Goal: Use online tool/utility: Utilize a website feature to perform a specific function

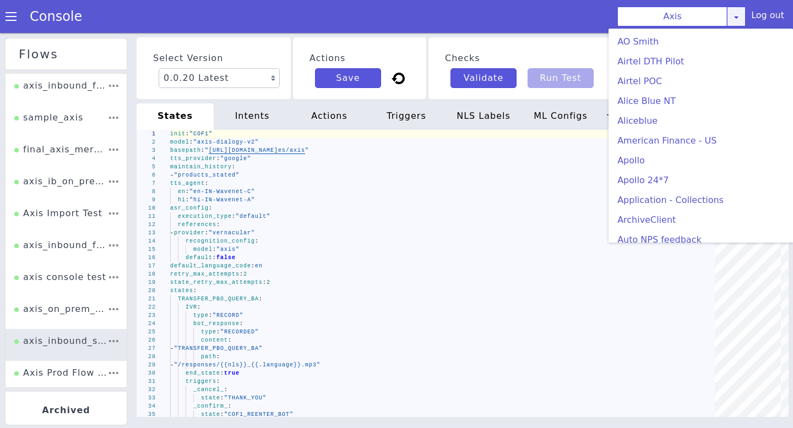
click at [737, 18] on icon at bounding box center [736, 17] width 9 height 9
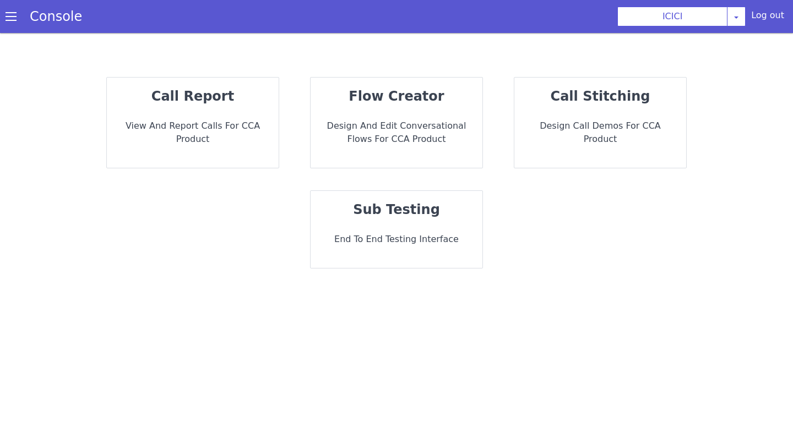
click at [403, 122] on p "Design and Edit Conversational flows for CCA Product" at bounding box center [396, 132] width 154 height 26
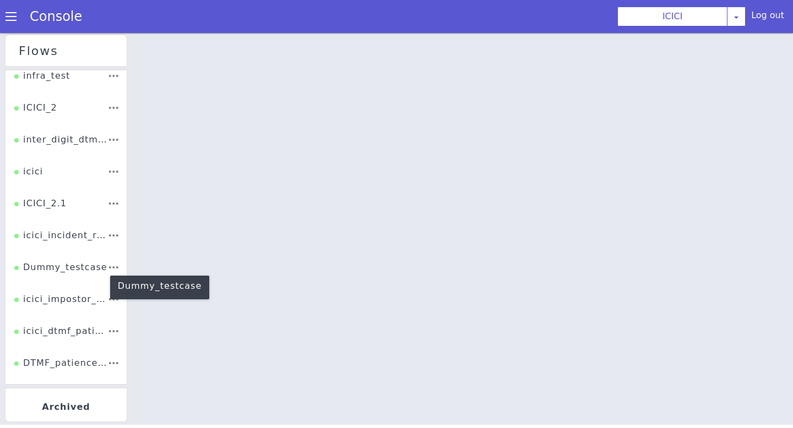
scroll to position [135, 0]
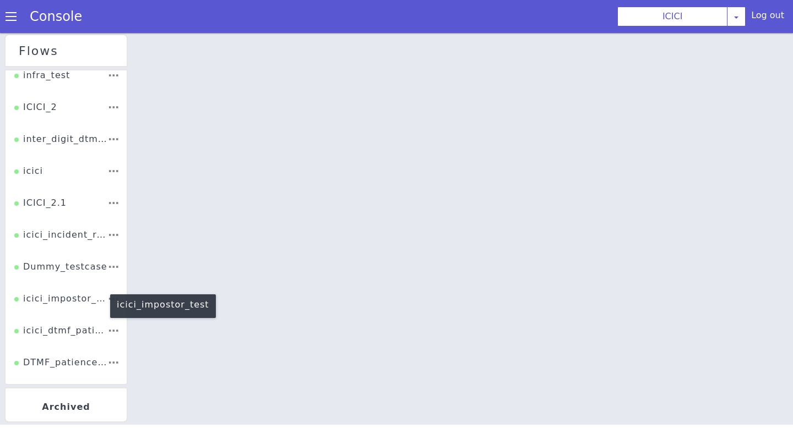
click at [78, 303] on div "icici_impostor_test" at bounding box center [60, 302] width 93 height 21
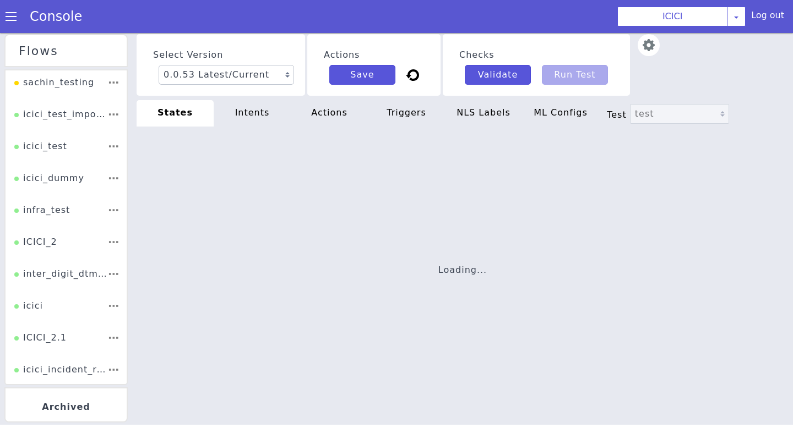
click at [638, 36] on img at bounding box center [649, 45] width 22 height 22
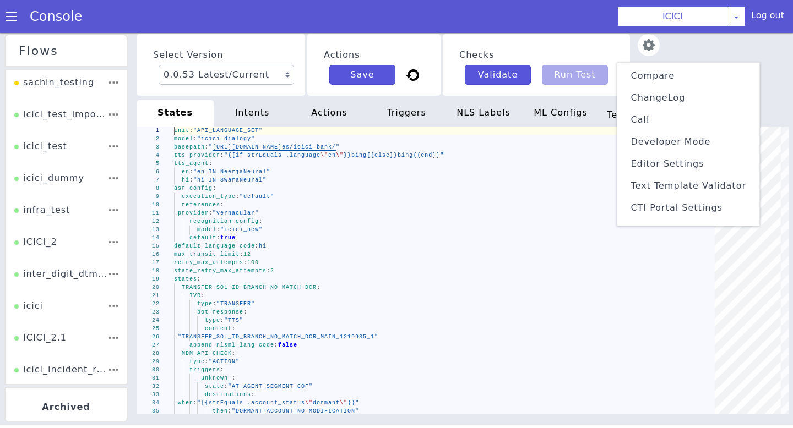
click at [651, 182] on span "Text Template Validator" at bounding box center [688, 186] width 116 height 10
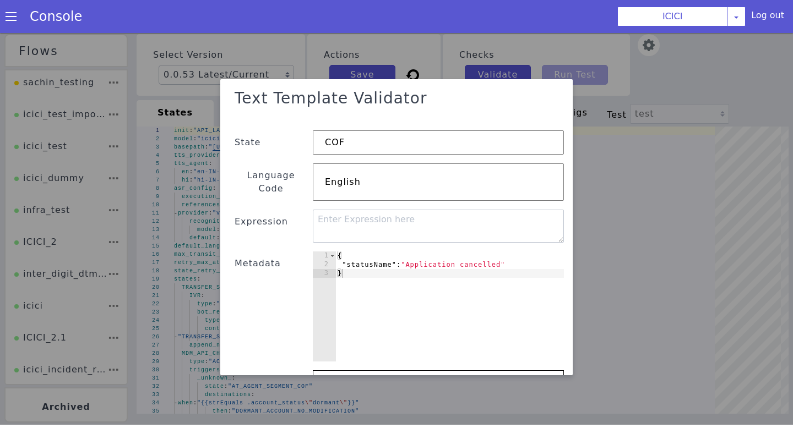
scroll to position [16, 0]
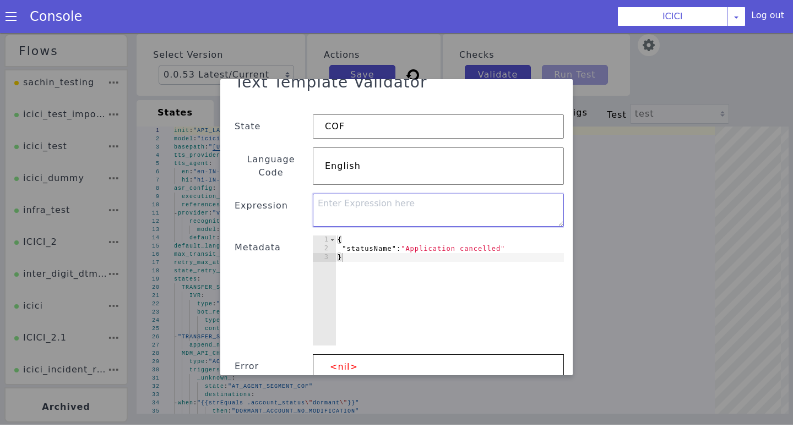
click at [380, 197] on textarea at bounding box center [438, 210] width 251 height 33
paste textarea "{"status_readout":"{{if (or (strEquals .loan_application_status \"Application L…"
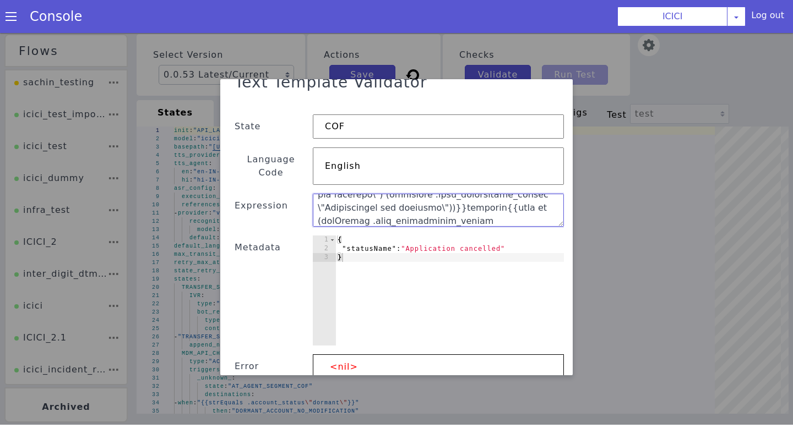
click at [365, 204] on textarea at bounding box center [438, 210] width 251 height 33
click at [464, 198] on textarea at bounding box center [438, 210] width 251 height 33
click at [470, 195] on textarea at bounding box center [438, 210] width 251 height 33
click at [420, 194] on textarea at bounding box center [438, 210] width 251 height 33
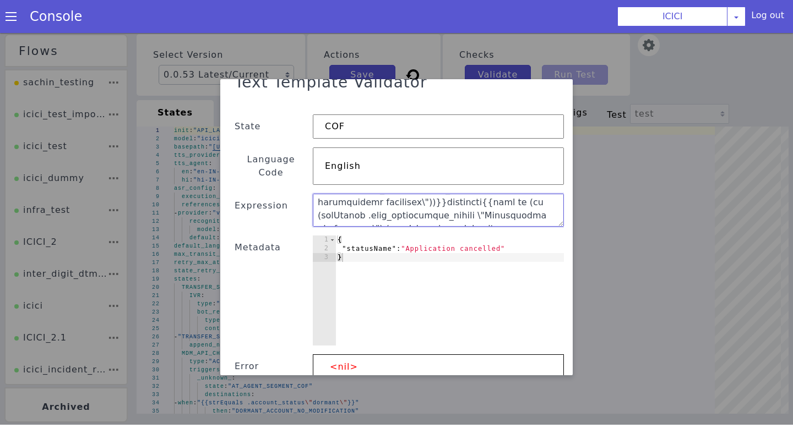
scroll to position [291, 0]
click at [360, 200] on textarea at bounding box center [438, 210] width 251 height 33
click at [421, 205] on textarea at bounding box center [438, 210] width 251 height 33
click at [493, 204] on textarea at bounding box center [438, 210] width 251 height 33
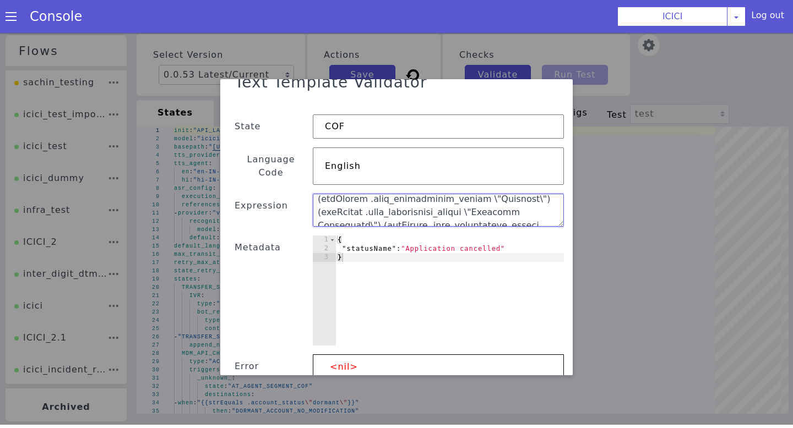
scroll to position [24, 0]
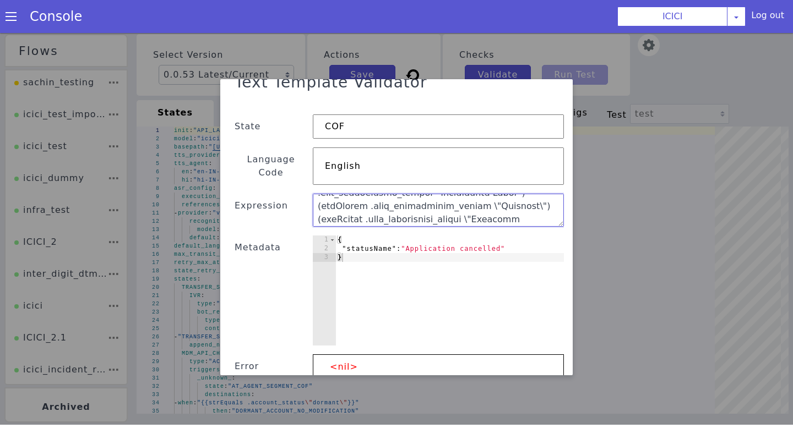
click at [422, 197] on textarea at bounding box center [438, 210] width 251 height 33
click at [460, 194] on textarea at bounding box center [438, 210] width 251 height 33
click at [420, 194] on textarea at bounding box center [438, 210] width 251 height 33
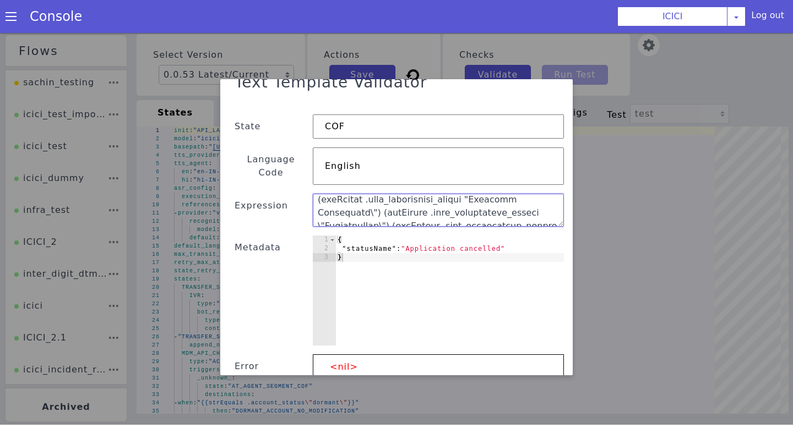
click at [510, 194] on textarea at bounding box center [438, 210] width 251 height 33
click at [421, 194] on textarea at bounding box center [438, 210] width 251 height 33
click at [480, 194] on textarea at bounding box center [438, 210] width 251 height 33
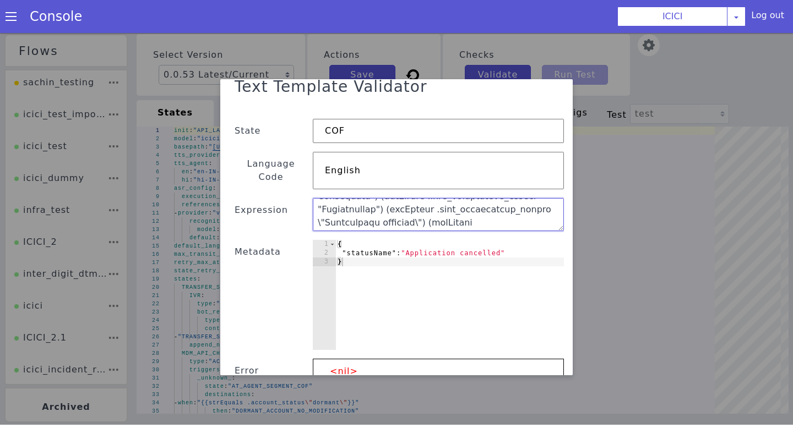
scroll to position [63, 0]
click at [420, 199] on textarea at bounding box center [438, 214] width 251 height 33
click at [505, 198] on textarea at bounding box center [438, 214] width 251 height 33
click at [420, 198] on textarea at bounding box center [438, 214] width 251 height 33
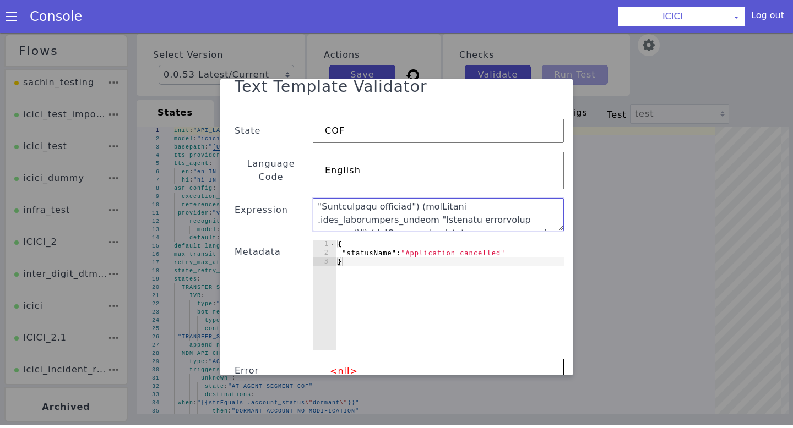
click at [548, 198] on textarea at bounding box center [438, 214] width 251 height 33
click at [461, 208] on textarea at bounding box center [438, 214] width 251 height 33
click at [506, 206] on textarea at bounding box center [438, 214] width 251 height 33
click at [421, 211] on textarea at bounding box center [438, 214] width 251 height 33
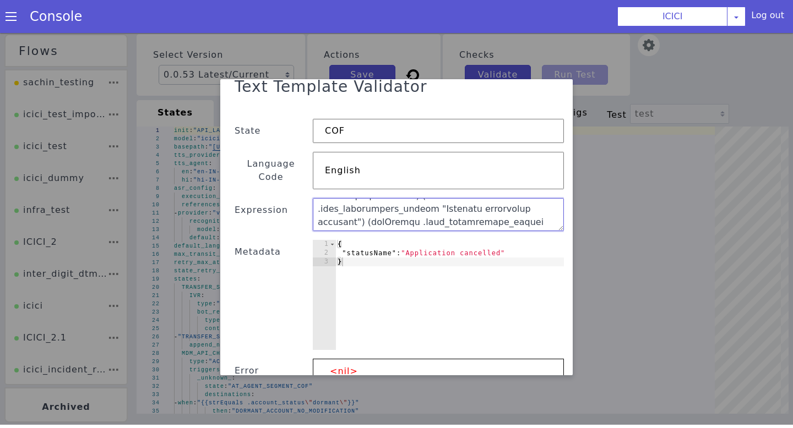
scroll to position [117, 0]
click at [356, 200] on textarea at bounding box center [438, 214] width 251 height 33
click at [420, 200] on textarea at bounding box center [438, 214] width 251 height 33
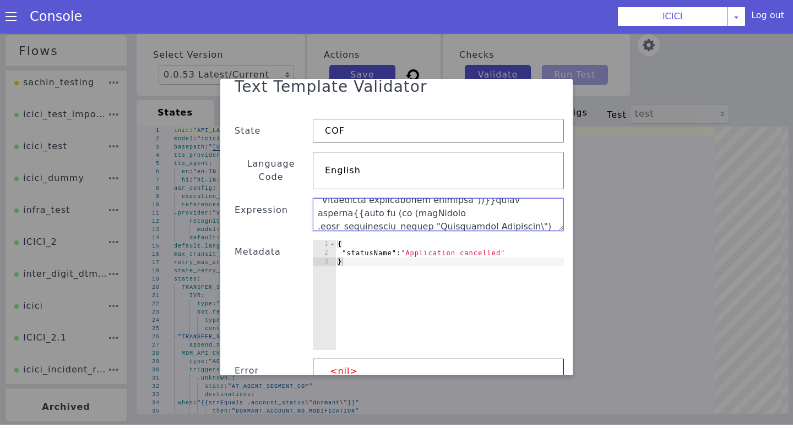
click at [463, 202] on textarea at bounding box center [438, 214] width 251 height 33
click at [547, 202] on textarea at bounding box center [438, 214] width 251 height 33
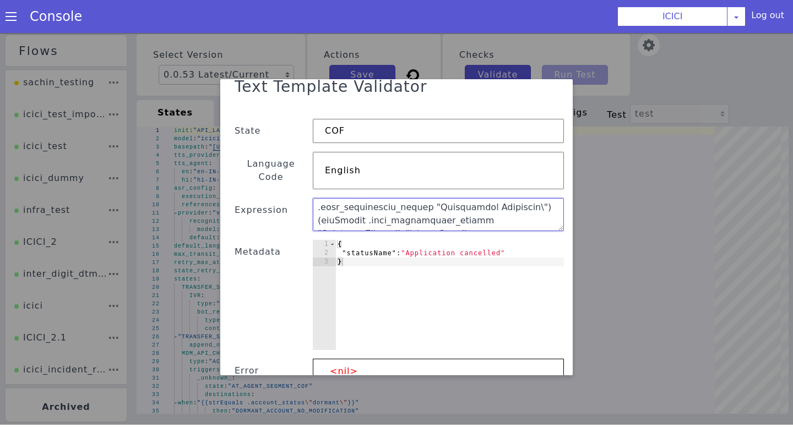
click at [320, 206] on textarea at bounding box center [438, 214] width 251 height 33
click at [428, 209] on textarea at bounding box center [438, 214] width 251 height 33
click at [461, 208] on textarea at bounding box center [438, 214] width 251 height 33
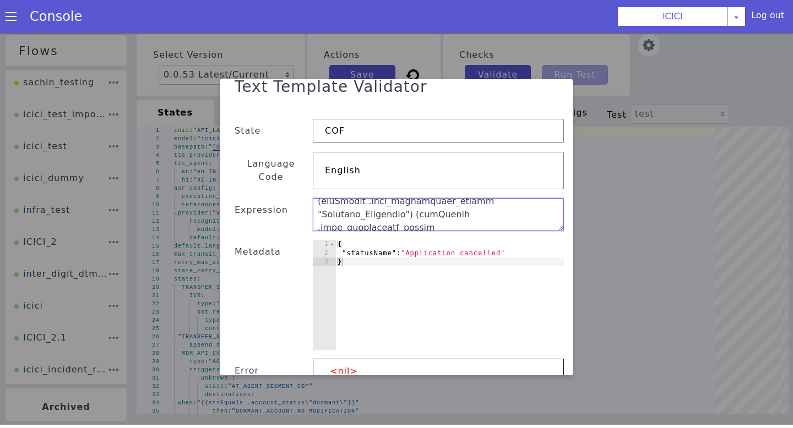
click at [550, 205] on textarea at bounding box center [438, 214] width 251 height 33
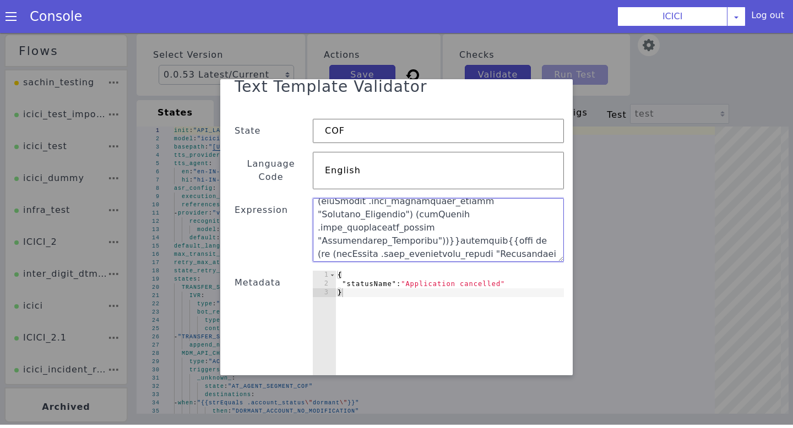
drag, startPoint x: 562, startPoint y: 214, endPoint x: 562, endPoint y: 245, distance: 31.4
click at [562, 245] on textarea at bounding box center [438, 230] width 251 height 64
click at [465, 215] on textarea at bounding box center [438, 230] width 251 height 64
click at [523, 217] on textarea at bounding box center [438, 230] width 251 height 64
click at [461, 233] on textarea at bounding box center [438, 230] width 251 height 64
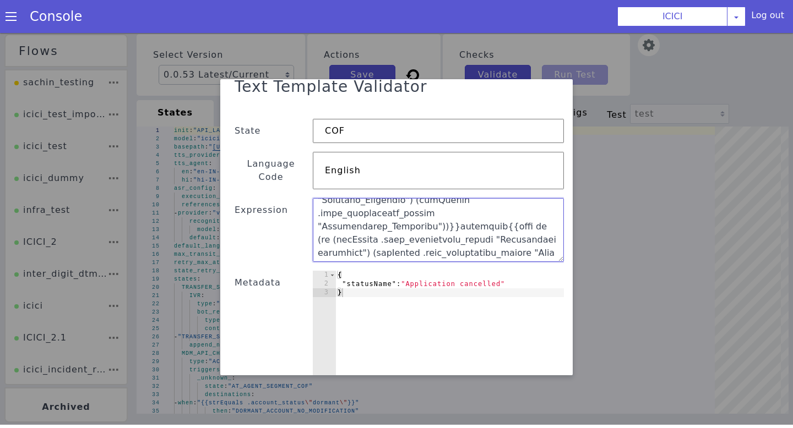
scroll to position [193, 0]
click at [360, 230] on textarea at bounding box center [438, 230] width 251 height 64
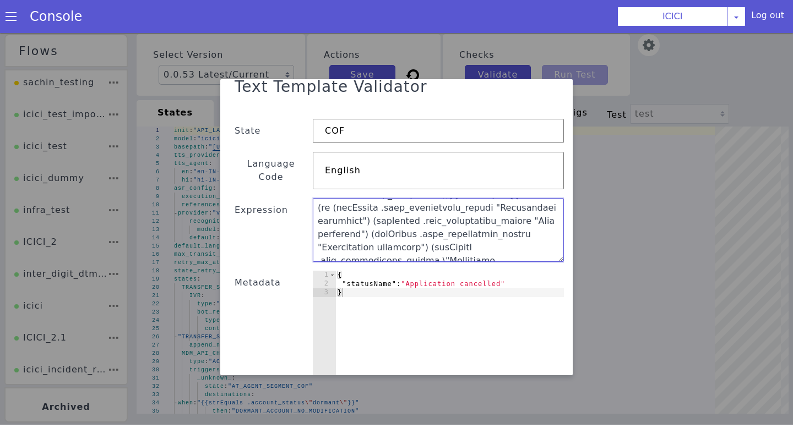
click at [319, 210] on textarea at bounding box center [438, 230] width 251 height 64
click at [471, 210] on textarea at bounding box center [438, 230] width 251 height 64
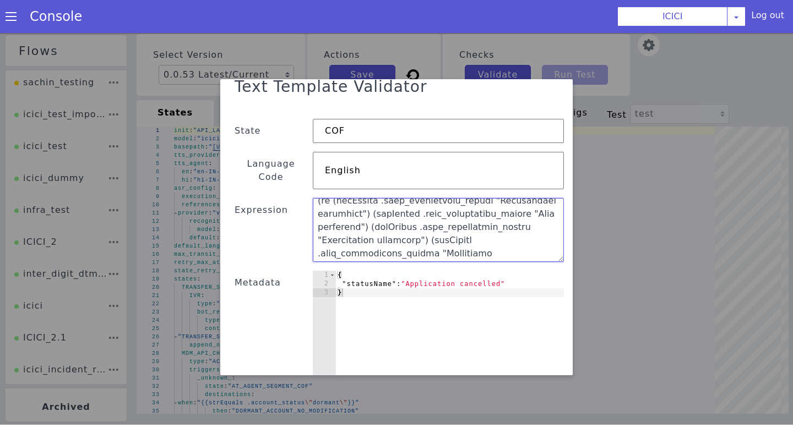
click at [477, 216] on textarea at bounding box center [438, 230] width 251 height 64
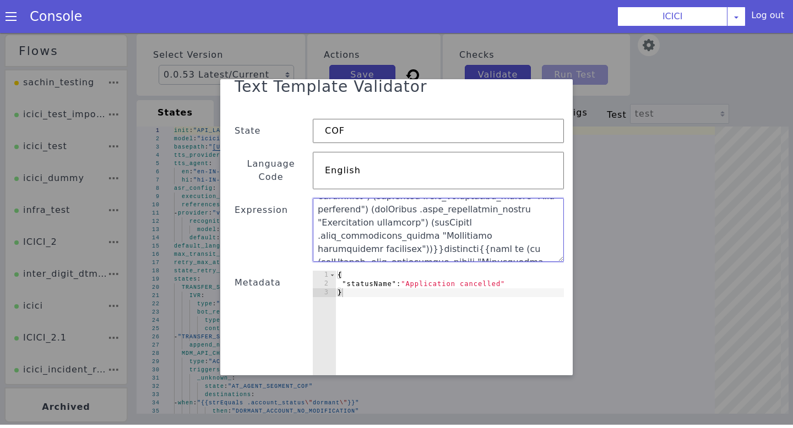
scroll to position [250, 0]
click at [359, 209] on textarea at bounding box center [438, 230] width 251 height 64
click at [321, 212] on textarea at bounding box center [438, 230] width 251 height 64
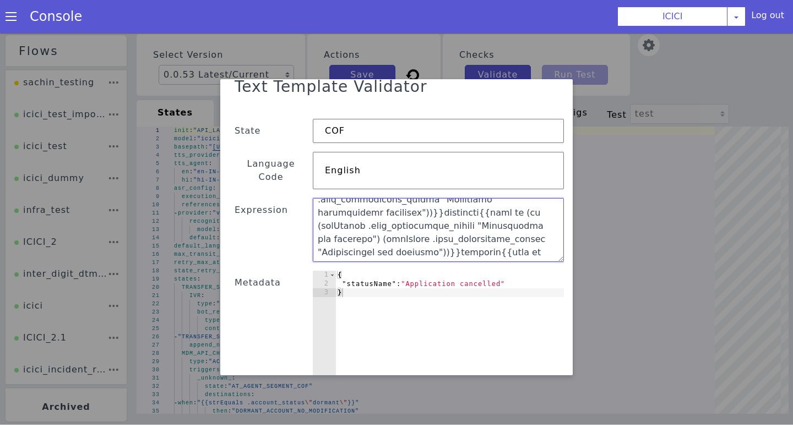
scroll to position [286, 0]
drag, startPoint x: 321, startPoint y: 222, endPoint x: 414, endPoint y: 227, distance: 92.6
click at [414, 227] on textarea at bounding box center [438, 230] width 251 height 64
type textarea "{"status_readout":"{{if (or (strEquals .loan_application_status "Application Lo…"
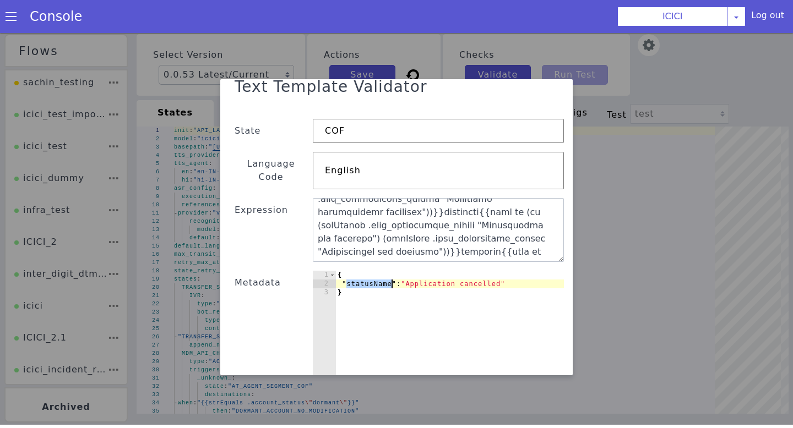
drag, startPoint x: 347, startPoint y: 271, endPoint x: 390, endPoint y: 271, distance: 42.9
click at [390, 271] on div "{ "statusName" : "Application cancelled" }" at bounding box center [449, 335] width 229 height 128
paste textarea "loan_application_status"
type textarea ""loan_application_status":"Application cancelled""
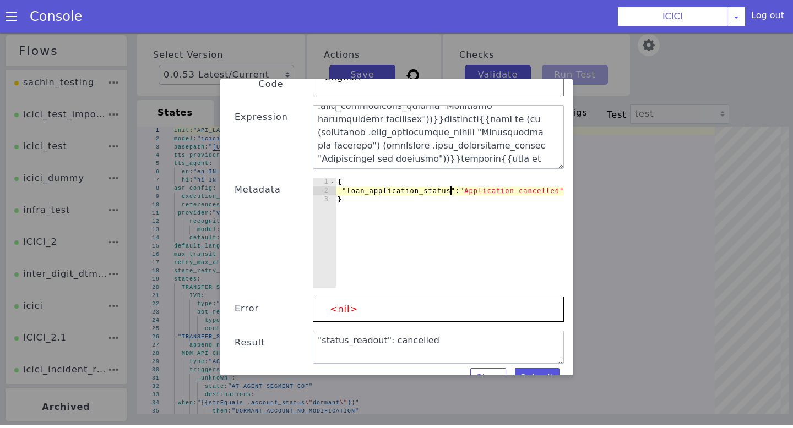
scroll to position [108, 0]
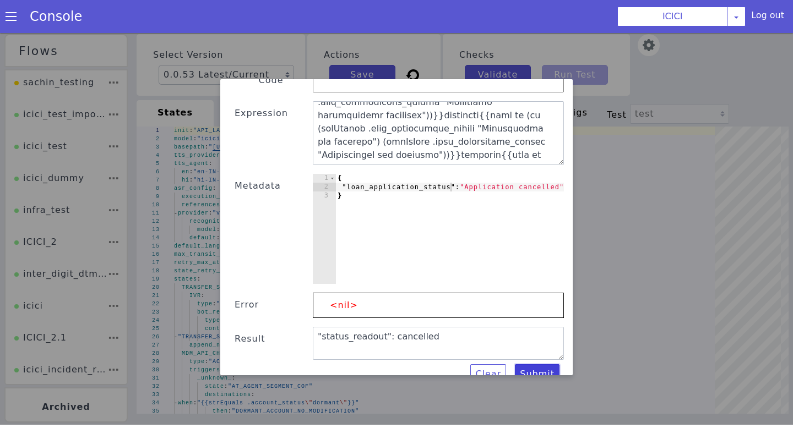
click at [527, 366] on button "Submit" at bounding box center [537, 375] width 45 height 20
type textarea "{"status_readout":"{{if (or (strEquals .loan_application_status "Application Lo…"
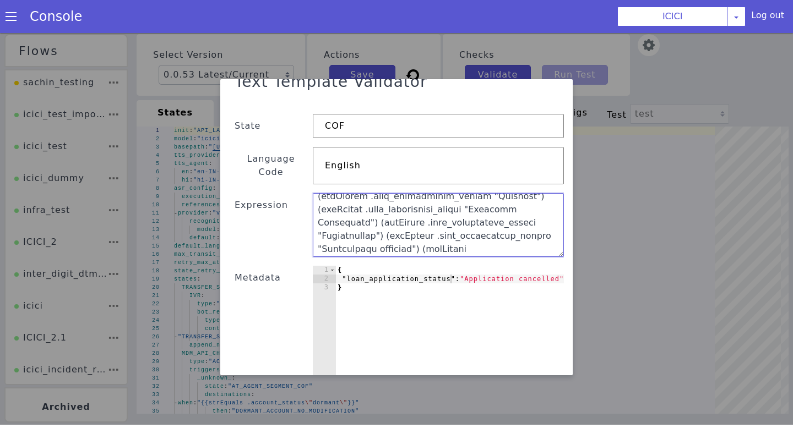
scroll to position [0, 0]
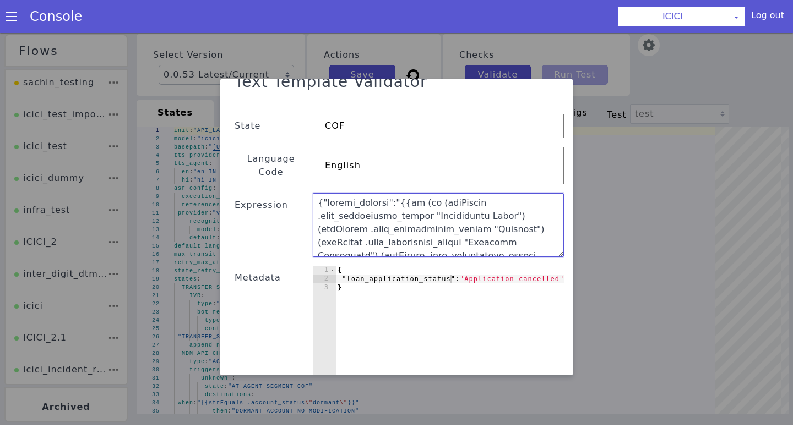
drag, startPoint x: 420, startPoint y: 237, endPoint x: 302, endPoint y: 137, distance: 154.3
click at [302, 137] on div "Text Template Validator State COF Language Code English Expression Metadata "lo…" at bounding box center [396, 278] width 335 height 423
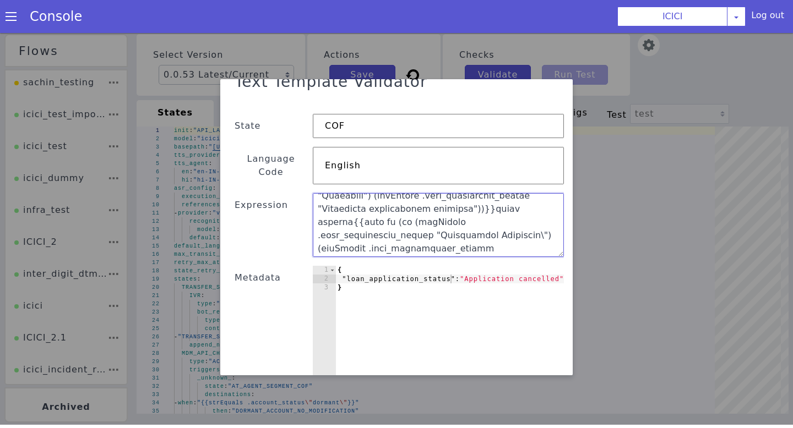
scroll to position [129, 0]
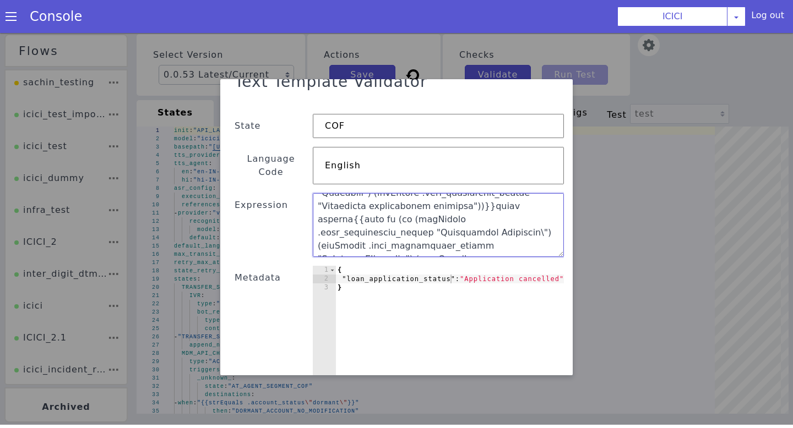
click at [515, 193] on textarea at bounding box center [438, 225] width 251 height 64
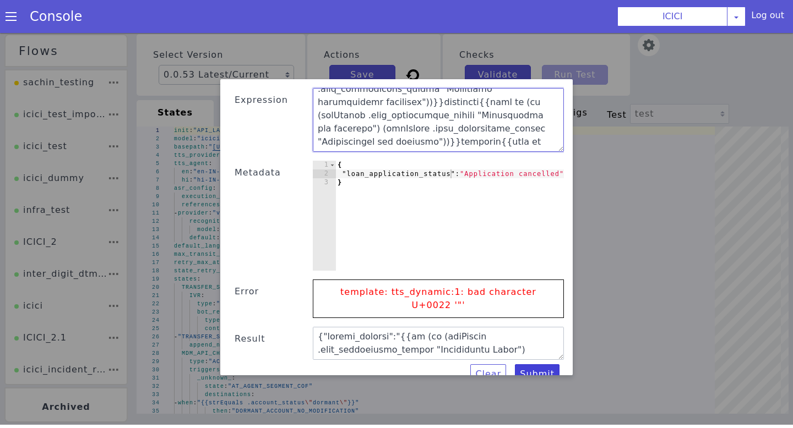
type textarea "{"status_readout":"{{if (or (strEquals .loan_application_status "Application Lo…"
click at [527, 365] on button "Submit" at bounding box center [537, 375] width 45 height 20
type textarea "{"status_readout":"cancelled"}"
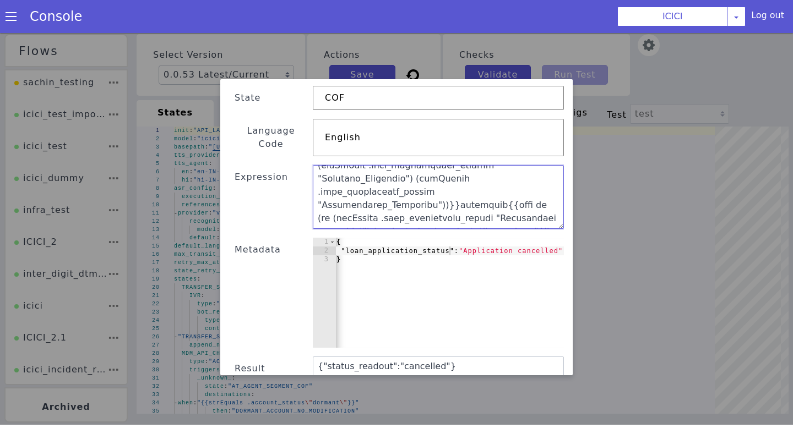
scroll to position [0, 0]
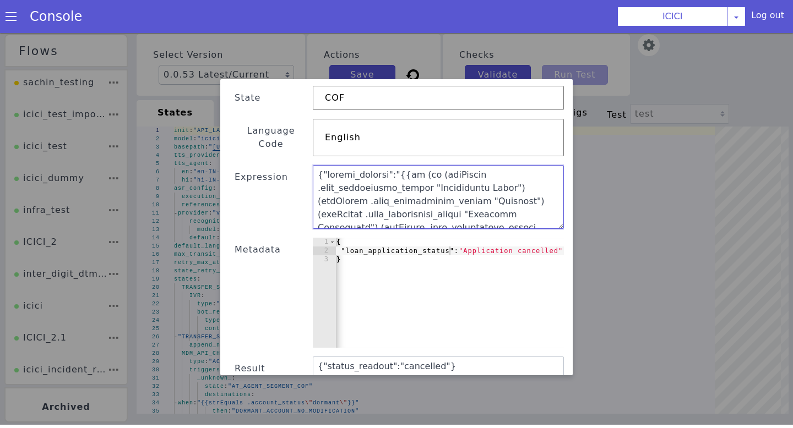
drag, startPoint x: 418, startPoint y: 207, endPoint x: 304, endPoint y: 113, distance: 147.8
click at [304, 113] on div "Text Template Validator State COF Language Code English Expression Metadata "lo…" at bounding box center [396, 227] width 335 height 376
paste textarea ""status_readout": "{{if listContains (slice \"Application Login\" \"Sanction\" …"
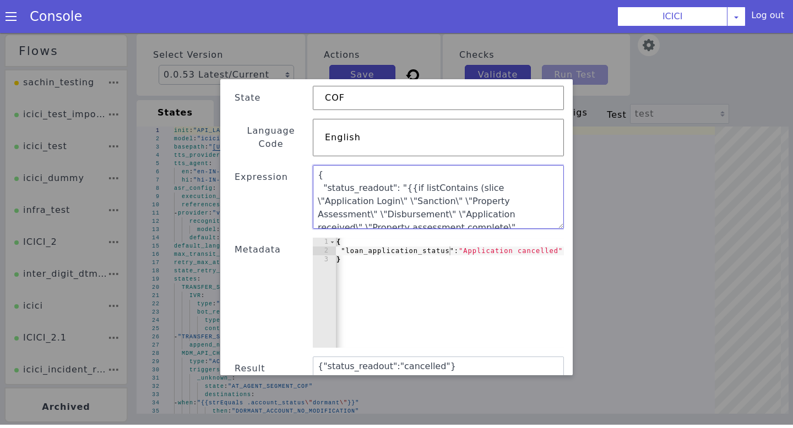
scroll to position [189, 0]
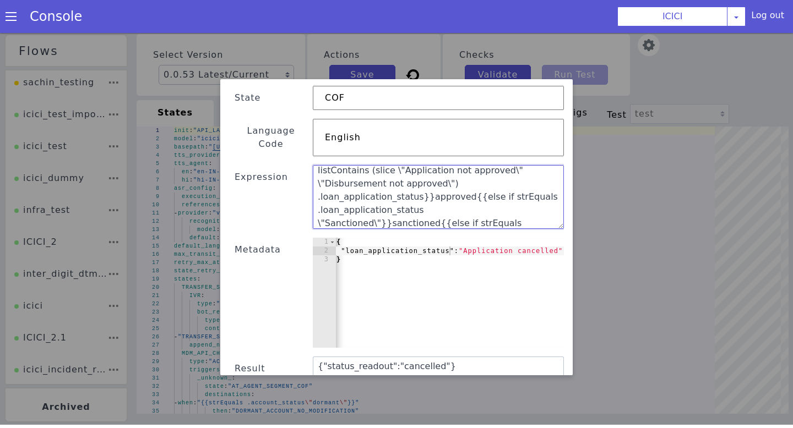
click at [458, 189] on textarea "{ "status_readout": "{{if listContains (slice \"Application Login\" \"Sanction\…" at bounding box center [438, 197] width 251 height 64
click at [363, 198] on textarea "{ "status_readout": "{{if listContains (slice \"Application Login\" \"Sanction\…" at bounding box center [438, 197] width 251 height 64
click at [470, 171] on textarea "{ "status_readout": "{{if listContains (slice \"Application Login\" \"Sanction\…" at bounding box center [438, 197] width 251 height 64
click at [421, 171] on textarea "{ "status_readout": "{{if listContains (slice \"Application Login\" \"Sanction\…" at bounding box center [438, 197] width 251 height 64
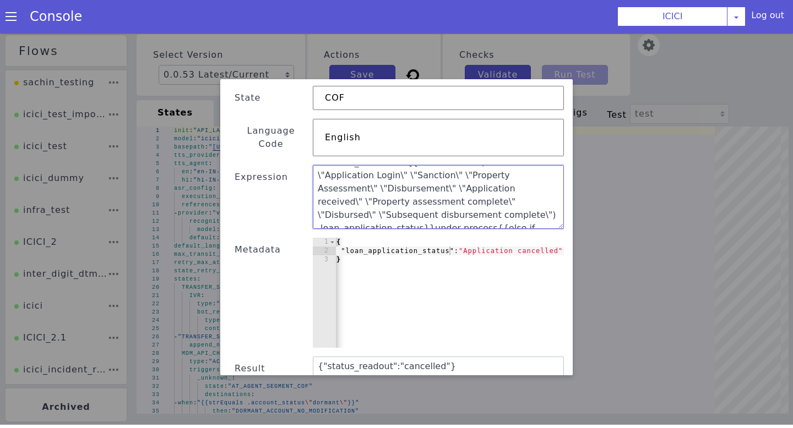
scroll to position [0, 0]
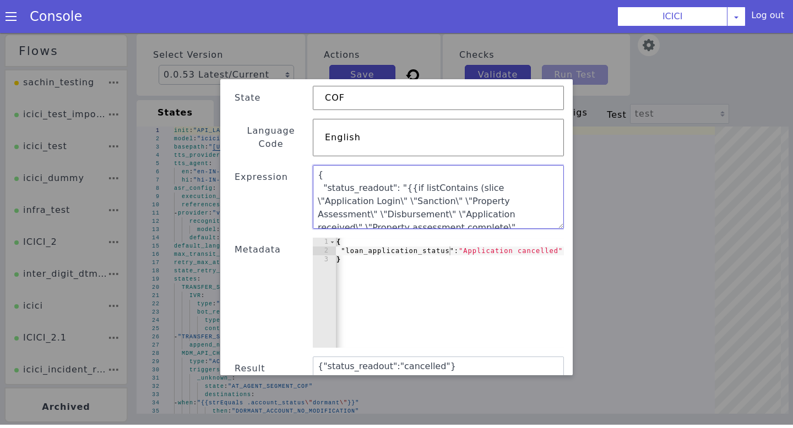
click at [490, 177] on textarea "{ "status_readout": "{{if listContains (slice \"Application Login\" \"Sanction\…" at bounding box center [438, 197] width 251 height 64
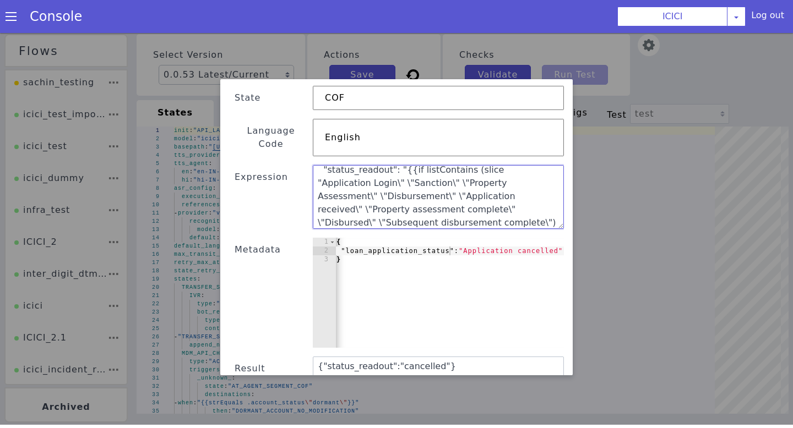
scroll to position [21, 0]
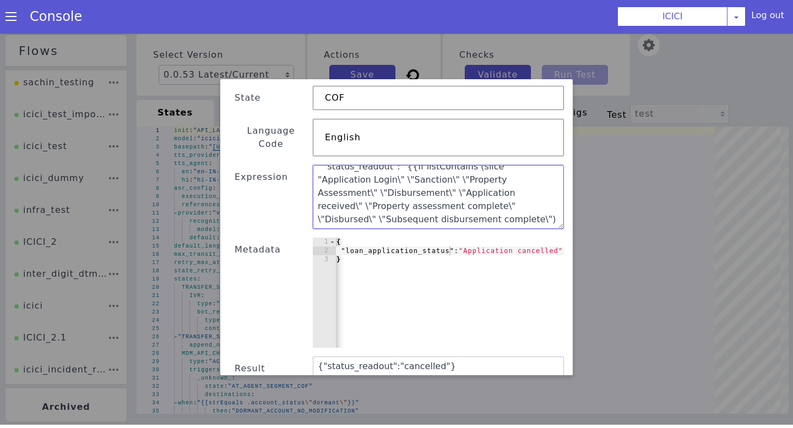
click at [341, 170] on textarea "{ "status_readout": "{{if listContains (slice "Application Login\" \"Sanction\"…" at bounding box center [438, 197] width 251 height 64
click at [388, 170] on textarea "{ "status_readout": "{{if listContains (slice "Application Login" \"Sanction\" …" at bounding box center [438, 197] width 251 height 64
click at [349, 166] on textarea "{ "status_readout": "{{if listContains (slice "Application Login" \"Sanction" \…" at bounding box center [438, 197] width 251 height 64
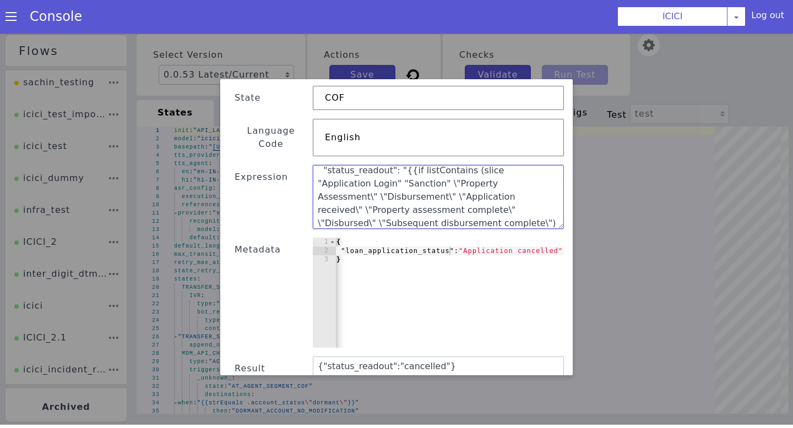
click at [388, 168] on textarea "{ "status_readout": "{{if listContains (slice "Application Login" "Sanction" \"…" at bounding box center [438, 197] width 251 height 64
click at [396, 173] on textarea "{ "status_readout": "{{if listContains (slice "Application Login" "Sanction" \"…" at bounding box center [438, 197] width 251 height 64
click at [486, 173] on textarea "{ "status_readout": "{{if listContains (slice "Application Login" "Sanction" "P…" at bounding box center [438, 197] width 251 height 64
click at [491, 169] on textarea "{ "status_readout": "{{if listContains (slice "Application Login" "Sanction" "P…" at bounding box center [438, 197] width 251 height 64
click at [547, 172] on textarea "{ "status_readout": "{{if listContains (slice "Application Login" "Sanction" "P…" at bounding box center [438, 197] width 251 height 64
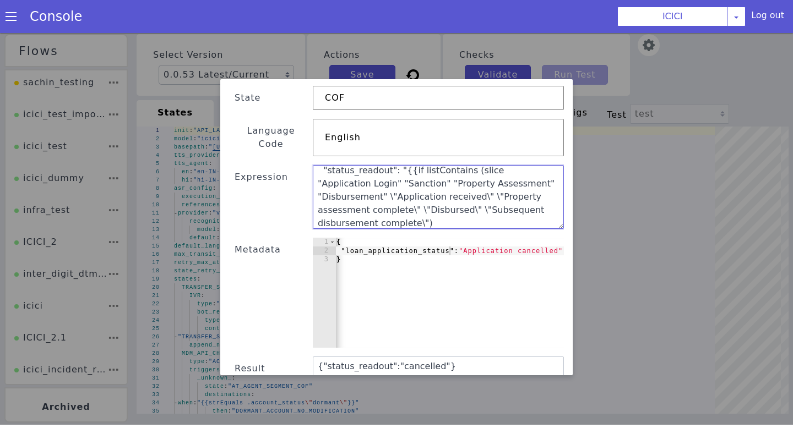
click at [322, 188] on textarea "{ "status_readout": "{{if listContains (slice "Application Login" "Sanction" "P…" at bounding box center [438, 197] width 251 height 64
click at [406, 190] on textarea "{ "status_readout": "{{if listContains (slice "Application Login" "Sanction" "P…" at bounding box center [438, 197] width 251 height 64
click at [410, 181] on textarea "{ "status_readout": "{{if listContains (slice "Application Login" "Sanction" "P…" at bounding box center [438, 197] width 251 height 64
click at [538, 190] on textarea "{ "status_readout": "{{if listContains (slice "Application Login" "Sanction" "P…" at bounding box center [438, 197] width 251 height 64
click at [318, 200] on textarea "{ "status_readout": "{{if listContains (slice "Application Login" "Sanction" "P…" at bounding box center [438, 197] width 251 height 64
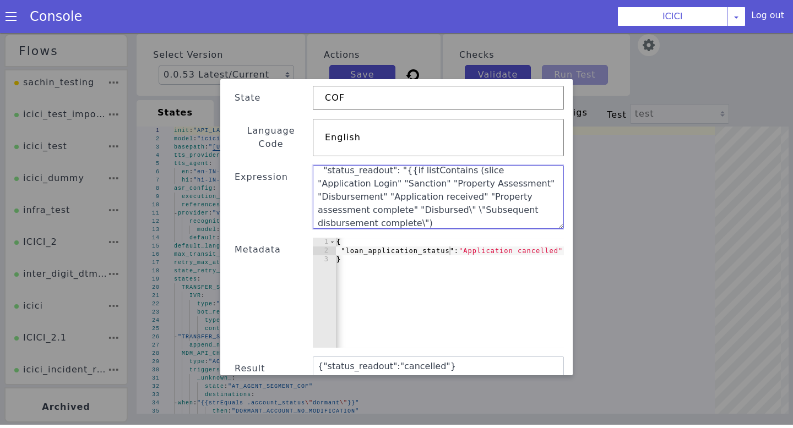
click at [367, 197] on textarea "{ "status_readout": "{{if listContains (slice "Application Login" "Sanction" "P…" at bounding box center [438, 197] width 251 height 64
click at [371, 197] on textarea "{ "status_readout": "{{if listContains (slice "Application Login" "Sanction" "P…" at bounding box center [438, 197] width 251 height 64
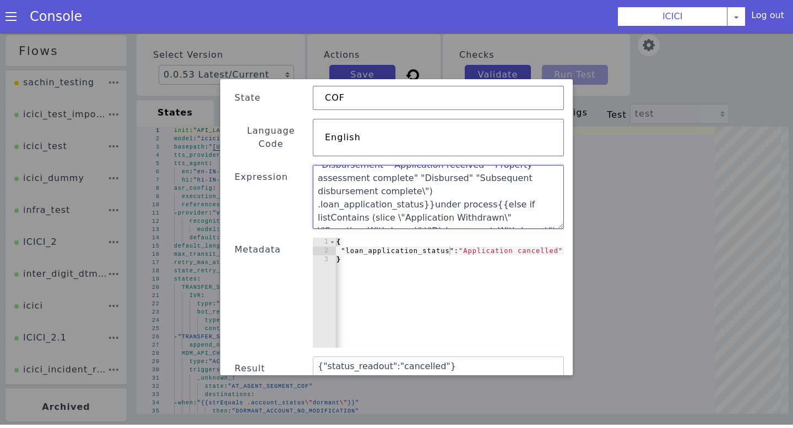
scroll to position [19, 0]
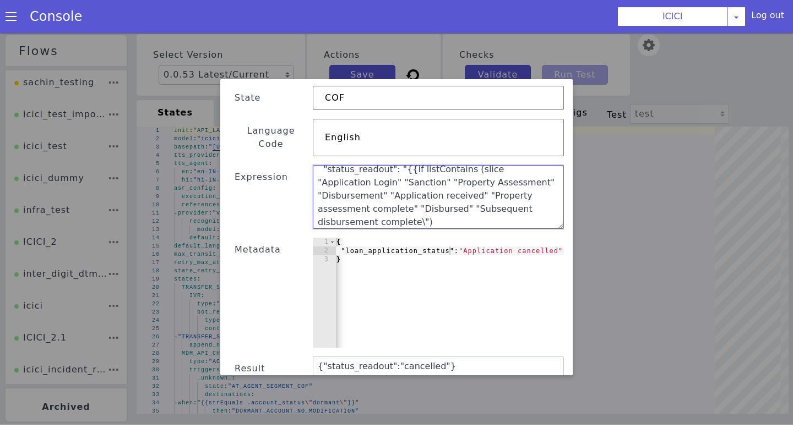
click at [519, 200] on textarea "{ "status_readout": "{{if listContains (slice "Application Login" "Sanction" "P…" at bounding box center [438, 197] width 251 height 64
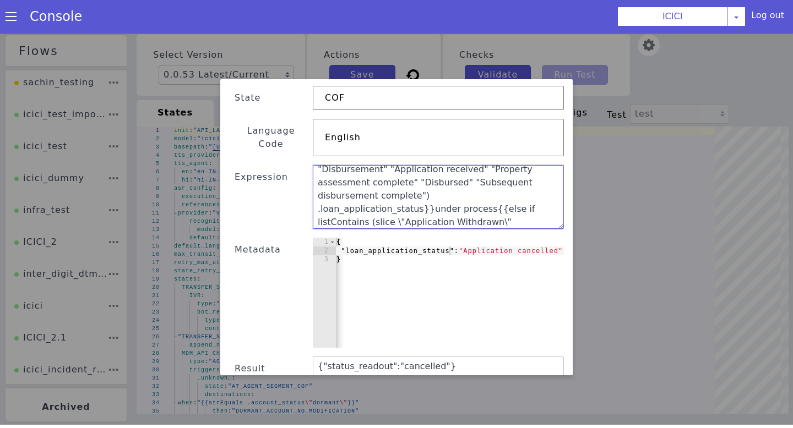
scroll to position [47, 0]
click at [345, 195] on textarea "{ "status_readout": "{{if listContains (slice "Application Login" "Sanction" "P…" at bounding box center [438, 197] width 251 height 64
click at [439, 199] on textarea "{ "status_readout": "{{if listContains (slice "Application Login" "Sanction" "P…" at bounding box center [438, 197] width 251 height 64
click at [445, 196] on textarea "{ "status_readout": "{{if listContains (slice "Application Login" "Sanction" "P…" at bounding box center [438, 197] width 251 height 64
click at [531, 199] on textarea "{ "status_readout": "{{if listContains (slice "Application Login" "Sanction" "P…" at bounding box center [438, 197] width 251 height 64
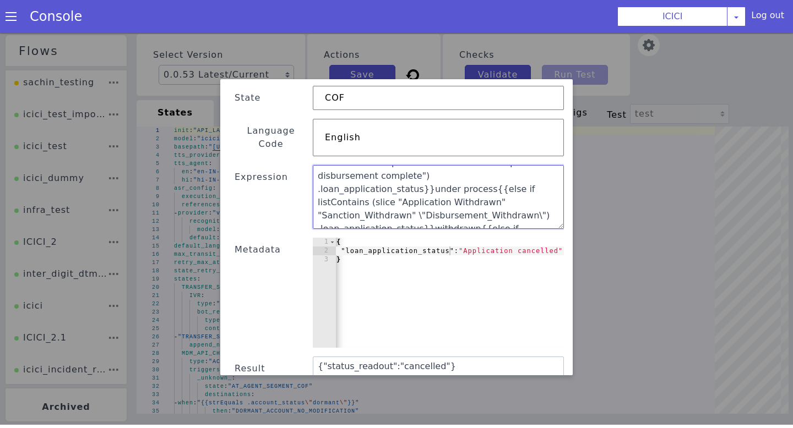
scroll to position [66, 0]
click at [320, 191] on textarea "{ "status_readout": "{{if listContains (slice "Application Login" "Sanction" "P…" at bounding box center [438, 197] width 251 height 64
click at [430, 191] on textarea "{ "status_readout": "{{if listContains (slice "Application Login" "Sanction" "P…" at bounding box center [438, 197] width 251 height 64
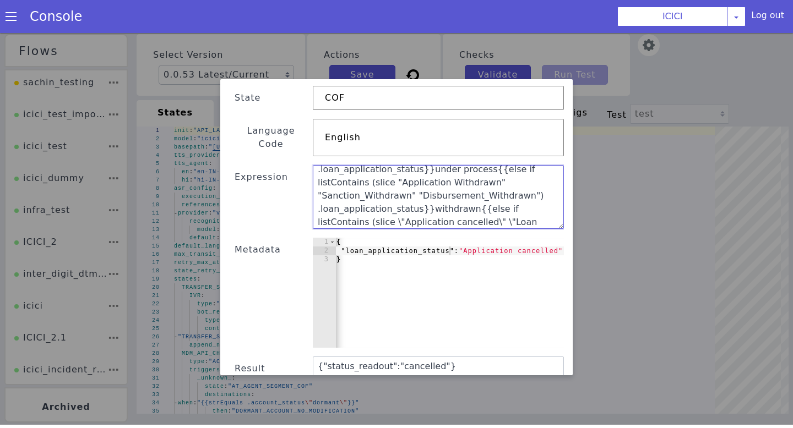
scroll to position [93, 0]
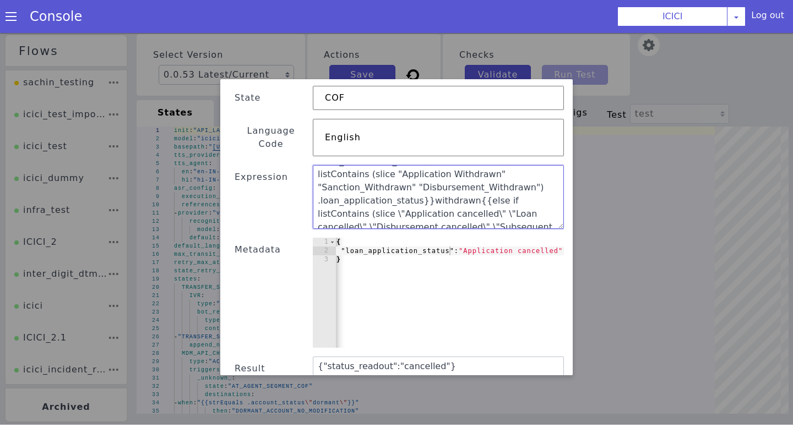
click at [345, 192] on textarea "{ "status_readout": "{{if listContains (slice "Application Login" "Sanction" "P…" at bounding box center [438, 197] width 251 height 64
click at [431, 190] on textarea "{ "status_readout": "{{if listContains (slice "Application Login" "Sanction" "P…" at bounding box center [438, 197] width 251 height 64
click at [439, 189] on textarea "{ "status_readout": "{{if listContains (slice "Application Login" "Sanction" "P…" at bounding box center [438, 197] width 251 height 64
click at [504, 191] on textarea "{ "status_readout": "{{if listContains (slice "Application Login" "Sanction" "P…" at bounding box center [438, 197] width 251 height 64
click at [423, 204] on textarea "{ "status_readout": "{{if listContains (slice "Application Login" "Sanction" "P…" at bounding box center [438, 197] width 251 height 64
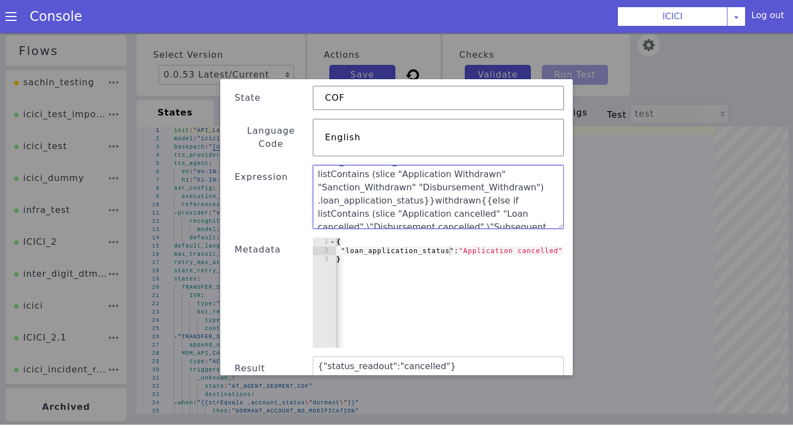
click at [318, 206] on textarea "{ "status_readout": "{{if listContains (slice "Application Login" "Sanction" "P…" at bounding box center [438, 197] width 251 height 64
click at [428, 205] on textarea "{ "status_readout": "{{if listContains (slice "Application Login" "Sanction" "P…" at bounding box center [438, 197] width 251 height 64
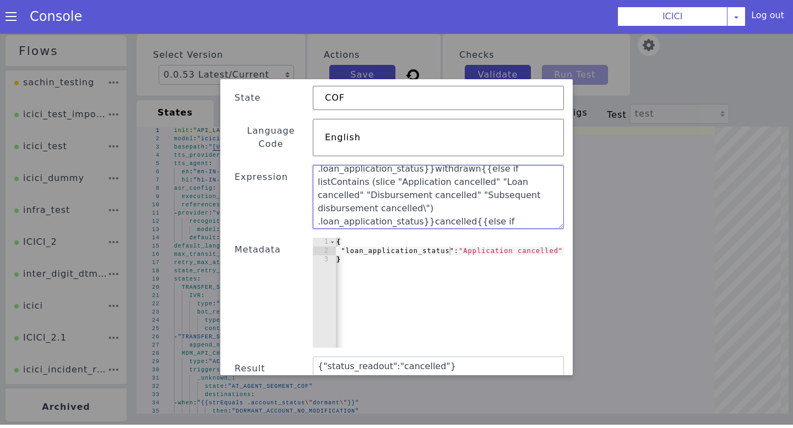
click at [361, 184] on textarea "{ "status_readout": "{{if listContains (slice "Application Login" "Sanction" "P…" at bounding box center [438, 197] width 251 height 64
click at [393, 198] on textarea "{ "status_readout": "{{if listContains (slice "Application Login" "Sanction" "P…" at bounding box center [438, 197] width 251 height 64
click at [495, 197] on textarea "{ "status_readout": "{{if listContains (slice "Application Login" "Sanction" "P…" at bounding box center [438, 197] width 251 height 64
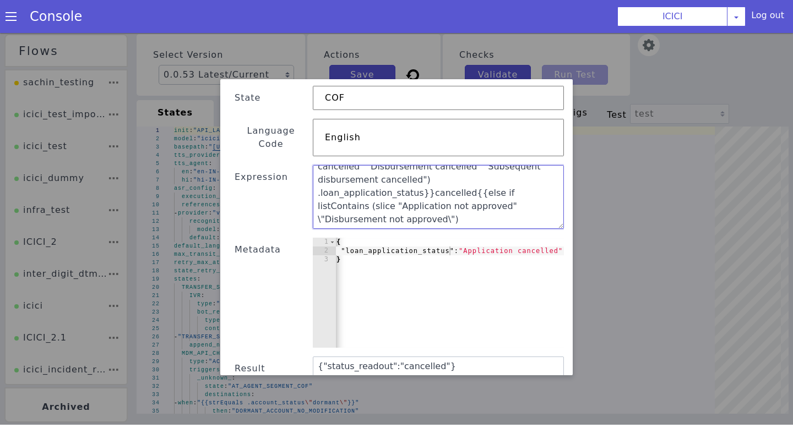
scroll to position [154, 0]
click at [319, 181] on textarea "{ "status_readout": "{{if listContains (slice "Application Login" "Sanction" "P…" at bounding box center [438, 197] width 251 height 64
click at [436, 182] on textarea "{ "status_readout": "{{if listContains (slice "Application Login" "Sanction" "P…" at bounding box center [438, 197] width 251 height 64
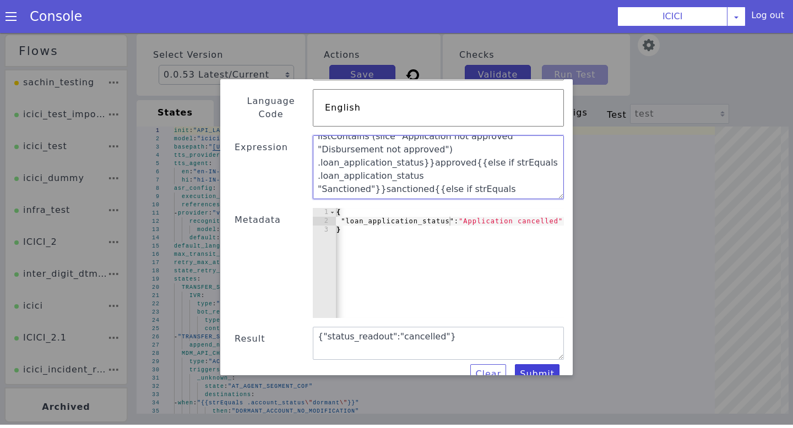
type textarea "{ "status_readout": "{{if listContains (slice "Application Login" "Sanction" "P…"
click at [521, 365] on button "Submit" at bounding box center [537, 375] width 45 height 20
type textarea "{ "status_readout": "{{if listContains (slice "Application Login" "Sanction" "P…"
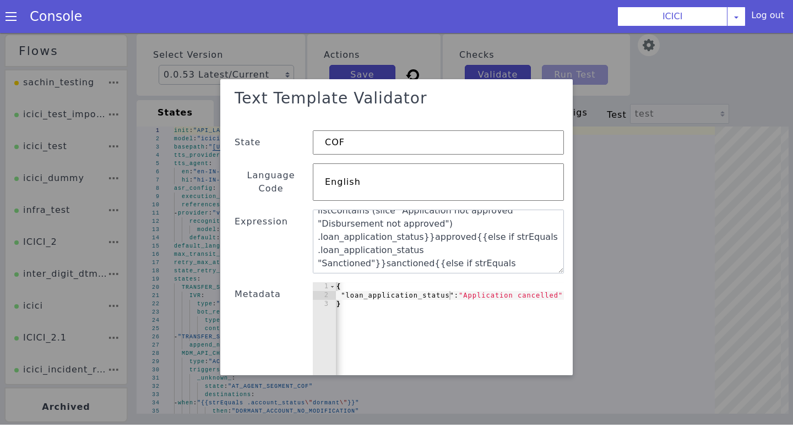
scroll to position [188, 0]
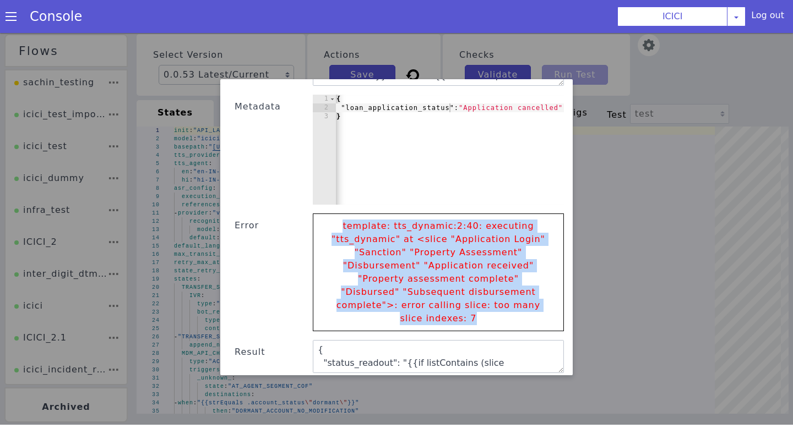
drag, startPoint x: 348, startPoint y: 217, endPoint x: 531, endPoint y: 295, distance: 198.8
click at [531, 295] on p "template: tts_dynamic:2:40: executing "tts_dynamic" at <slice "Application Logi…" at bounding box center [438, 272] width 228 height 117
copy p "template: tts_dynamic:2:40: executing "tts_dynamic" at <slice "Application Logi…"
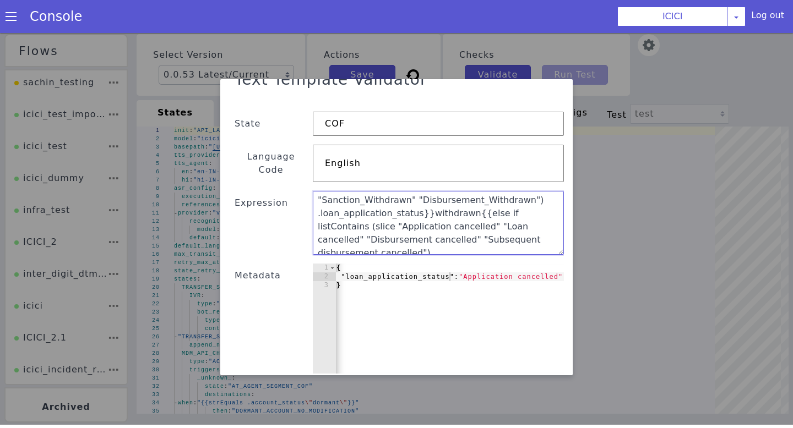
scroll to position [0, 0]
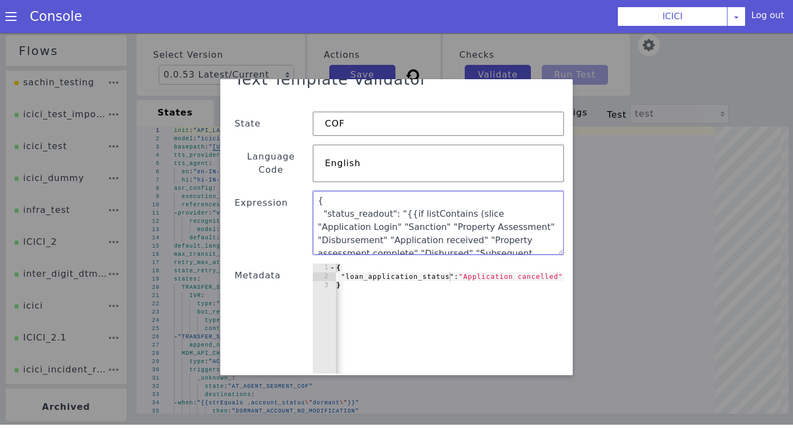
drag, startPoint x: 477, startPoint y: 230, endPoint x: 315, endPoint y: 153, distance: 180.0
click at [315, 153] on div "Text Template Validator State COF Language Code English Expression { "status_re…" at bounding box center [396, 316] width 335 height 502
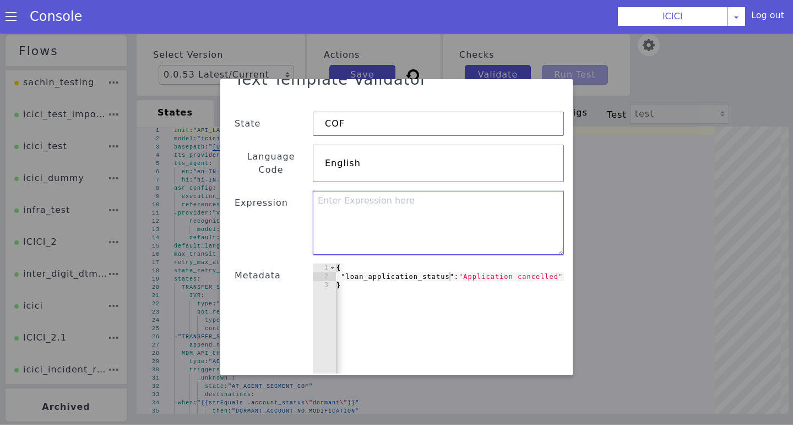
paste textarea "{ "status_readout": "{{if listContains .loan_application_status "Application Lo…"
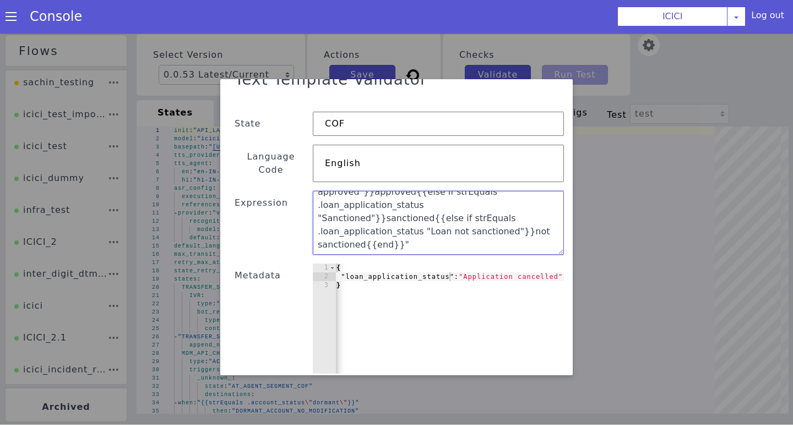
scroll to position [188, 0]
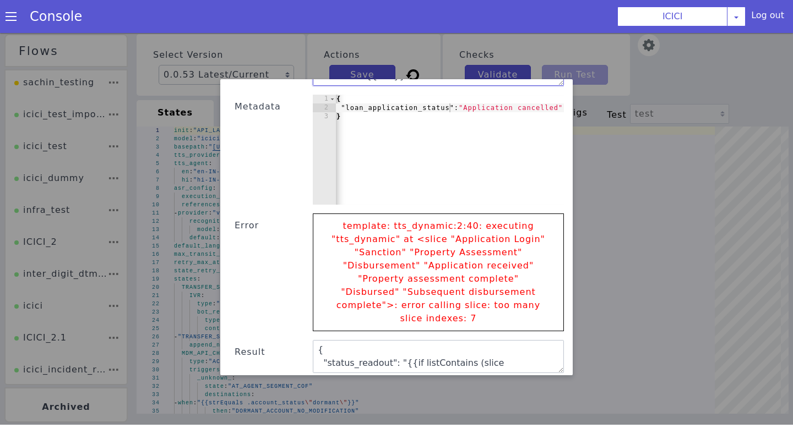
type textarea "{ "status_readout": "{{if listContains .loan_application_status "Application Lo…"
click at [540, 378] on button "Submit" at bounding box center [537, 388] width 45 height 20
type textarea "{ "status_readout": "" }"
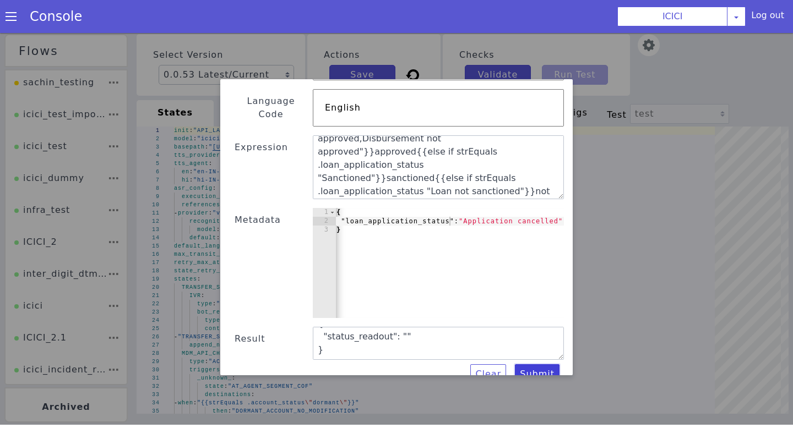
scroll to position [0, 0]
drag, startPoint x: 230, startPoint y: 319, endPoint x: 407, endPoint y: 336, distance: 178.1
click at [407, 336] on div "Text Template Validator State COF Language Code English Expression { "status_re…" at bounding box center [396, 197] width 335 height 376
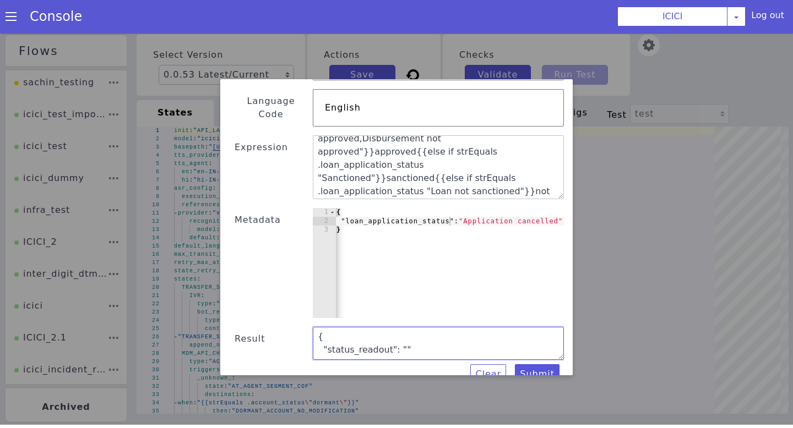
drag, startPoint x: 407, startPoint y: 336, endPoint x: 230, endPoint y: 307, distance: 180.2
click at [230, 307] on div "Text Template Validator State COF Language Code English Expression { "status_re…" at bounding box center [396, 197] width 335 height 376
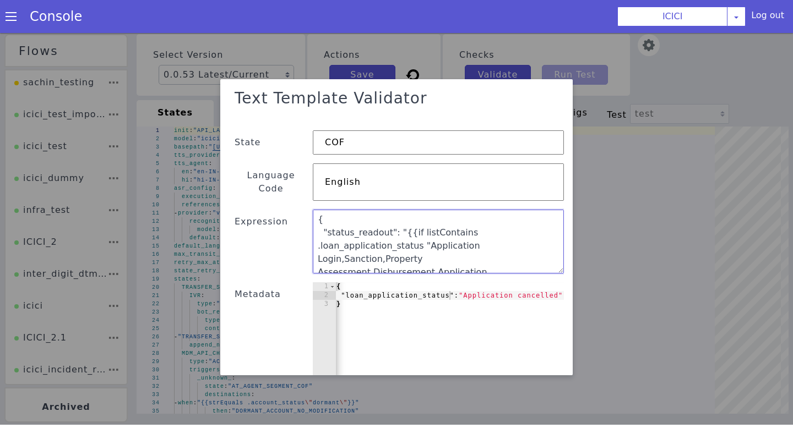
drag, startPoint x: 380, startPoint y: 253, endPoint x: 309, endPoint y: 157, distance: 119.4
click at [309, 157] on div "Text Template Validator State COF Language Code English Expression { "status_re…" at bounding box center [396, 272] width 335 height 376
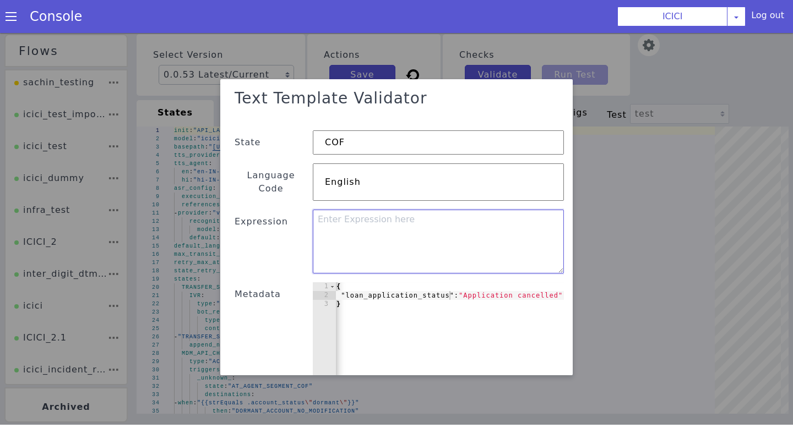
paste textarea "{ "status_readout": "{{if listContains .loan_application_status \"Application L…"
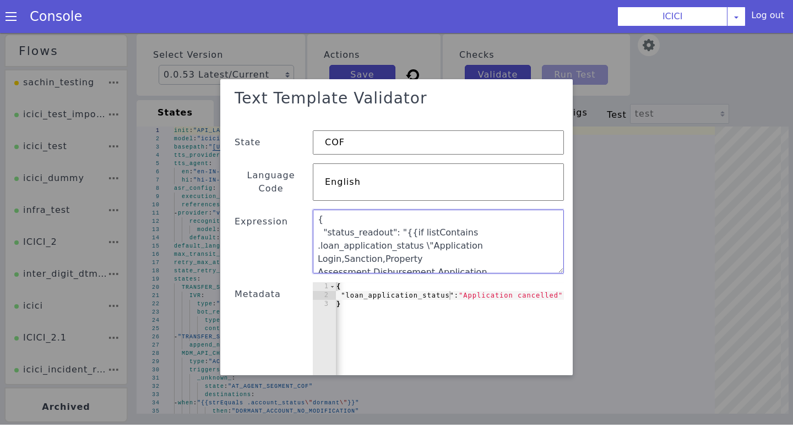
click at [318, 223] on textarea "{ "status_readout": "{{if listContains .loan_application_status \"Application L…" at bounding box center [438, 242] width 251 height 64
type textarea "{ "status_readout": "{{if listContains .loan_application_status \"Application L…"
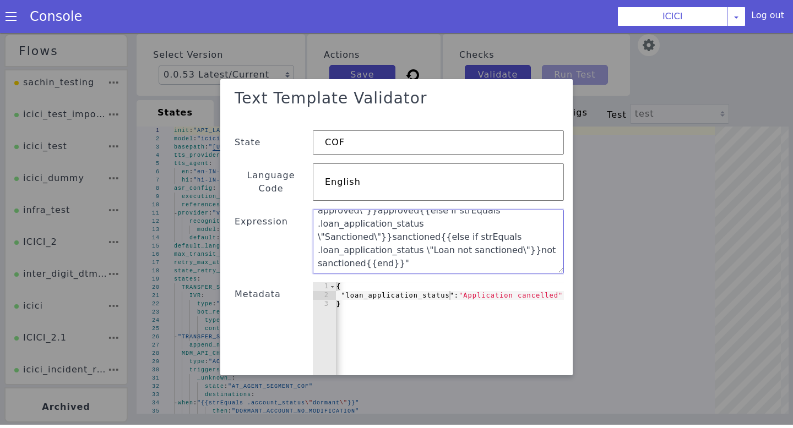
scroll to position [74, 0]
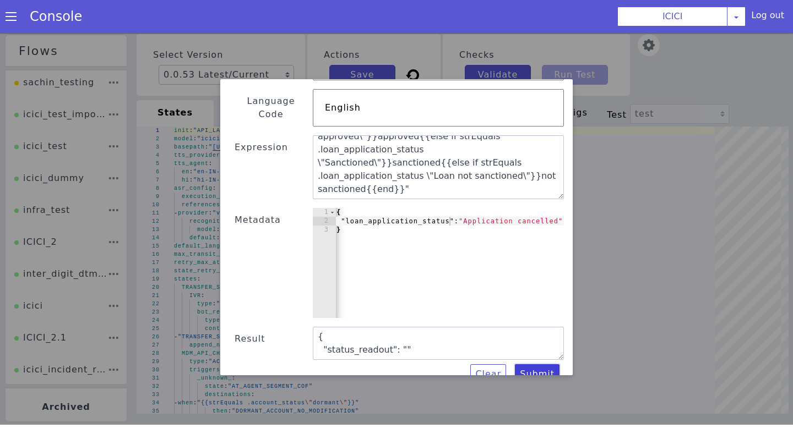
click at [545, 365] on button "Submit" at bounding box center [537, 375] width 45 height 20
type textarea "{ "status_readout": "{{if listContains .loan_application_status \"Application L…"
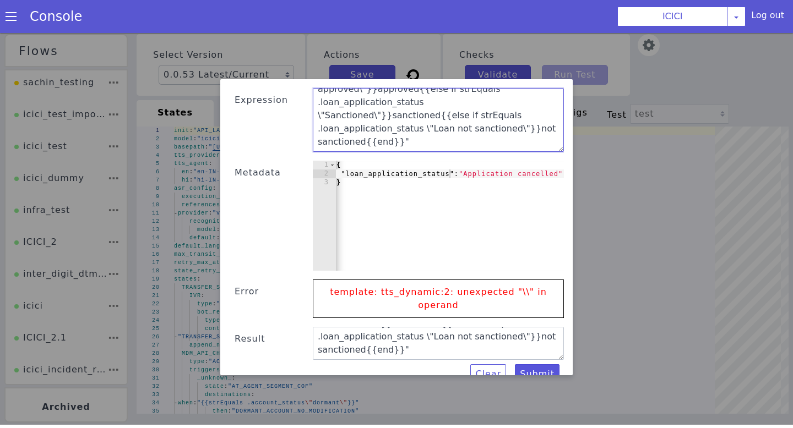
scroll to position [11, 0]
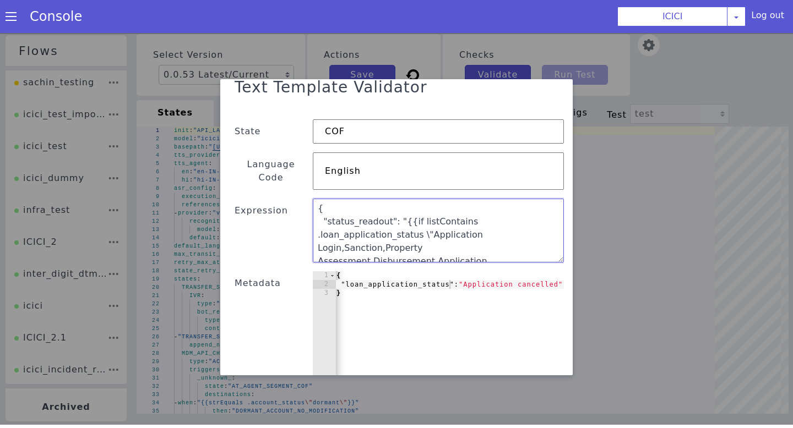
drag, startPoint x: 428, startPoint y: 117, endPoint x: 220, endPoint y: 10, distance: 233.9
click at [220, 30] on html "Flows sachin_testing icici_test_import_1 icici_test icici_dummy infra_test ICIC…" at bounding box center [396, 227] width 793 height 395
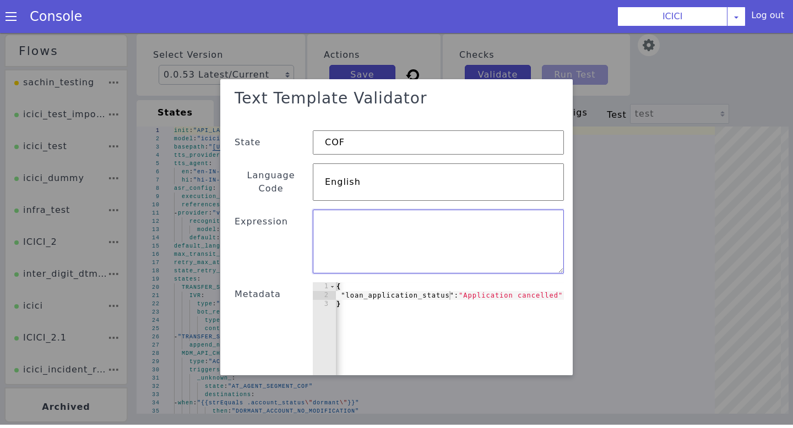
scroll to position [122, 0]
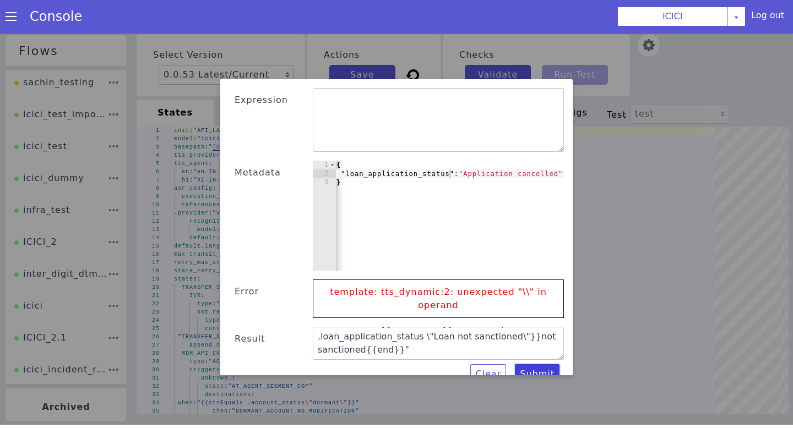
click at [530, 365] on button "Submit" at bounding box center [537, 375] width 45 height 20
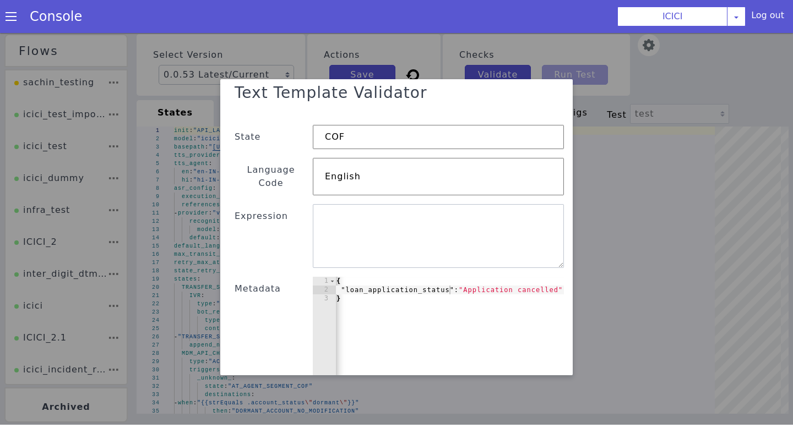
scroll to position [0, 0]
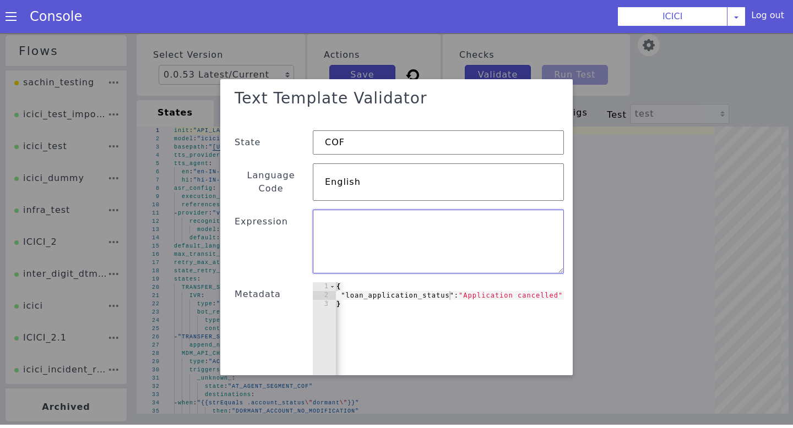
click at [385, 229] on textarea at bounding box center [438, 242] width 251 height 64
paste textarea "{ "status_readout": "{{if listContains (slice \"Application Login\" \"Sanction\…"
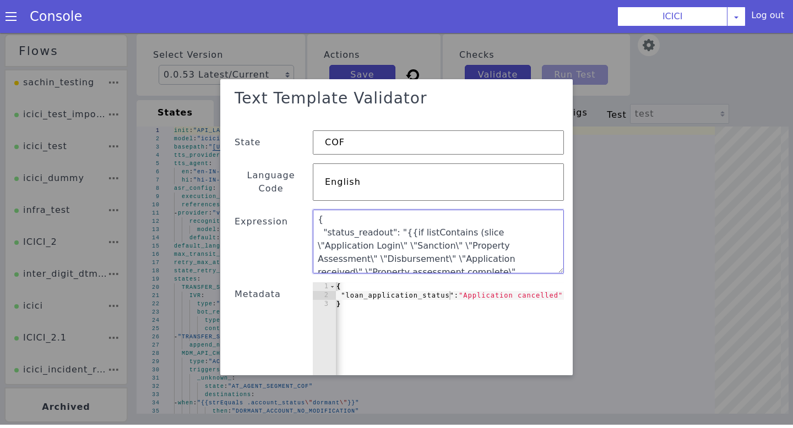
scroll to position [216, 0]
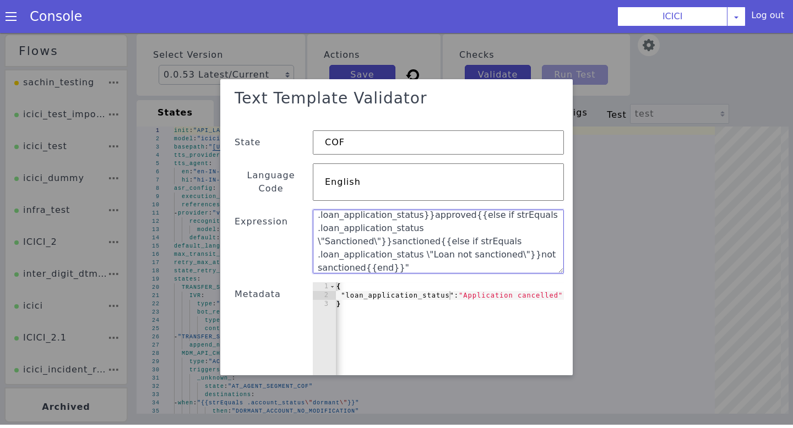
click at [362, 229] on textarea "{ "status_readout": "{{if listContains (slice \"Application Login\" \"Sanction\…" at bounding box center [438, 242] width 251 height 64
click at [458, 215] on textarea "{ "status_readout": "{{if listContains (slice \"Application Login\" \"Sanction\…" at bounding box center [438, 242] width 251 height 64
click at [417, 210] on textarea "{ "status_readout": "{{if listContains (slice \"Application Login\" \"Sanction\…" at bounding box center [438, 242] width 251 height 64
click at [471, 210] on textarea "{ "status_readout": "{{if listContains (slice \"Application Login\" \"Sanction\…" at bounding box center [438, 242] width 251 height 64
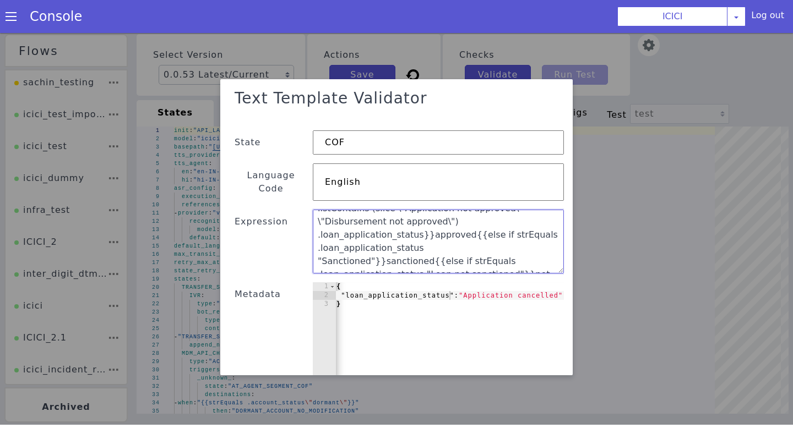
scroll to position [193, 0]
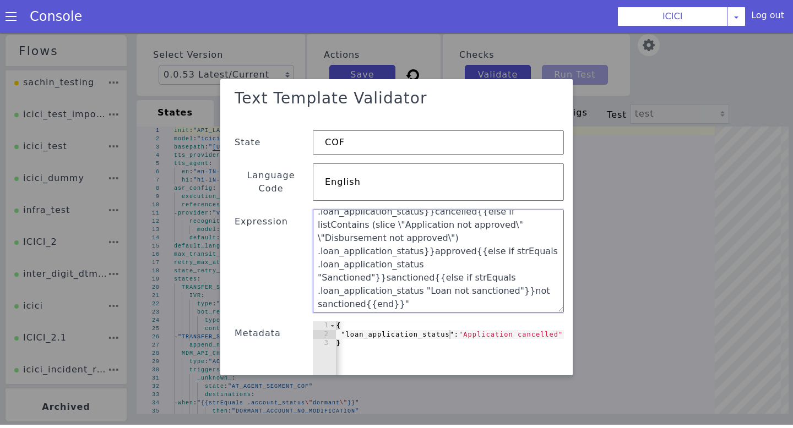
drag, startPoint x: 561, startPoint y: 258, endPoint x: 560, endPoint y: 301, distance: 43.0
click at [560, 301] on textarea "{ "status_readout": "{{if listContains (slice \"Application Login\" \"Sanction\…" at bounding box center [438, 261] width 251 height 103
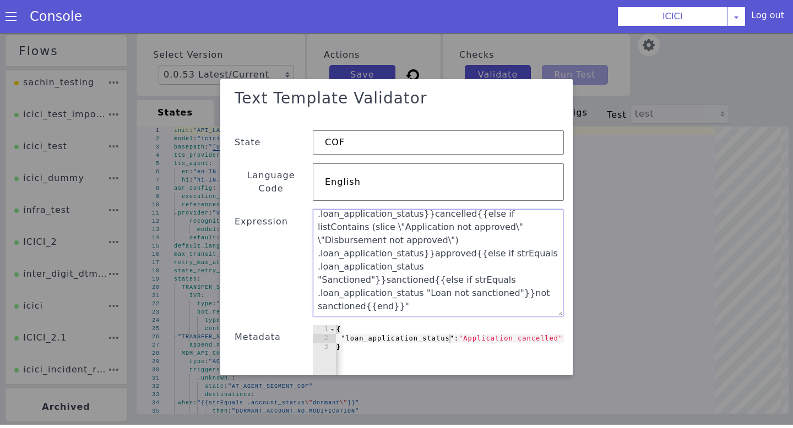
scroll to position [164, 0]
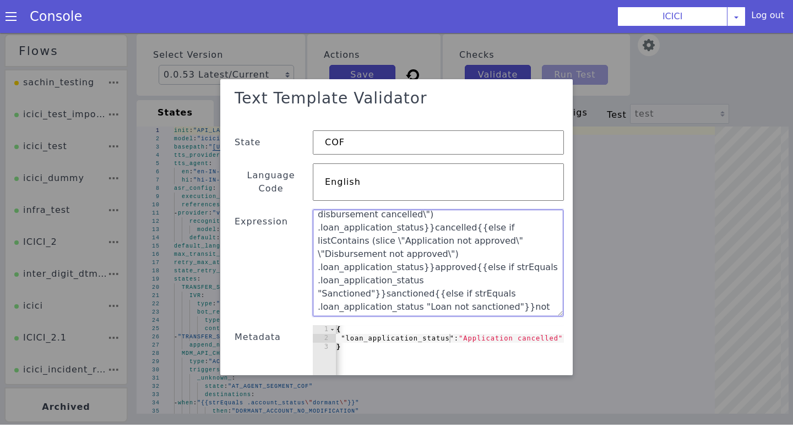
click at [319, 229] on textarea "{ "status_readout": "{{if listContains (slice \"Application Login\" \"Sanction\…" at bounding box center [438, 263] width 251 height 107
click at [500, 216] on textarea "{ "status_readout": "{{if listContains (slice \"Application Login\" \"Sanction\…" at bounding box center [438, 263] width 251 height 107
click at [396, 216] on textarea "{ "status_readout": "{{if listContains (slice \"Application Login\" \"Sanction\…" at bounding box center [438, 263] width 251 height 107
click at [436, 230] on textarea "{ "status_readout": "{{if listContains (slice \"Application Login\" \"Sanction\…" at bounding box center [438, 263] width 251 height 107
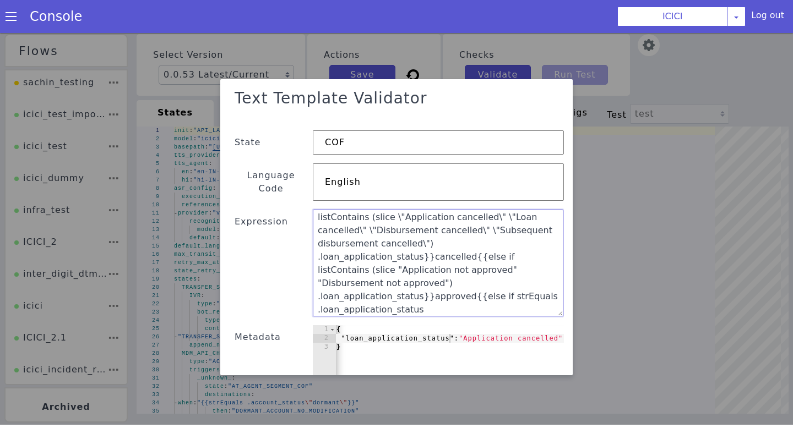
scroll to position [130, 0]
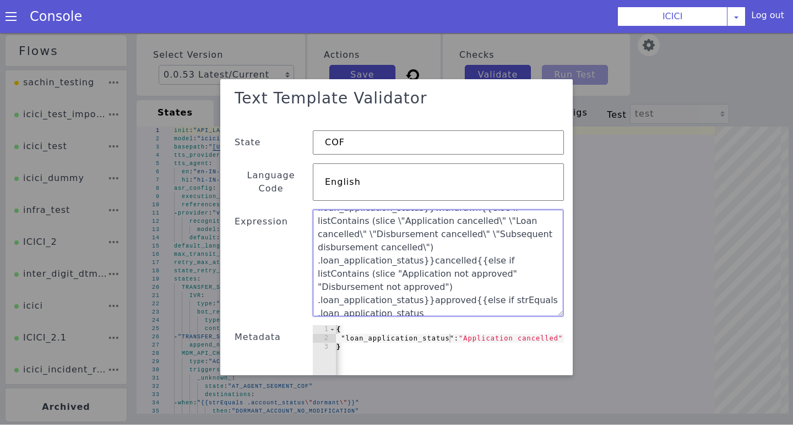
click at [359, 237] on textarea "{ "status_readout": "{{if listContains (slice \"Application Login\" \"Sanction\…" at bounding box center [438, 263] width 251 height 107
click at [322, 222] on textarea "{ "status_readout": "{{if listContains (slice \"Application Login\" \"Sanction\…" at bounding box center [438, 263] width 251 height 107
click at [420, 224] on textarea "{ "status_readout": "{{if listContains (slice \"Application Login\" \"Sanction\…" at bounding box center [438, 263] width 251 height 107
click at [431, 225] on textarea "{ "status_readout": "{{if listContains (slice \"Application Login\" \"Sanction\…" at bounding box center [438, 263] width 251 height 107
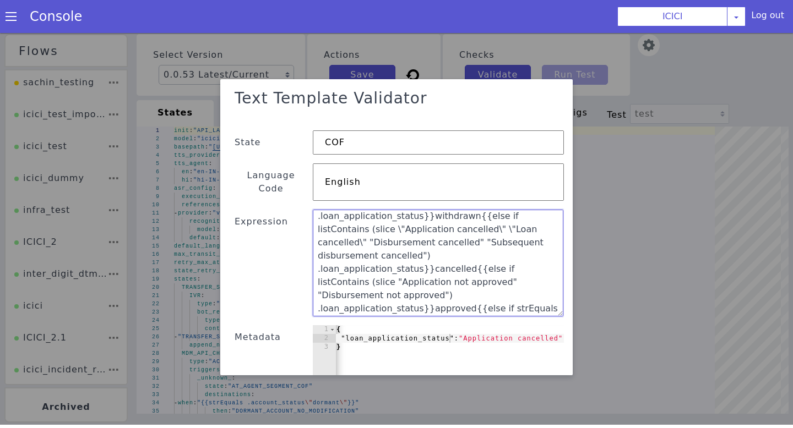
click at [443, 219] on textarea "{ "status_readout": "{{if listContains (slice \"Application Login\" \"Sanction\…" at bounding box center [438, 263] width 251 height 107
click at [508, 218] on textarea "{ "status_readout": "{{if listContains (slice \"Application Login\" \"Sanction\…" at bounding box center [438, 263] width 251 height 107
click at [438, 215] on textarea "{ "status_readout": "{{if listContains (slice \"Application Login\" \"Sanction\…" at bounding box center [438, 263] width 251 height 107
click at [344, 221] on textarea "{ "status_readout": "{{if listContains (slice \"Application Login\" \"Sanction\…" at bounding box center [438, 263] width 251 height 107
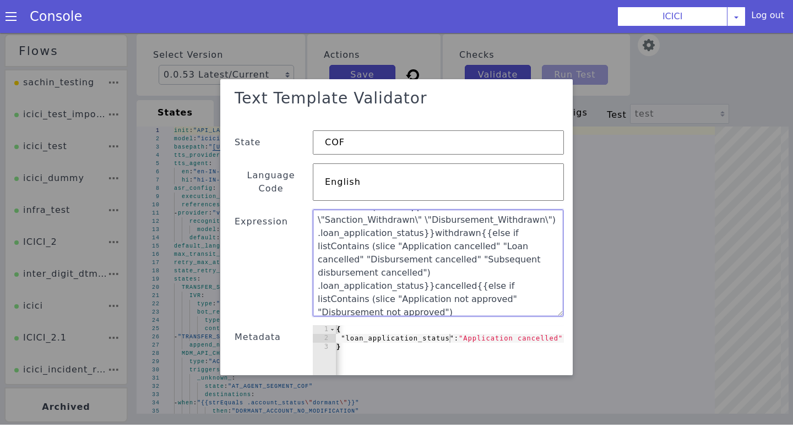
scroll to position [100, 0]
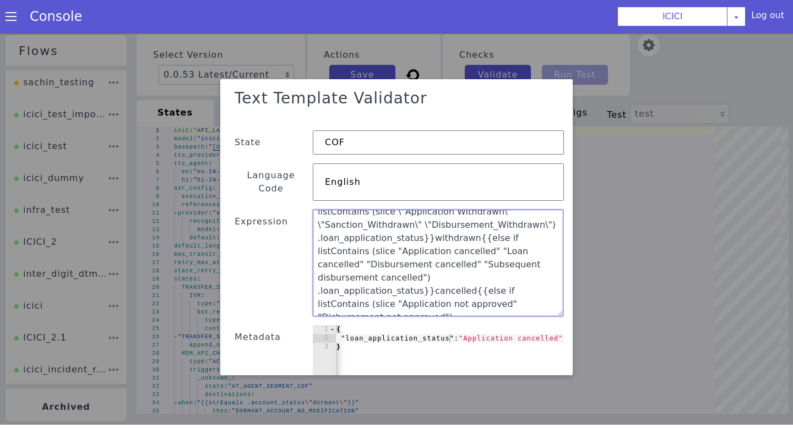
click at [322, 211] on textarea "{ "status_readout": "{{if listContains (slice \"Application Login\" \"Sanction\…" at bounding box center [438, 263] width 251 height 107
click at [407, 213] on textarea "{ "status_readout": "{{if listContains (slice \"Application Login\" \"Sanction\…" at bounding box center [438, 263] width 251 height 107
click at [414, 216] on textarea "{ "status_readout": "{{if listContains (slice \"Application Login\" \"Sanction\…" at bounding box center [438, 263] width 251 height 107
click at [520, 217] on textarea "{ "status_readout": "{{if listContains (slice \"Application Login\" \"Sanction\…" at bounding box center [438, 263] width 251 height 107
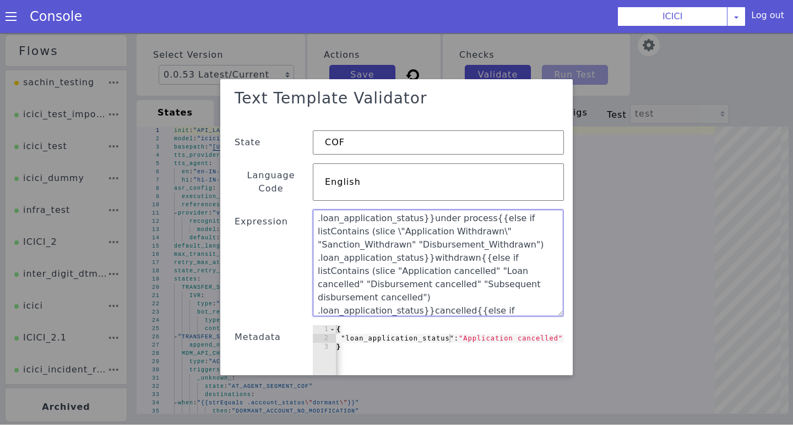
click at [552, 220] on textarea "{ "status_readout": "{{if listContains (slice \"Application Login\" \"Sanction\…" at bounding box center [438, 263] width 251 height 107
click at [456, 220] on textarea "{ "status_readout": "{{if listContains (slice \"Application Login\" \"Sanction\…" at bounding box center [438, 263] width 251 height 107
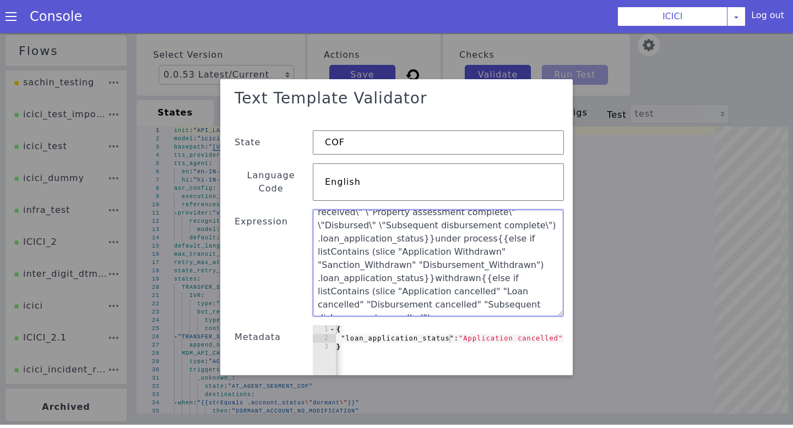
scroll to position [58, 0]
click at [415, 233] on textarea "{ "status_readout": "{{if listContains (slice \"Application Login\" \"Sanction\…" at bounding box center [438, 263] width 251 height 107
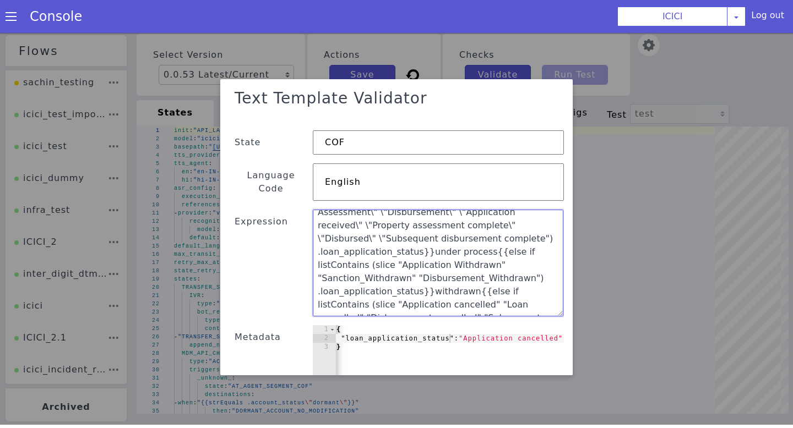
click at [475, 225] on textarea "{ "status_readout": "{{if listContains (slice \"Application Login\" \"Sanction\…" at bounding box center [438, 263] width 251 height 107
click at [465, 230] on textarea "{ "status_readout": "{{if listContains (slice \"Application Login\" \"Sanction\…" at bounding box center [438, 263] width 251 height 107
click at [418, 226] on textarea "{ "status_readout": "{{if listContains (slice \"Application Login\" \"Sanction\…" at bounding box center [438, 263] width 251 height 107
click at [408, 226] on textarea "{ "status_readout": "{{if listContains (slice \"Application Login\" \"Sanction\…" at bounding box center [438, 263] width 251 height 107
click at [323, 212] on textarea "{ "status_readout": "{{if listContains (slice \"Application Login\" \"Sanction\…" at bounding box center [438, 263] width 251 height 107
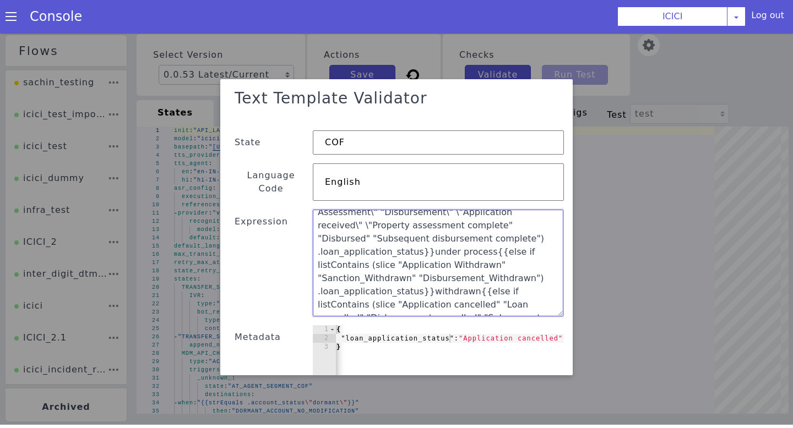
click at [379, 216] on textarea "{ "status_readout": "{{if listContains (slice \"Application Login\" \"Sanction\…" at bounding box center [438, 263] width 251 height 107
click at [388, 217] on textarea "{ "status_readout": "{{if listContains (slice \"Application Login\" \"Sanction\…" at bounding box center [438, 263] width 251 height 107
click at [471, 213] on textarea "{ "status_readout": "{{if listContains (slice \"Application Login\" \"Sanction\…" at bounding box center [438, 263] width 251 height 107
click at [478, 211] on textarea "{ "status_readout": "{{if listContains (slice \"Application Login\" \"Sanction\…" at bounding box center [438, 263] width 251 height 107
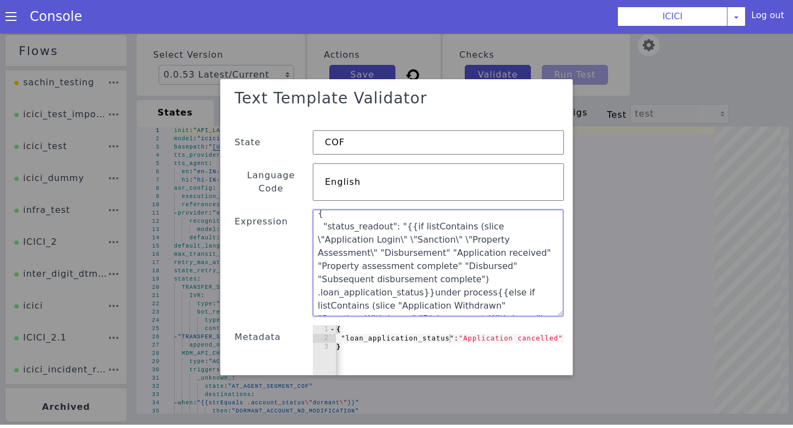
scroll to position [7, 0]
click at [494, 240] on textarea "{ "status_readout": "{{if listContains (slice \"Application Login\" \"Sanction\…" at bounding box center [438, 263] width 251 height 107
click at [491, 227] on textarea "{ "status_readout": "{{if listContains (slice \"Application Login\" \"Sanction\…" at bounding box center [438, 263] width 251 height 107
click at [403, 242] on textarea "{ "status_readout": "{{if listContains (slice "Application Login\" \"Sanction\"…" at bounding box center [438, 263] width 251 height 107
click at [394, 241] on textarea "{ "status_readout": "{{if listContains (slice "Application Login\" \"Sanction\"…" at bounding box center [438, 263] width 251 height 107
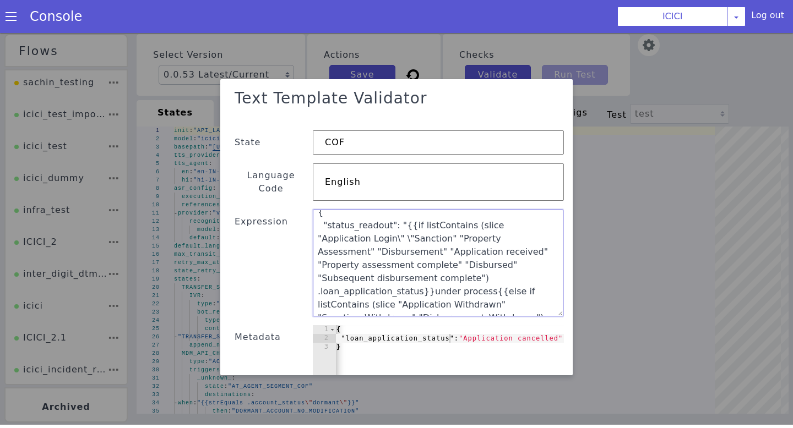
click at [351, 245] on textarea "{ "status_readout": "{{if listContains (slice "Application Login\" \"Sanction" …" at bounding box center [438, 263] width 251 height 107
click at [342, 241] on textarea "{ "status_readout": "{{if listContains (slice "Application Login\" "Sanction" "…" at bounding box center [438, 263] width 251 height 107
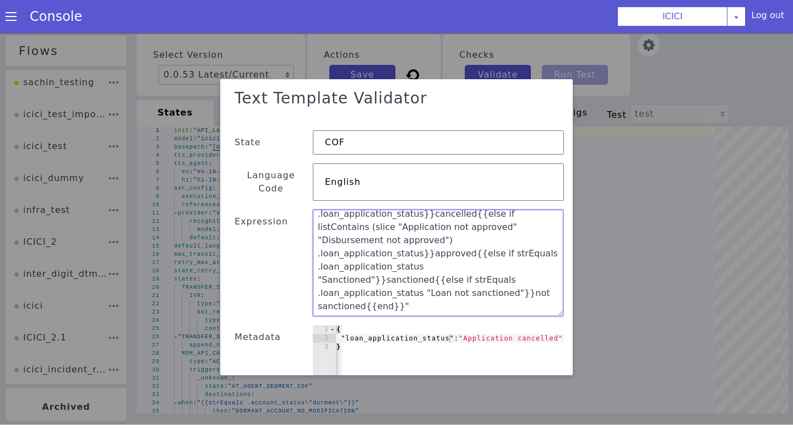
scroll to position [117, 0]
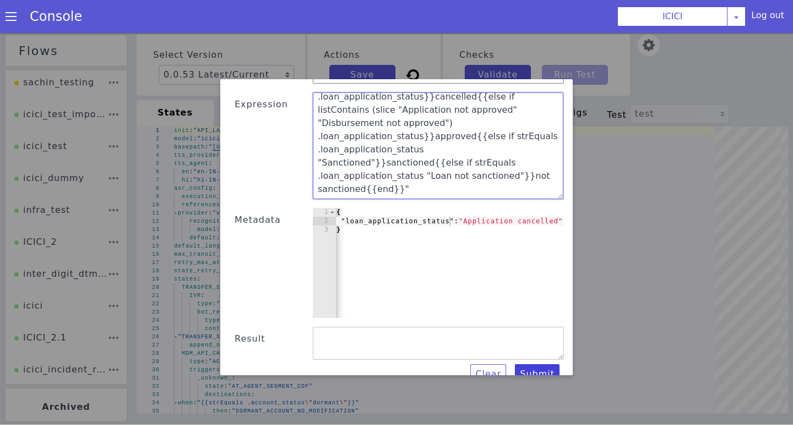
type textarea "{ "status_readout": "{{if listContains (slice "Application Login" "Sanction" "P…"
click at [535, 368] on button "Submit" at bounding box center [537, 375] width 45 height 20
type textarea "{ "status_readout": "{{if listContains (slice "Application Login" "Sanction" "P…"
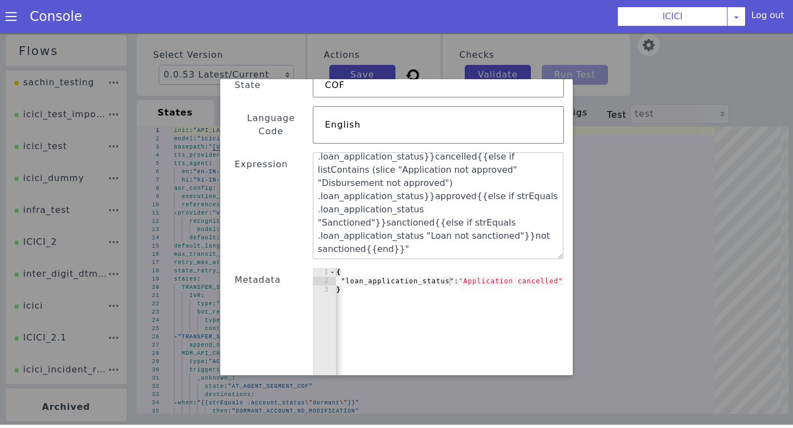
scroll to position [0, 0]
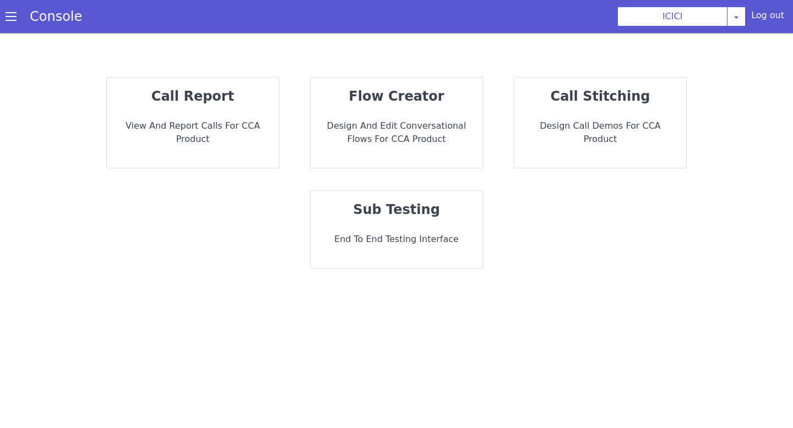
click at [405, 128] on p "Design and Edit Conversational flows for CCA Product" at bounding box center [396, 132] width 154 height 26
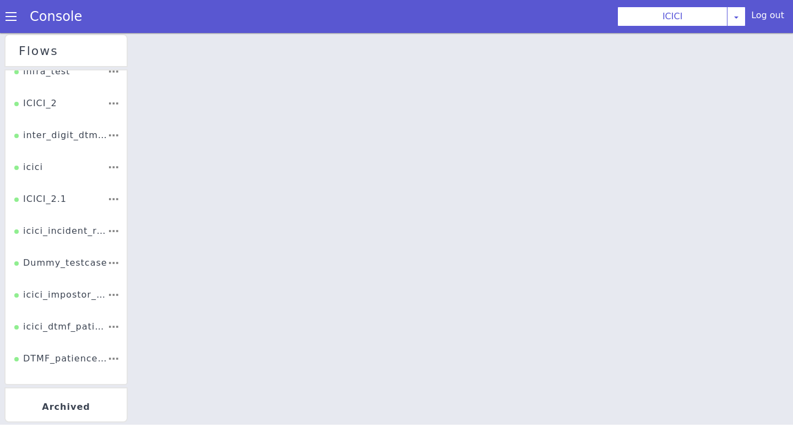
scroll to position [140, 0]
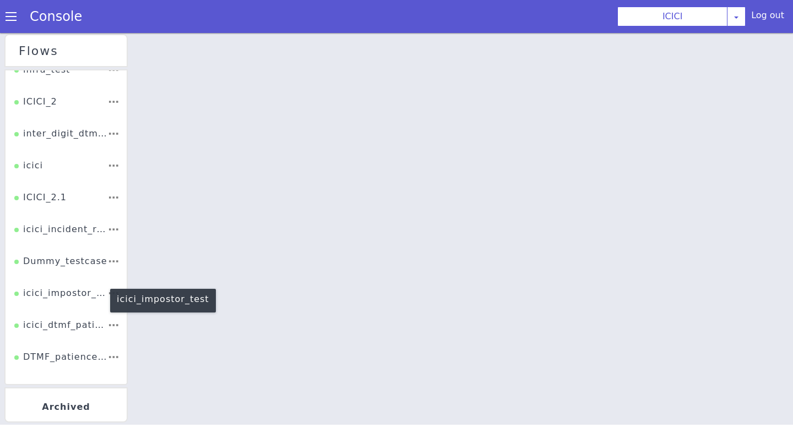
click at [73, 287] on div "icici_impostor_test" at bounding box center [60, 297] width 93 height 21
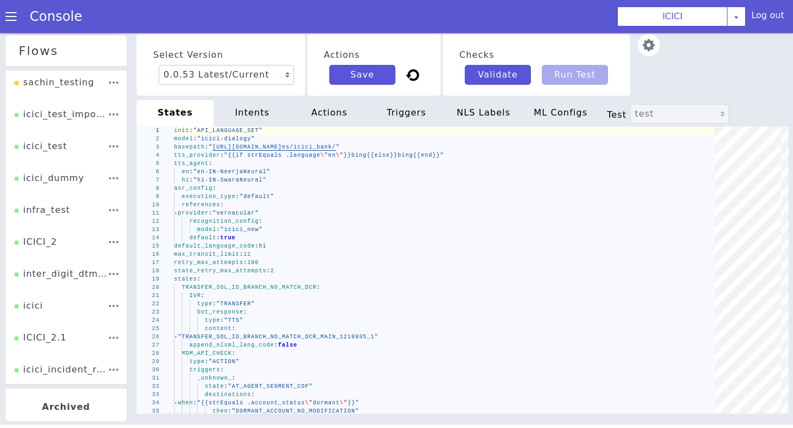
click at [638, 41] on img at bounding box center [649, 45] width 22 height 22
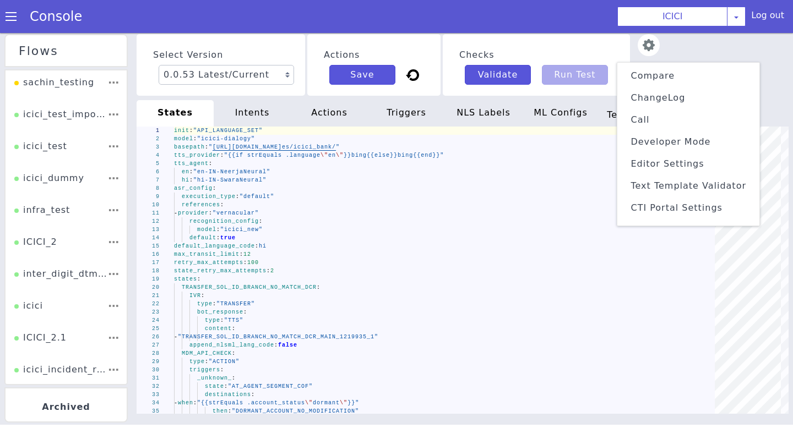
click at [665, 182] on span "Text Template Validator" at bounding box center [688, 186] width 116 height 10
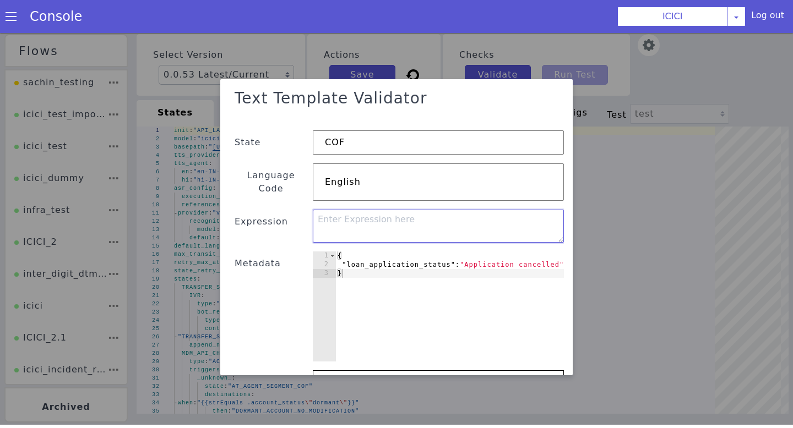
click at [341, 212] on textarea at bounding box center [438, 228] width 251 height 33
paste textarea "{ "status_readout": "{{if listContains .loan_application_status "Application Lo…"
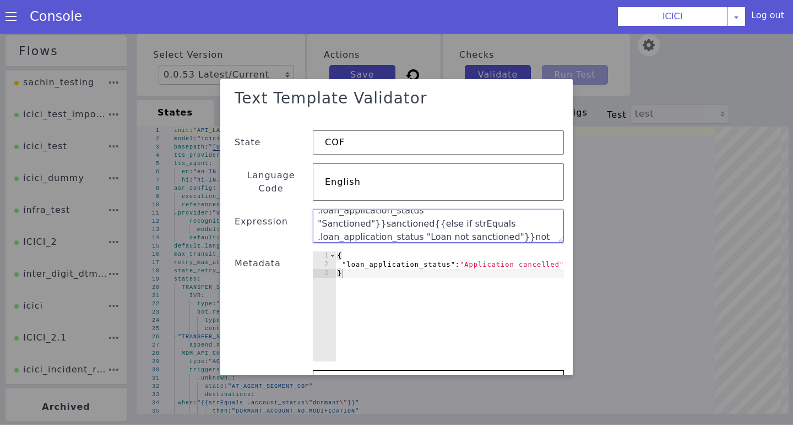
scroll to position [78, 0]
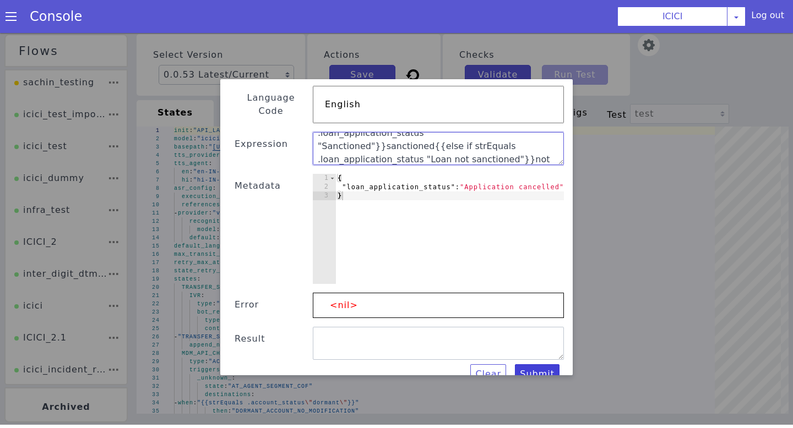
type textarea "{ "status_readout": "{{if listContains .loan_application_status "Application Lo…"
click at [547, 371] on button "Submit" at bounding box center [537, 377] width 45 height 20
type textarea "{ "status_readout": "" }"
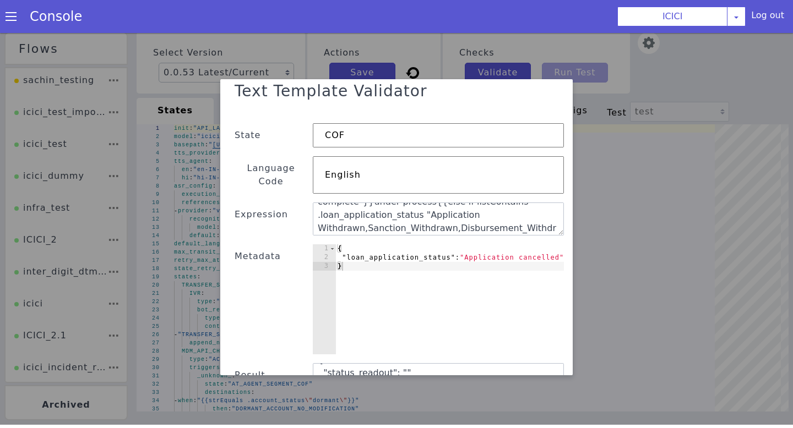
scroll to position [104, 0]
click at [465, 244] on div "{ "loan_application_status" : "Application cancelled" }" at bounding box center [457, 308] width 244 height 128
drag, startPoint x: 465, startPoint y: 243, endPoint x: 558, endPoint y: 243, distance: 93.6
click at [558, 244] on div "{ "loan_application_status" : "Application cancelled" }" at bounding box center [457, 308] width 244 height 128
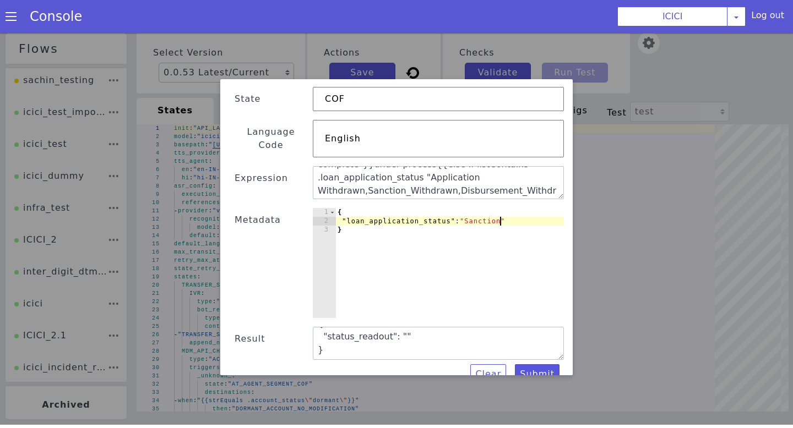
type textarea ""loan_application_status":"Sanction""
click at [541, 350] on div "Text Template Validator State COF Language Code English Expression { "status_re…" at bounding box center [396, 212] width 335 height 345
click at [541, 365] on button "Submit" at bounding box center [537, 375] width 45 height 20
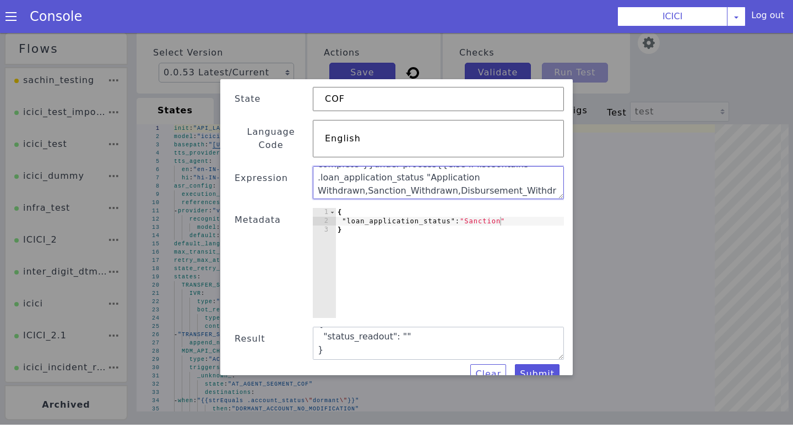
drag, startPoint x: 563, startPoint y: 182, endPoint x: 561, endPoint y: 164, distance: 18.9
click at [560, 166] on textarea "{ "status_readout": "{{if listContains .loan_application_status "Application Lo…" at bounding box center [438, 182] width 251 height 33
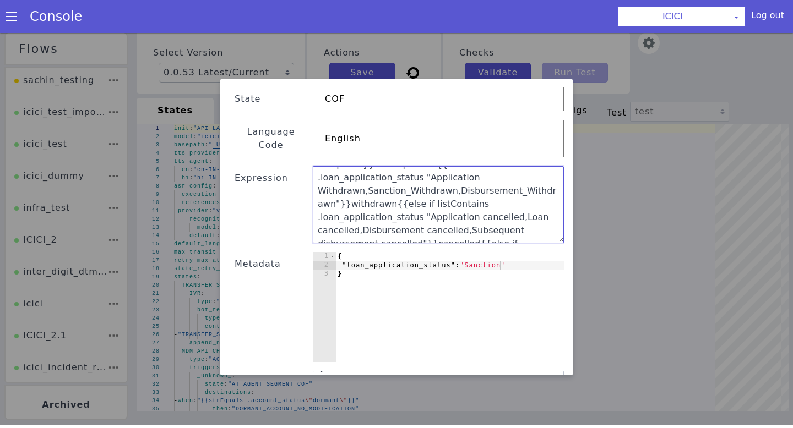
drag, startPoint x: 561, startPoint y: 183, endPoint x: 559, endPoint y: 261, distance: 78.2
click at [559, 243] on textarea "{ "status_readout": "{{if listContains .loan_application_status "Application Lo…" at bounding box center [438, 204] width 251 height 77
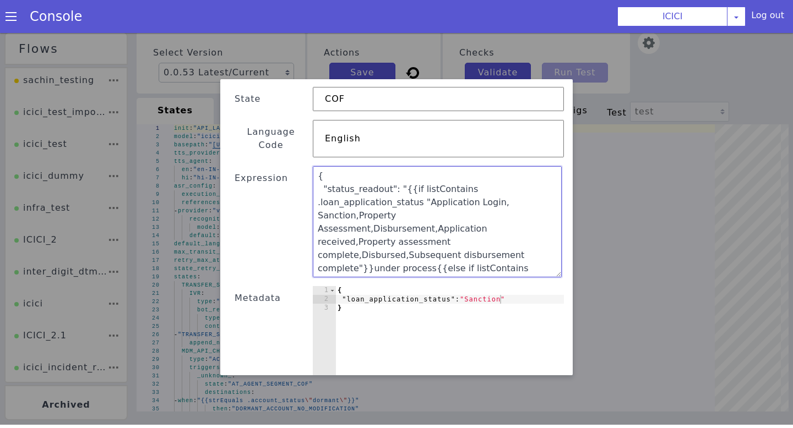
scroll to position [160, 0]
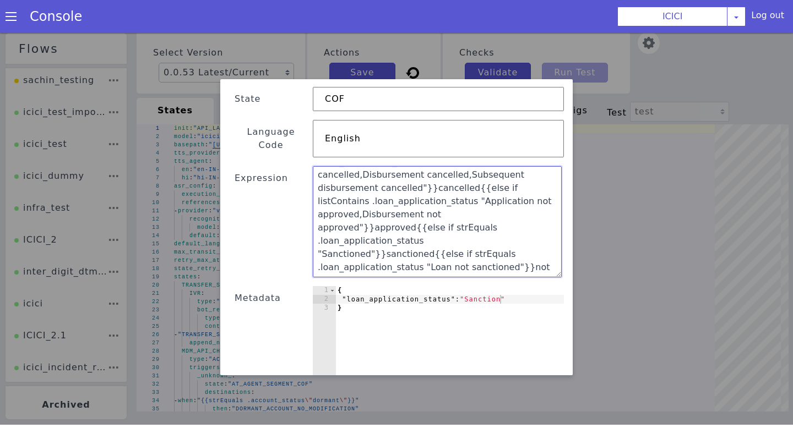
drag, startPoint x: 317, startPoint y: 163, endPoint x: 500, endPoint y: 344, distance: 257.8
click at [500, 344] on div "Text Template Validator State COF Language Code English Expression { "status_re…" at bounding box center [396, 251] width 335 height 423
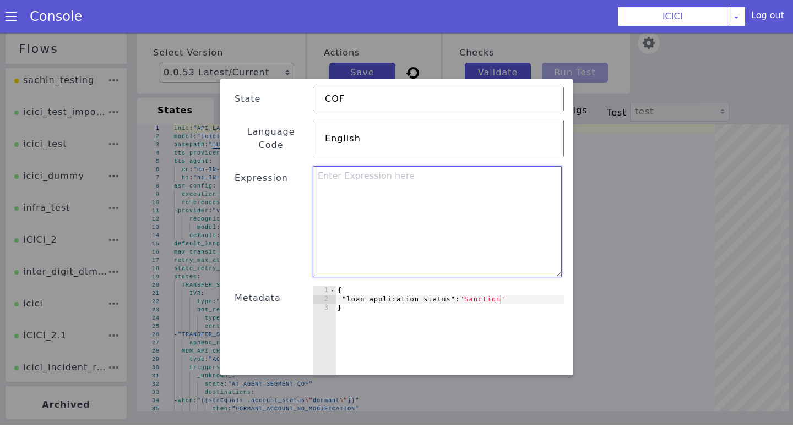
scroll to position [0, 0]
paste textarea "{ "status_readout": "{{if (contains "Application Login,Sanction,Property Assess…"
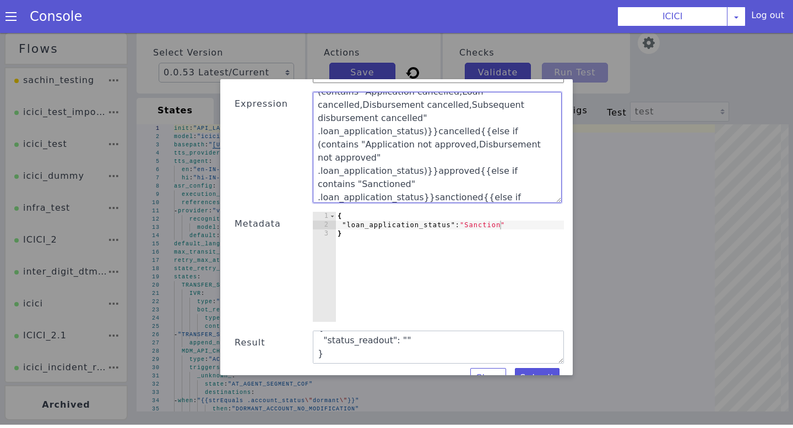
scroll to position [122, 0]
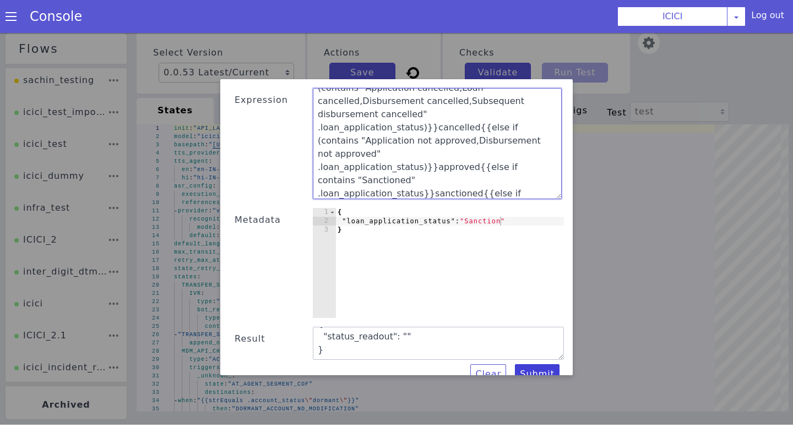
type textarea "{ "status_readout": "{{if (contains "Application Login,Sanction,Property Assess…"
click at [546, 367] on button "Submit" at bounding box center [537, 375] width 45 height 20
type textarea "{ "status_readout": "under process" }"
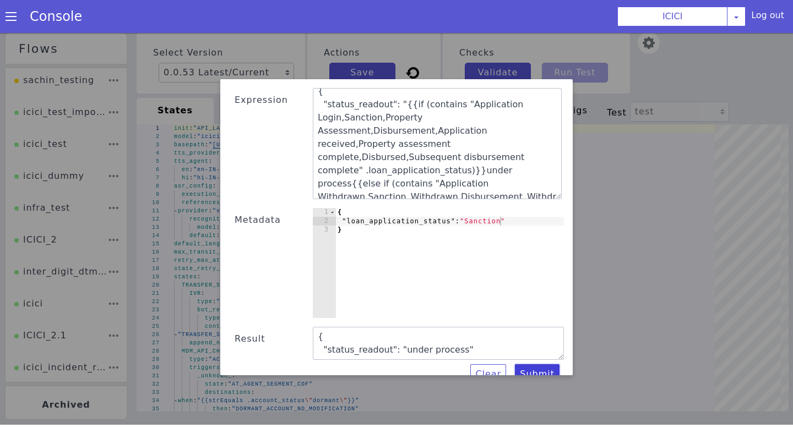
scroll to position [0, 0]
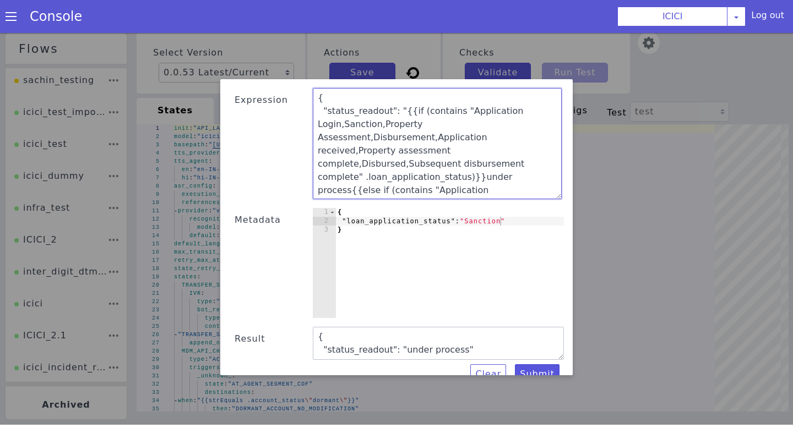
drag, startPoint x: 457, startPoint y: 95, endPoint x: 340, endPoint y: 113, distance: 118.7
click at [340, 113] on textarea "{ "status_readout": "{{if (contains "Application Login,Sanction,Property Assess…" at bounding box center [437, 143] width 249 height 111
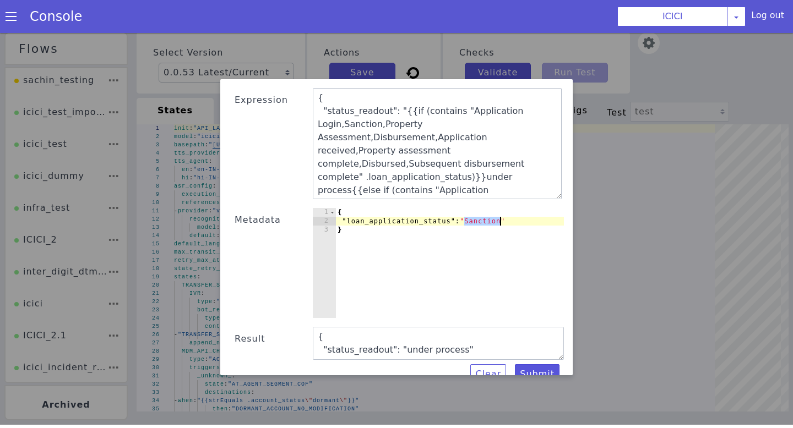
drag, startPoint x: 466, startPoint y: 208, endPoint x: 499, endPoint y: 209, distance: 33.1
click at [499, 209] on div "{ "loan_application_status" : "Sanction" }" at bounding box center [449, 272] width 229 height 128
paste textarea "Application Logi"
click at [532, 365] on button "Submit" at bounding box center [537, 375] width 45 height 20
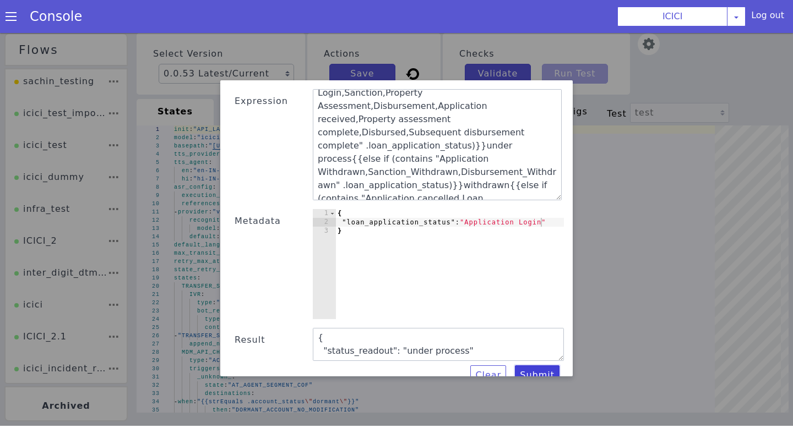
scroll to position [33, 0]
drag, startPoint x: 410, startPoint y: 176, endPoint x: 469, endPoint y: 175, distance: 58.9
click at [469, 175] on textarea "{ "status_readout": "{{if (contains "Application Login,Sanction,Property Assess…" at bounding box center [437, 144] width 249 height 111
drag, startPoint x: 465, startPoint y: 207, endPoint x: 541, endPoint y: 212, distance: 76.1
click at [541, 212] on div "{ "loan_application_status" : "Application Login" }" at bounding box center [449, 273] width 229 height 128
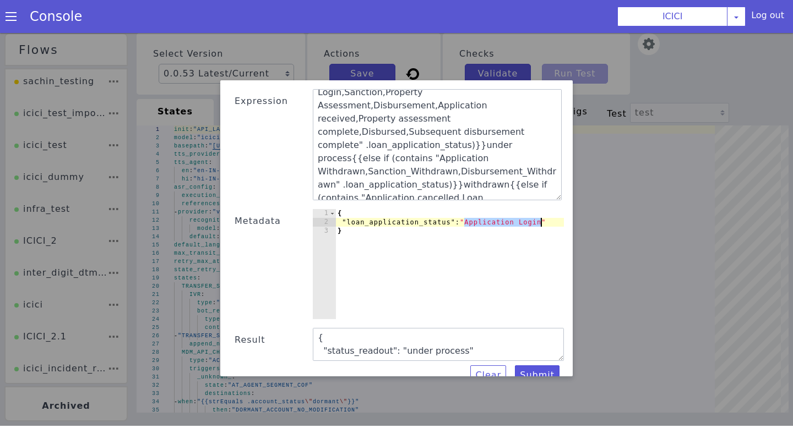
paste textarea "Loan cancelled"
type textarea ""loan_application_status":"Loan cancelled""
click at [529, 366] on button "Submit" at bounding box center [537, 376] width 45 height 20
type textarea "{ "status_readout": "cancelled" }"
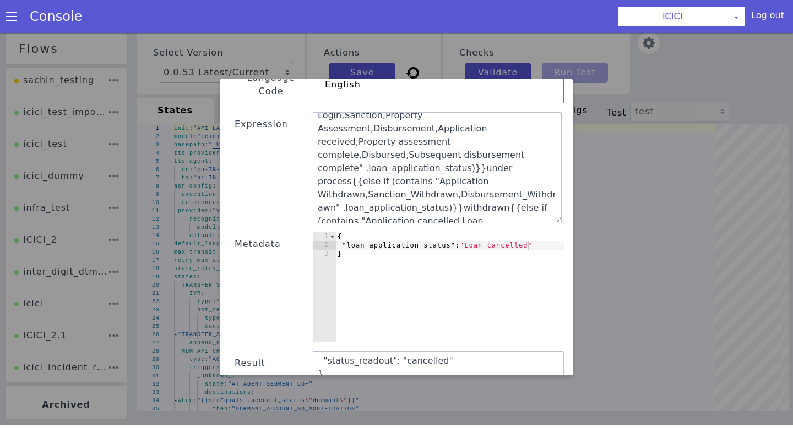
scroll to position [23, 0]
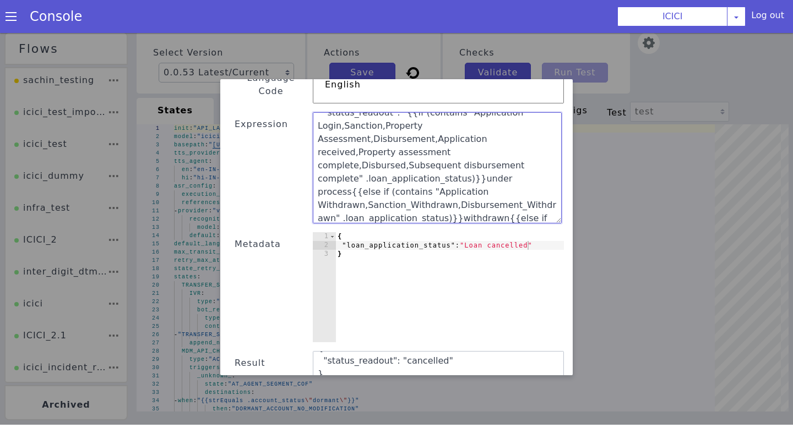
drag, startPoint x: 379, startPoint y: 115, endPoint x: 365, endPoint y: 124, distance: 16.6
click at [365, 124] on textarea "{ "status_readout": "{{if (contains "Application Login,Sanction,Property Assess…" at bounding box center [437, 167] width 249 height 111
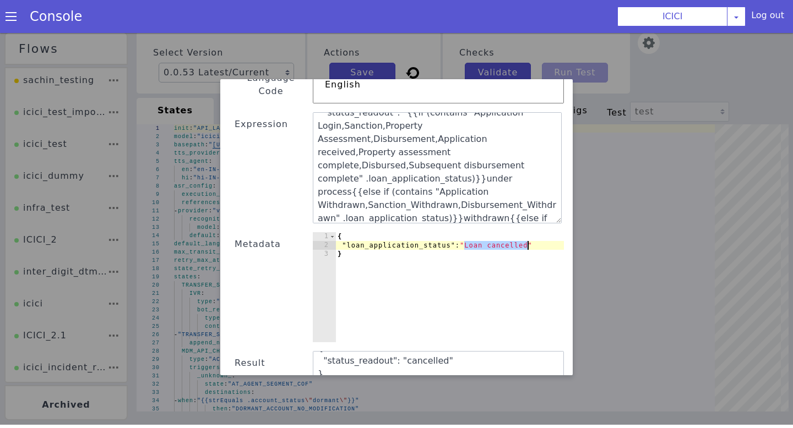
drag, startPoint x: 465, startPoint y: 232, endPoint x: 525, endPoint y: 232, distance: 60.6
click at [525, 232] on div "{ "loan_application_status" : "Loan cancelled" }" at bounding box center [449, 296] width 229 height 128
paste textarea "Property Assessment"
type textarea ""loan_application_status":"Property Assessment""
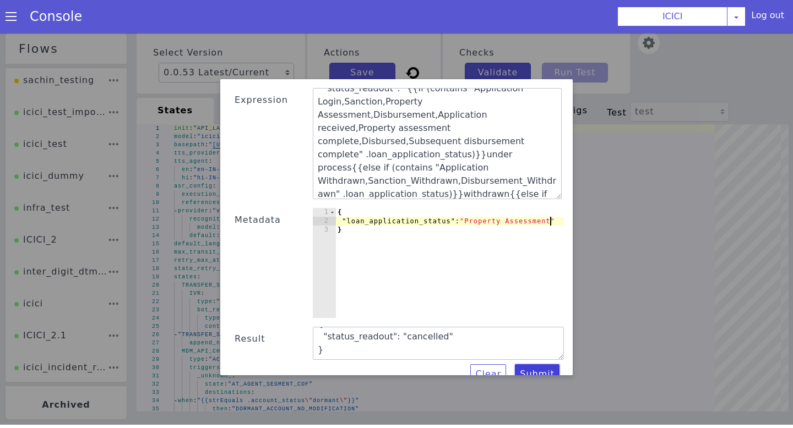
click at [535, 365] on button "Submit" at bounding box center [537, 375] width 45 height 20
type textarea "{ "status_readout": "under process" }"
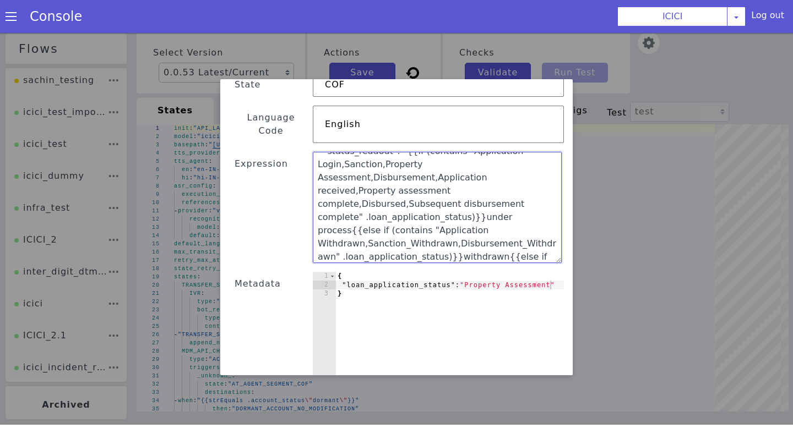
scroll to position [0, 0]
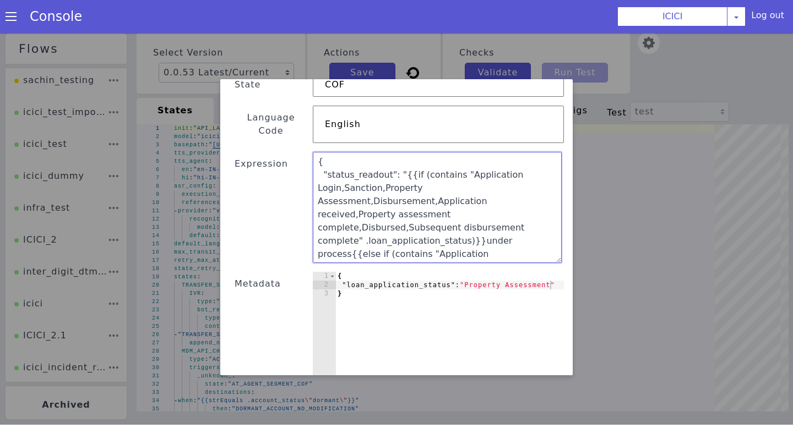
drag, startPoint x: 388, startPoint y: 239, endPoint x: 302, endPoint y: 99, distance: 164.9
click at [302, 99] on div "Text Template Validator State COF Language Code English Expression { "status_re…" at bounding box center [396, 237] width 335 height 423
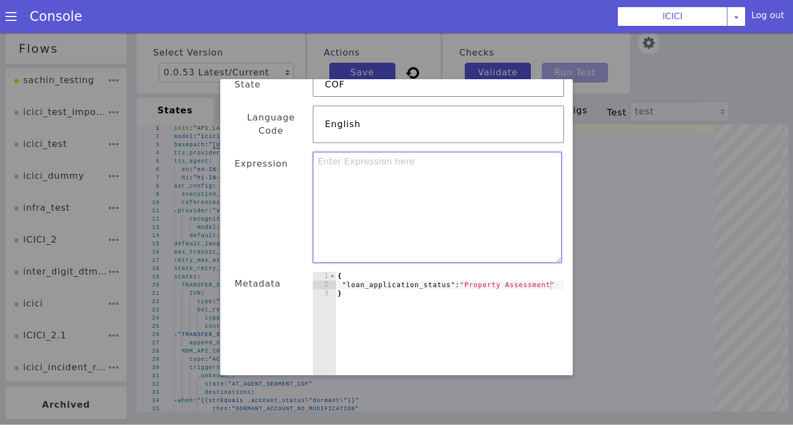
paste textarea "{"status_readout":"{{if (listContains .loan_application_status .under_process)}…"
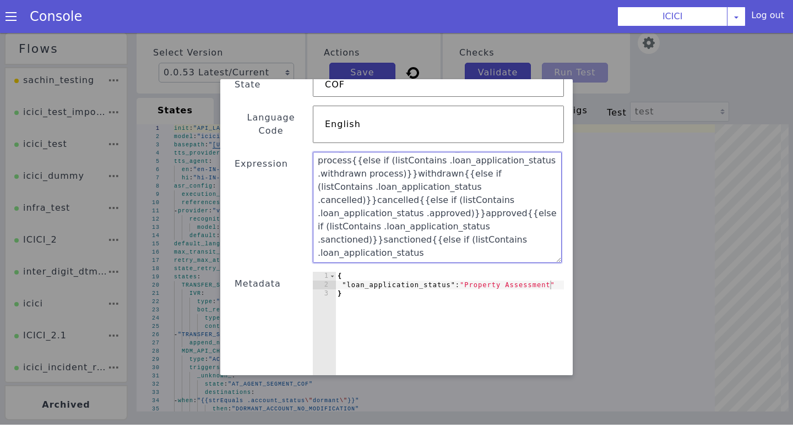
scroll to position [122, 0]
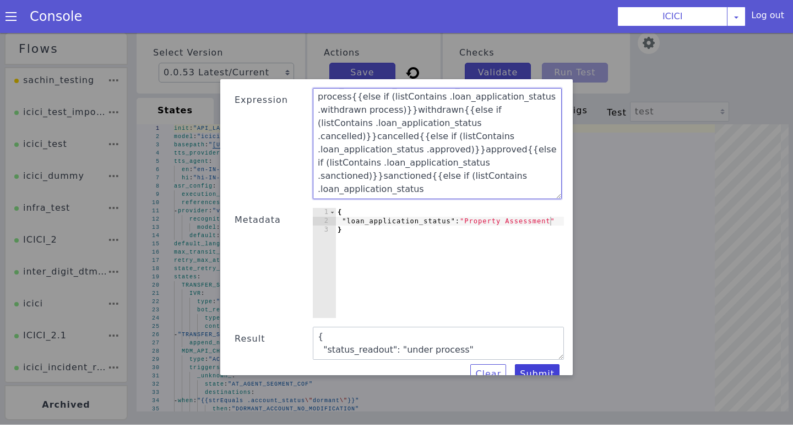
type textarea "{"status_readout":"{{if (listContains .loan_application_status .under_process)}…"
click at [534, 365] on button "Submit" at bounding box center [537, 375] width 45 height 20
type textarea "{"status_readout":"{{if (listContains .loan_application_status .under_process)}…"
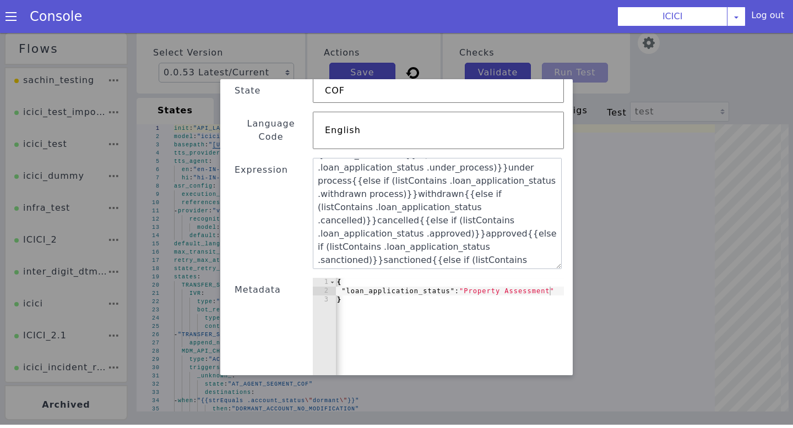
scroll to position [14, 0]
drag, startPoint x: 464, startPoint y: 278, endPoint x: 548, endPoint y: 279, distance: 83.7
click at [548, 279] on div "{ "loan_application_status" : "Property Assessment" }" at bounding box center [452, 342] width 235 height 128
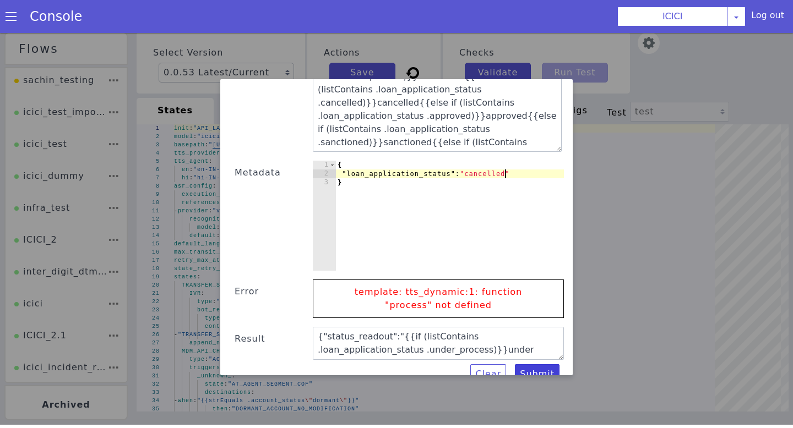
type textarea ""loan_application_status":"cancelled""
click at [542, 365] on button "Submit" at bounding box center [537, 375] width 45 height 20
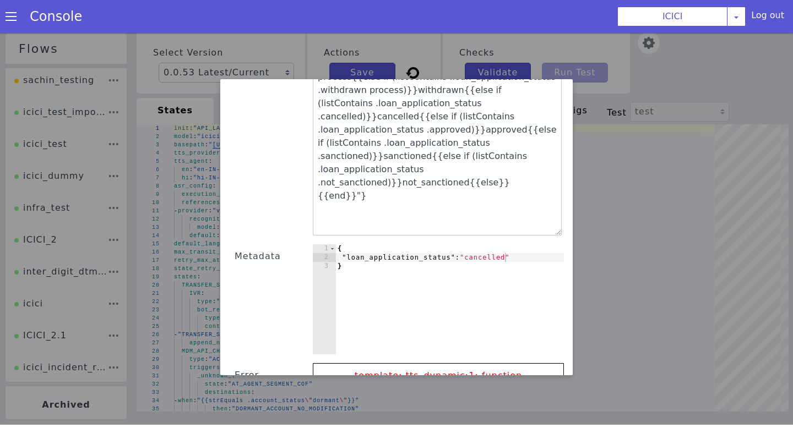
drag, startPoint x: 559, startPoint y: 137, endPoint x: 556, endPoint y: 222, distance: 85.9
click at [556, 222] on textarea "{"status_readout":"{{if (listContains .loan_application_status .under_process)}…" at bounding box center [437, 138] width 249 height 195
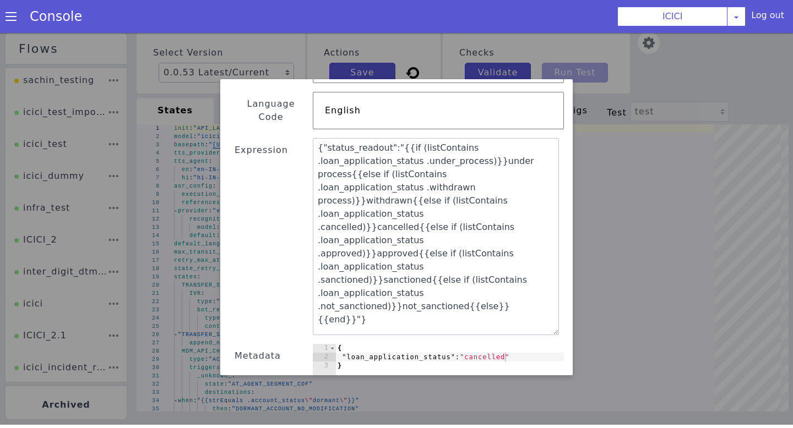
scroll to position [66, 0]
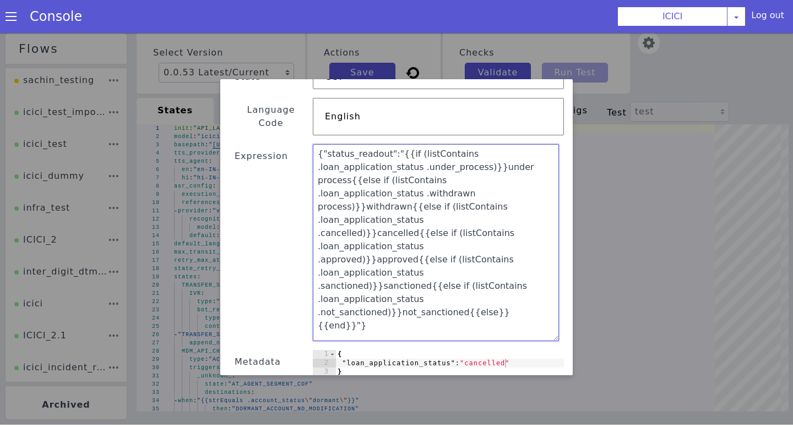
drag, startPoint x: 527, startPoint y: 259, endPoint x: 295, endPoint y: 114, distance: 274.6
click at [295, 114] on div "Text Template Validator State COF Language Code English Expression {"status_rea…" at bounding box center [396, 296] width 335 height 556
paste textarea ""status_readout": "{{if (listContains .under_process .loan_application_status)}…"
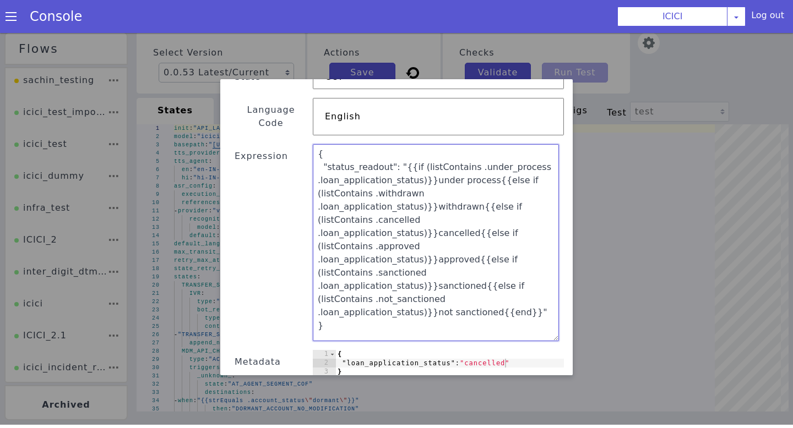
scroll to position [255, 0]
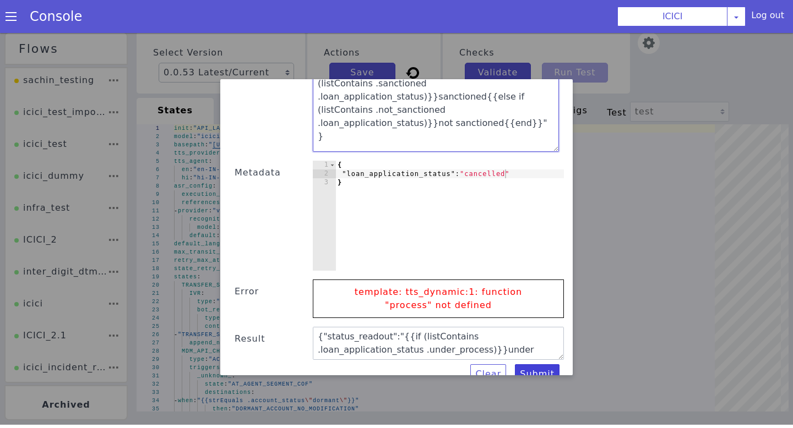
type textarea "{ "status_readout": "{{if (listContains .under_process .loan_application_status…"
click at [529, 365] on button "Submit" at bounding box center [537, 375] width 45 height 20
type textarea "{ "status_readout": "{{if (listContains .under_process .loan_application_status…"
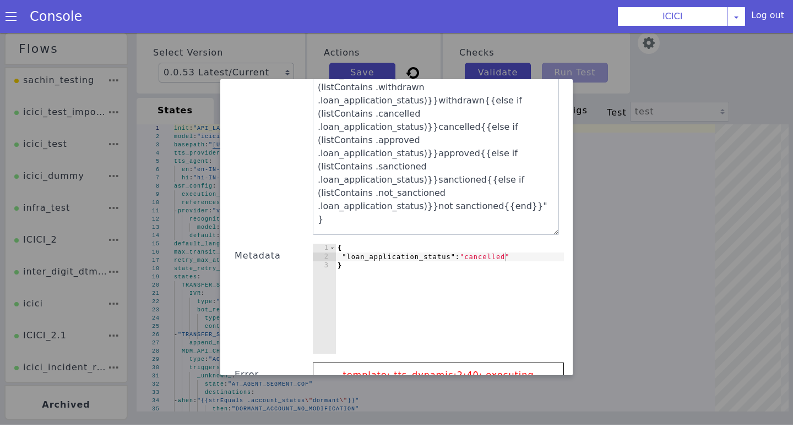
scroll to position [260, 0]
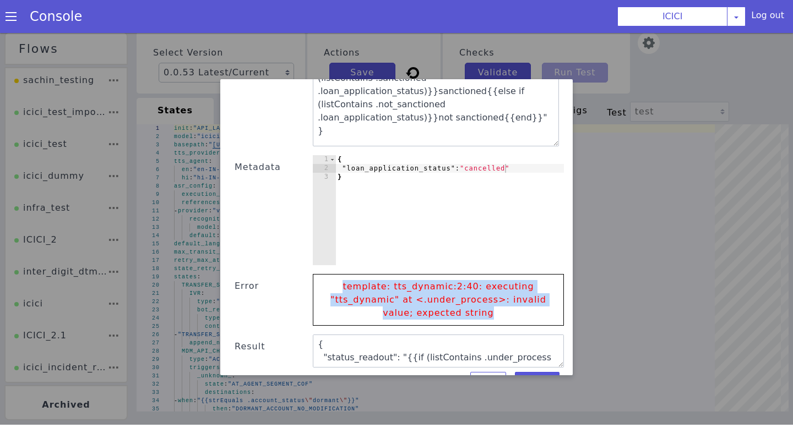
drag, startPoint x: 341, startPoint y: 270, endPoint x: 507, endPoint y: 298, distance: 167.6
click at [507, 298] on p "template: tts_dynamic:2:40: executing "tts_dynamic" at <.under_process>: invali…" at bounding box center [438, 300] width 228 height 51
copy p "template: tts_dynamic:2:40: executing "tts_dynamic" at <.under_process>: invali…"
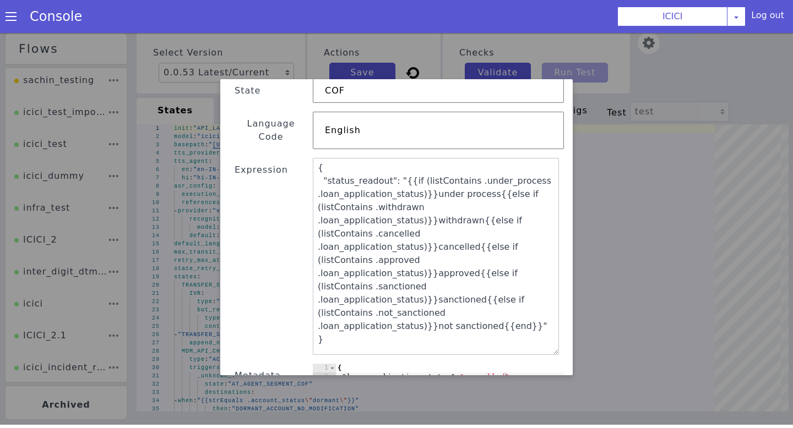
scroll to position [52, 0]
drag, startPoint x: 396, startPoint y: 309, endPoint x: 308, endPoint y: 143, distance: 188.7
click at [308, 143] on div "Text Template Validator State COF Language Code English Expression { "status_re…" at bounding box center [396, 315] width 335 height 569
paste textarea "{else}}{{if"
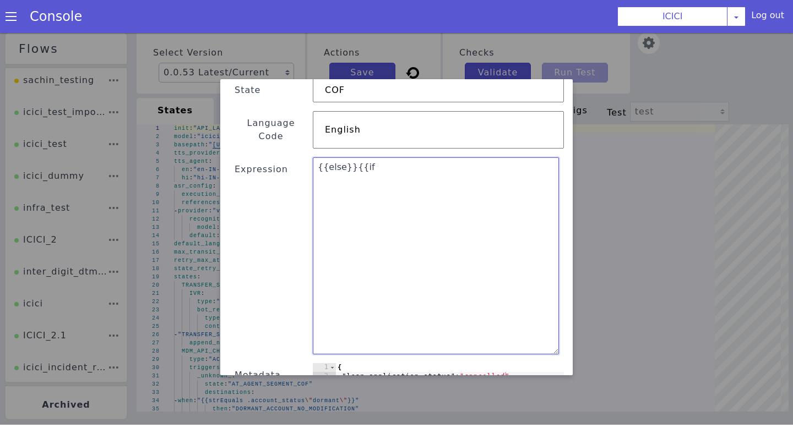
drag, startPoint x: 374, startPoint y: 229, endPoint x: 328, endPoint y: 133, distance: 106.4
click at [328, 133] on div "Text Template Validator State COF Language Code English Expression {{else}}{{if…" at bounding box center [396, 315] width 335 height 569
paste textarea ""status_readout":"{{if (listContains .loan_application_status .under_process)}}…"
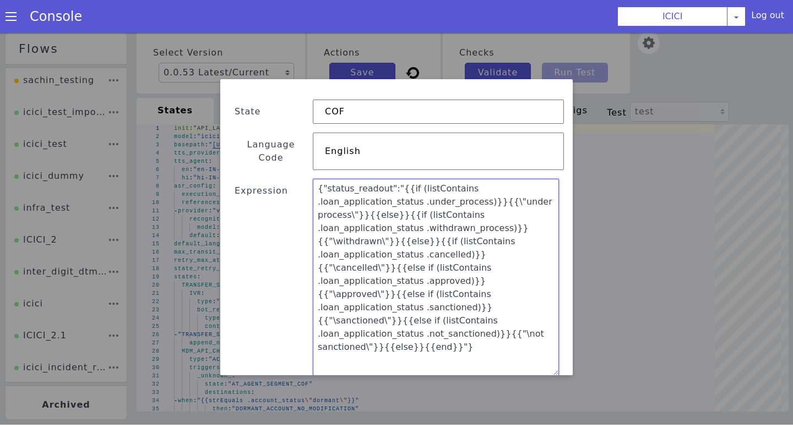
scroll to position [0, 0]
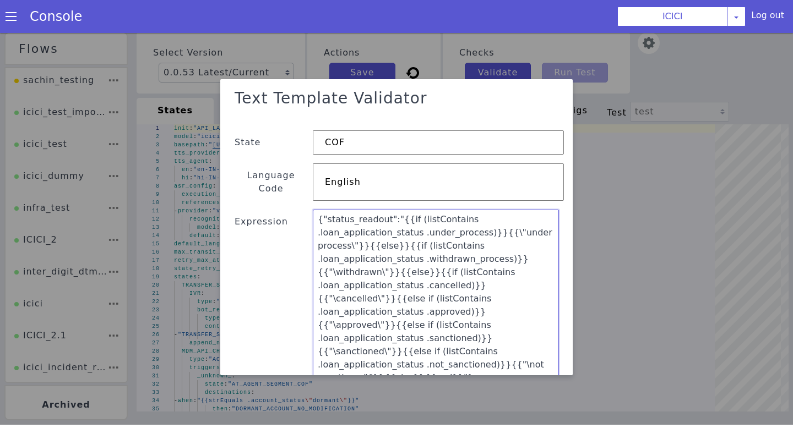
drag, startPoint x: 547, startPoint y: 225, endPoint x: 316, endPoint y: 209, distance: 231.2
click at [316, 210] on textarea "{"status_readout":"{{if (listContains .loan_application_status .under_process)}…" at bounding box center [436, 308] width 246 height 197
paste textarea "{if (listContains .loan_application_status .under_process)}}{{\"under process\"…"
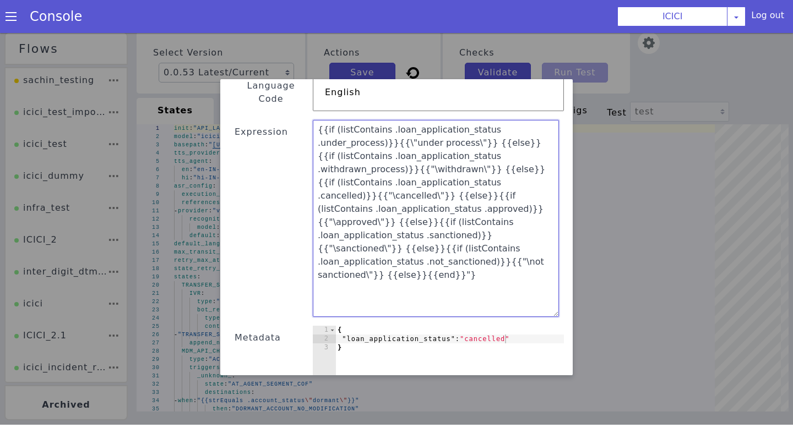
scroll to position [86, 0]
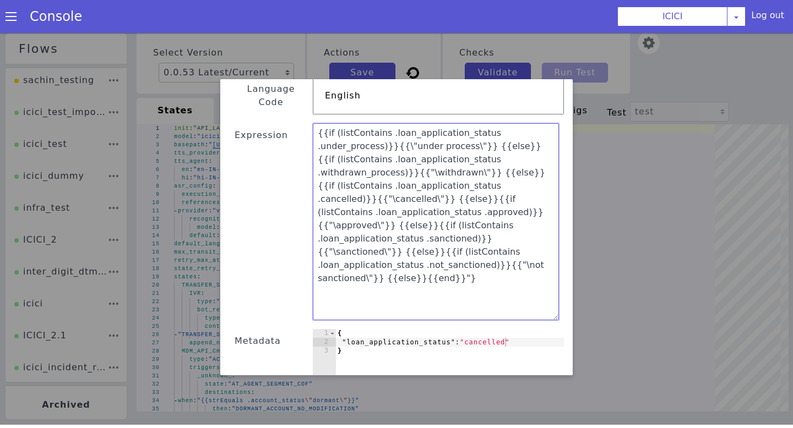
click at [396, 132] on textarea "{{if (listContains .loan_application_status .under_process)}}{{\"under process\…" at bounding box center [436, 221] width 246 height 197
click at [460, 136] on textarea "{{if (listContains .loan_application_status .under_process)}}{{"under process\"…" at bounding box center [436, 221] width 246 height 197
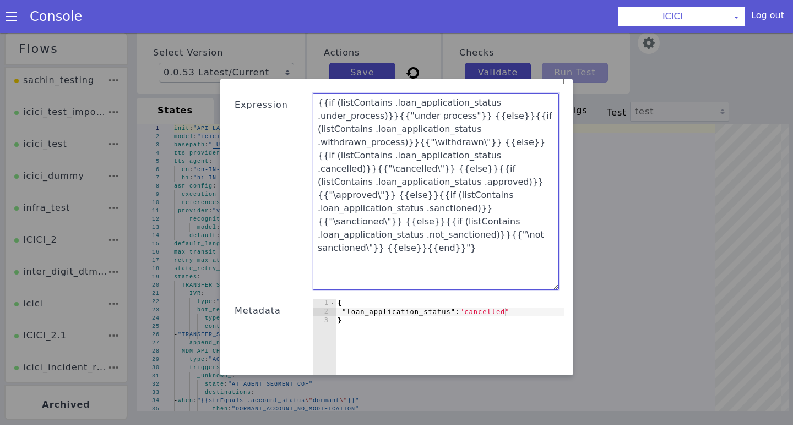
scroll to position [120, 0]
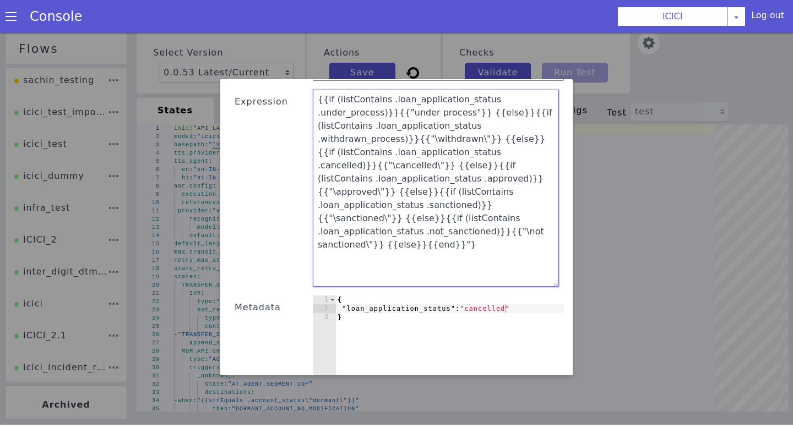
click at [366, 223] on textarea "{{if (listContains .loan_application_status .under_process)}}{{"under process"}…" at bounding box center [436, 188] width 246 height 197
click at [506, 208] on textarea "{{if (listContains .loan_application_status .under_process)}}{{"under process"}…" at bounding box center [436, 188] width 246 height 197
click at [387, 191] on textarea "{{if (listContains .loan_application_status .under_process)}}{{"under process"}…" at bounding box center [436, 188] width 246 height 197
click at [478, 165] on textarea "{{if (listContains .loan_application_status .under_process)}}{{"under process"}…" at bounding box center [436, 188] width 246 height 197
click at [519, 165] on textarea "{{if (listContains .loan_application_status .under_process)}}{{"under process"}…" at bounding box center [436, 188] width 246 height 197
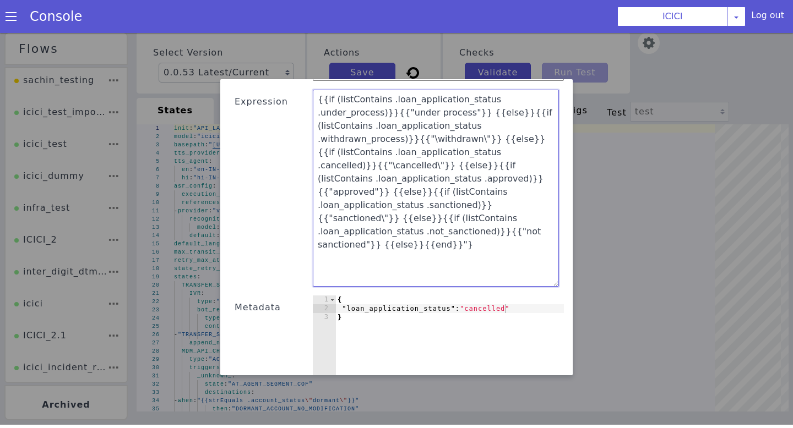
click at [329, 153] on textarea "{{if (listContains .loan_application_status .under_process)}}{{"under process"}…" at bounding box center [436, 188] width 246 height 197
click at [371, 153] on textarea "{{if (listContains .loan_application_status .under_process)}}{{"under process"}…" at bounding box center [437, 190] width 252 height 204
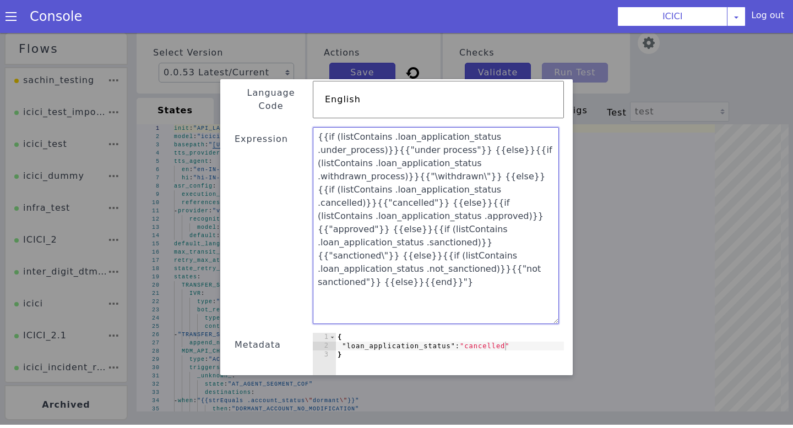
scroll to position [0, 0]
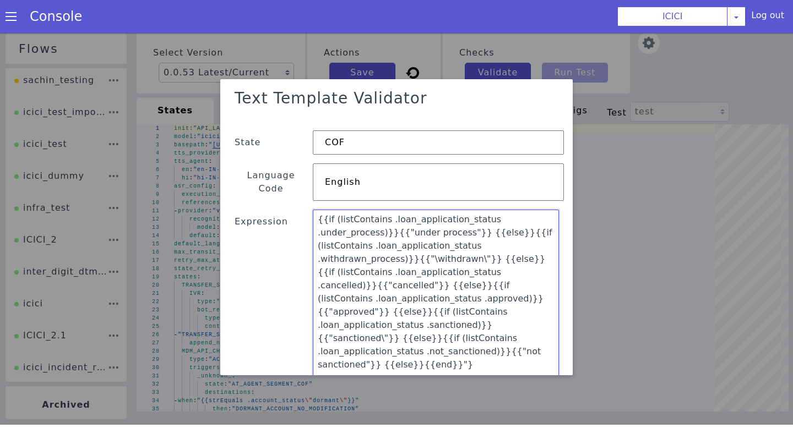
drag, startPoint x: 459, startPoint y: 258, endPoint x: 267, endPoint y: 46, distance: 286.5
click at [267, 46] on div "Text Template Validator State COF Language Code English Expression {{if (listCo…" at bounding box center [396, 227] width 793 height 395
click at [452, 350] on textarea "{{if (listContains .loan_application_status .under_process)}}{{"under process"}…" at bounding box center [436, 308] width 246 height 197
drag, startPoint x: 452, startPoint y: 350, endPoint x: 297, endPoint y: 192, distance: 220.8
click at [297, 192] on div "Text Template Validator State COF Language Code English Expression {{if (listCo…" at bounding box center [396, 368] width 335 height 569
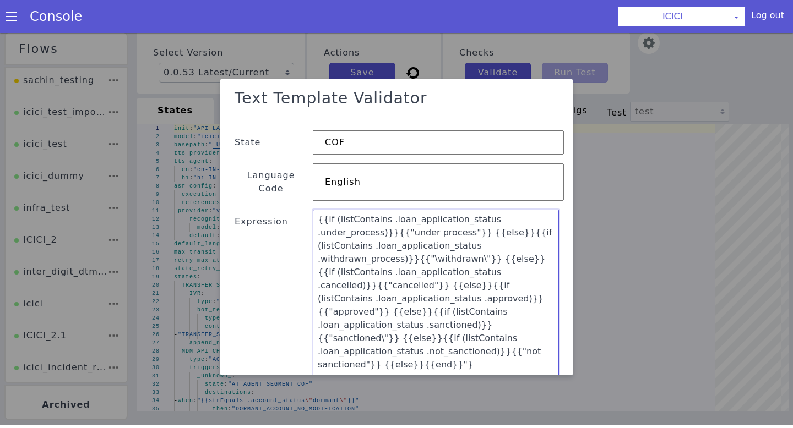
paste textarea ""status_readout":"{{if (listContains .loan_application_status .under_process)}}…"
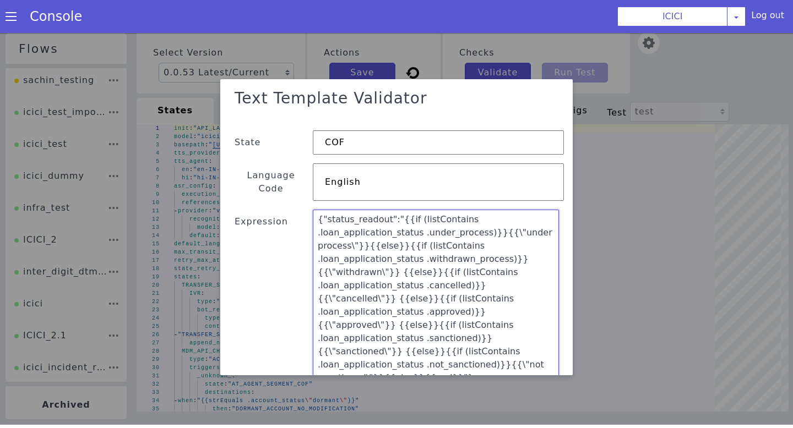
click at [468, 340] on textarea "{"status_readout":"{{if (listContains .loan_application_status .under_process)}…" at bounding box center [436, 308] width 246 height 197
click at [404, 340] on textarea "{"status_readout":"{{if (listContains .loan_application_status .under_process)}…" at bounding box center [436, 308] width 246 height 197
click at [532, 317] on textarea "{"status_readout":"{{if (listContains .loan_application_status .under_process)}…" at bounding box center [436, 308] width 246 height 197
click at [481, 317] on textarea "{"status_readout":"{{if (listContains .loan_application_status .under_process)}…" at bounding box center [436, 308] width 246 height 197
click at [418, 301] on textarea "{"status_readout":"{{if (listContains .loan_application_status .under_process)}…" at bounding box center [436, 308] width 246 height 197
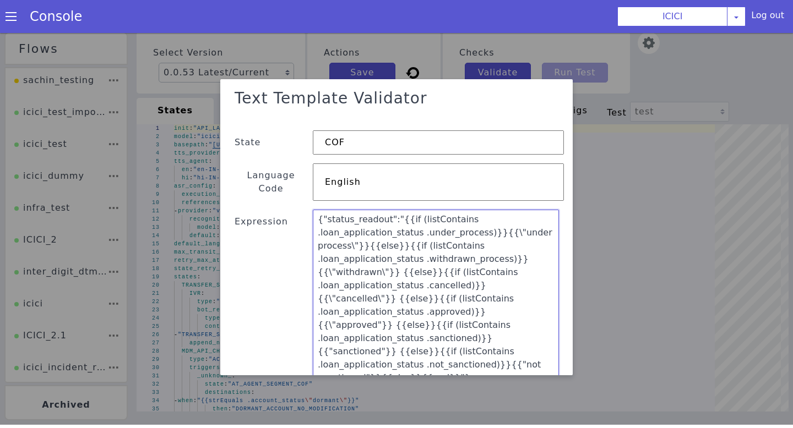
click at [374, 301] on textarea "{"status_readout":"{{if (listContains .loan_application_status .under_process)}…" at bounding box center [436, 308] width 246 height 197
click at [498, 220] on textarea "{"status_readout":"{{if (listContains .loan_application_status .under_process)}…" at bounding box center [436, 308] width 246 height 197
click at [351, 233] on textarea "{"status_readout":"{{if (listContains .loan_application_status .under_process)}…" at bounding box center [436, 308] width 246 height 197
click at [415, 248] on textarea "{"status_readout":"{{if (listContains .loan_application_status .under_process)}…" at bounding box center [436, 308] width 246 height 197
click at [463, 248] on textarea "{"status_readout":"{{if (listContains .loan_application_status .under_process)}…" at bounding box center [436, 308] width 246 height 197
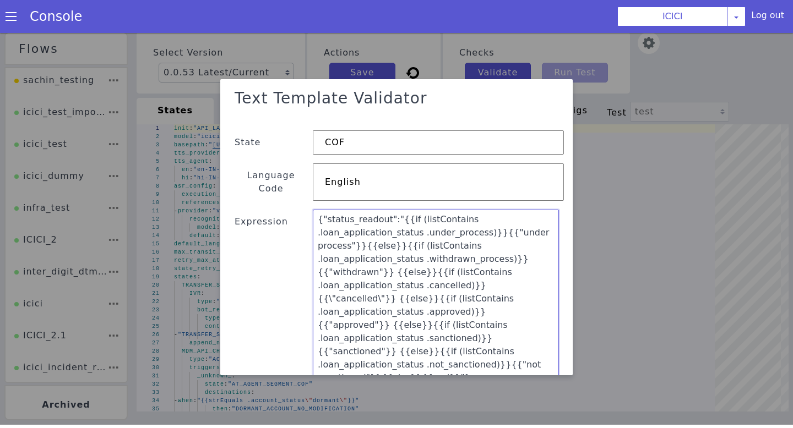
click at [327, 276] on textarea "{"status_readout":"{{if (listContains .loan_application_status .under_process)}…" at bounding box center [436, 308] width 246 height 197
click at [369, 274] on textarea "{"status_readout":"{{if (listContains .loan_application_status .under_process)}…" at bounding box center [436, 308] width 246 height 197
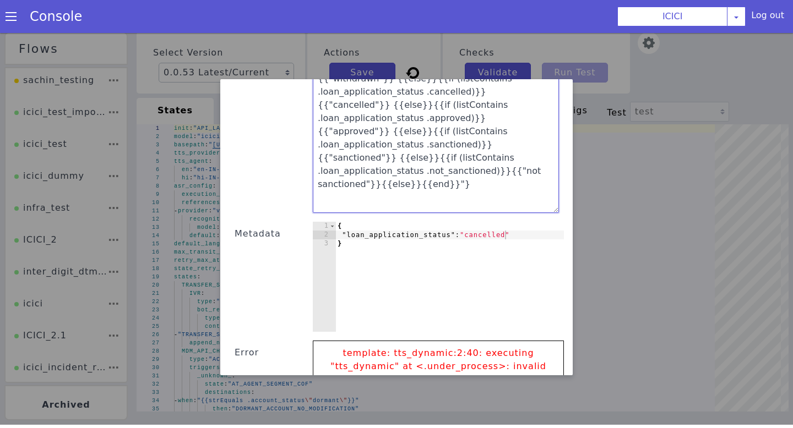
scroll to position [268, 0]
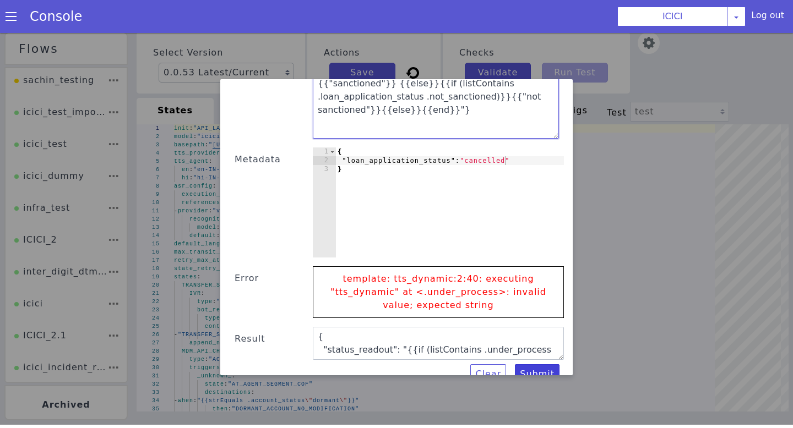
type textarea "{"status_readout":"{{if (listContains .loan_application_status .under_process)}…"
click at [521, 365] on button "Submit" at bounding box center [537, 375] width 45 height 20
type textarea "{"status_readout":"{{if (listContains .loan_application_status .under_process)}…"
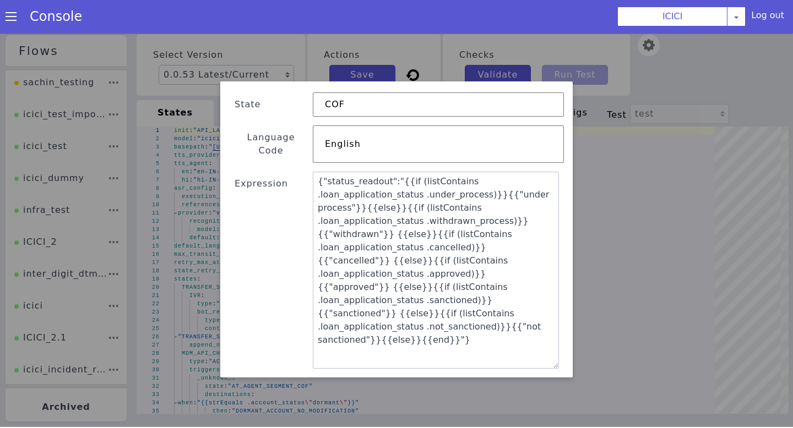
scroll to position [41, 0]
drag, startPoint x: 395, startPoint y: 170, endPoint x: 322, endPoint y: 169, distance: 72.7
click at [322, 171] on textarea "{"status_readout":"{{if (listContains .loan_application_status .under_process)}…" at bounding box center [436, 269] width 246 height 197
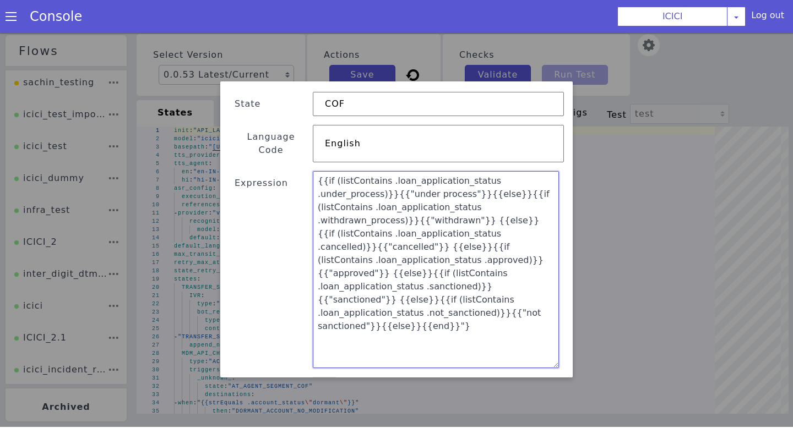
click at [443, 303] on textarea "{{if (listContains .loan_application_status .under_process)}}{{"under process"}…" at bounding box center [436, 269] width 246 height 197
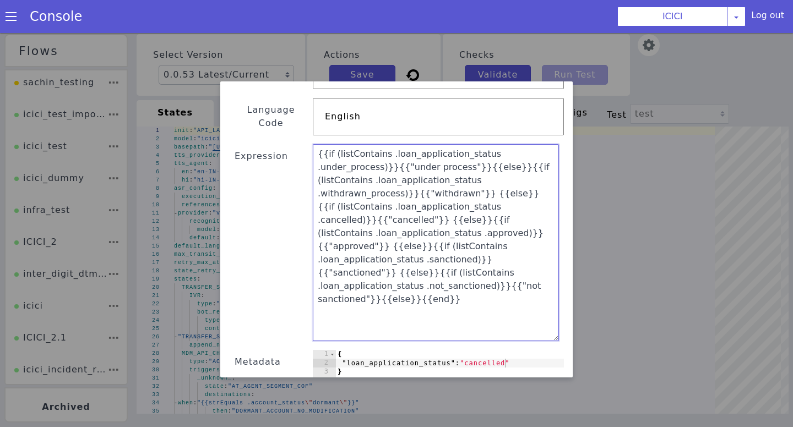
scroll to position [70, 0]
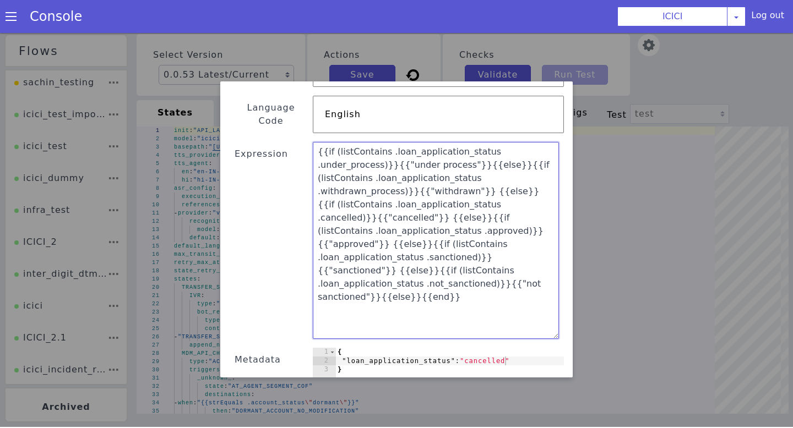
click at [360, 166] on textarea "{{if (listContains .loan_application_status .under_process)}}{{"under process"}…" at bounding box center [436, 240] width 246 height 197
click at [384, 167] on textarea "{{if (listContains .loan_application_status .under_process)}}{{"under process"}…" at bounding box center [436, 240] width 246 height 197
click at [361, 173] on textarea "{{if (listContains .loan_application_status .under_process)}}{{"under process"}…" at bounding box center [436, 240] width 246 height 197
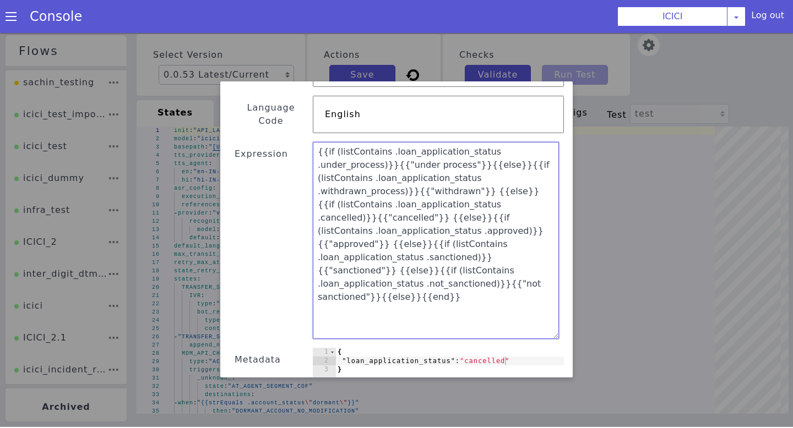
click at [361, 173] on textarea "{{if (listContains .loan_application_status .under_process)}}{{"under process"}…" at bounding box center [436, 240] width 246 height 197
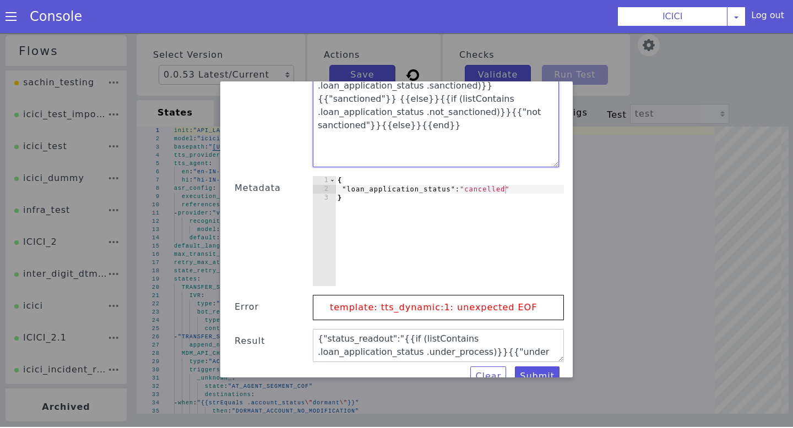
scroll to position [3, 0]
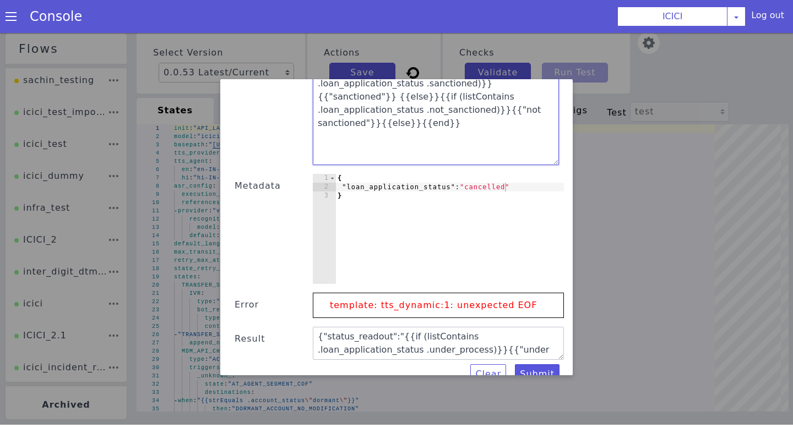
type textarea "{{if (listContains .loan_application_status .under_process)}}{{"under process"}…"
click at [511, 174] on div "{ "loan_application_status" : "cancelled" }" at bounding box center [449, 238] width 229 height 128
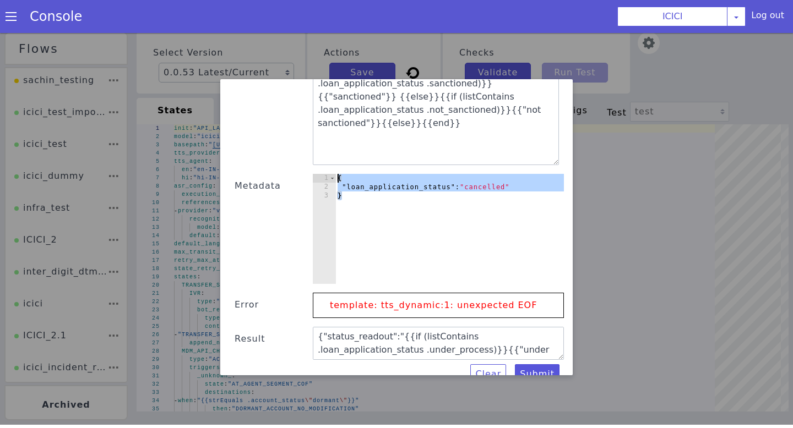
drag, startPoint x: 516, startPoint y: 180, endPoint x: 297, endPoint y: 157, distance: 220.9
click at [297, 157] on div "Text Template Validator State COF Language Code English Expression {{if (listCo…" at bounding box center [396, 113] width 335 height 543
click at [401, 196] on div "{ "loan_application_status" : "cancelled" }" at bounding box center [449, 238] width 229 height 128
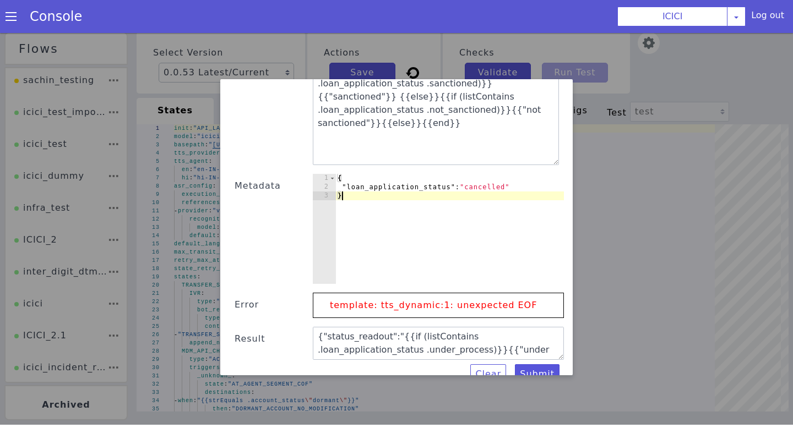
scroll to position [0, 0]
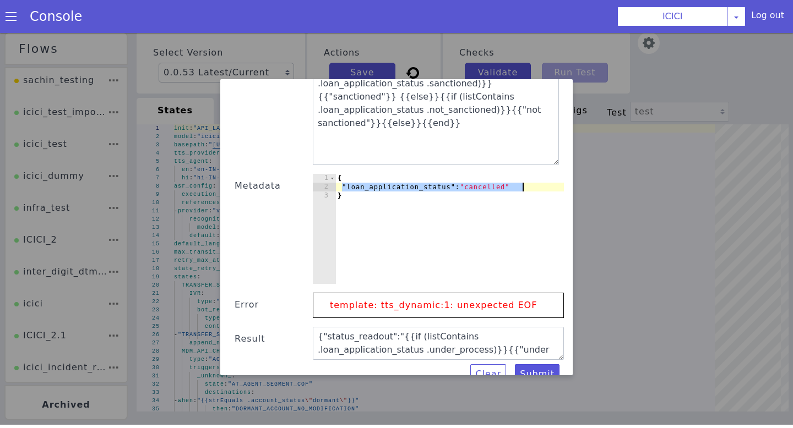
drag, startPoint x: 342, startPoint y: 175, endPoint x: 521, endPoint y: 175, distance: 178.4
click at [521, 175] on div "{ "loan_application_status" : "cancelled" }" at bounding box center [449, 238] width 229 height 128
type textarea ""loan_application_status":"cancelled""
paste textarea
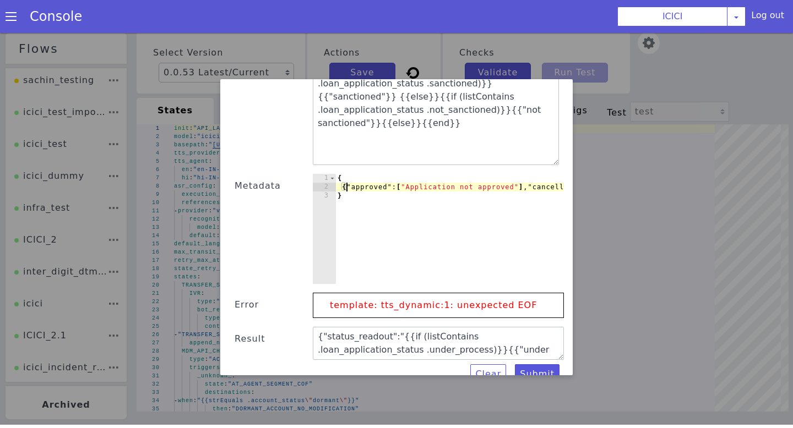
type textarea ""approved":["Application not approved"],"cancelled":["Application cancelled","L…"
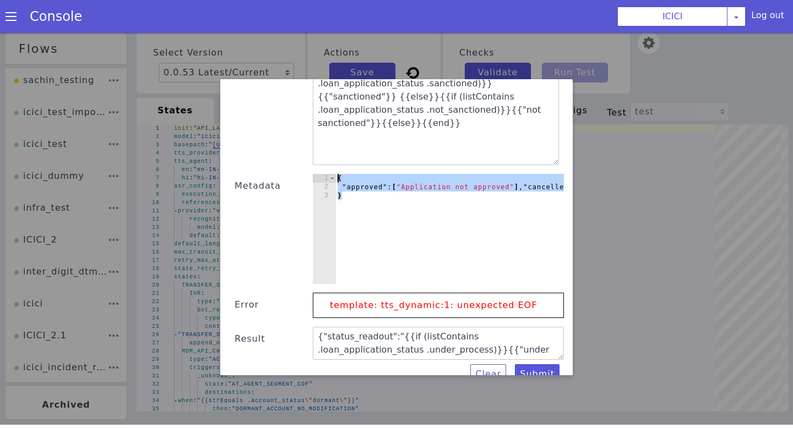
drag, startPoint x: 370, startPoint y: 193, endPoint x: 322, endPoint y: 149, distance: 65.1
click at [322, 149] on div "Text Template Validator State COF Language Code English Expression {{if (listCo…" at bounding box center [396, 113] width 335 height 543
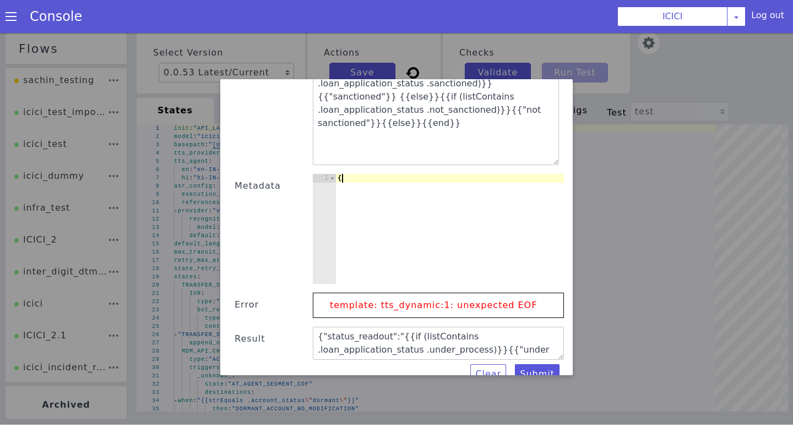
type textarea "{}"
paste textarea
click at [541, 368] on button "Submit" at bounding box center [537, 375] width 45 height 20
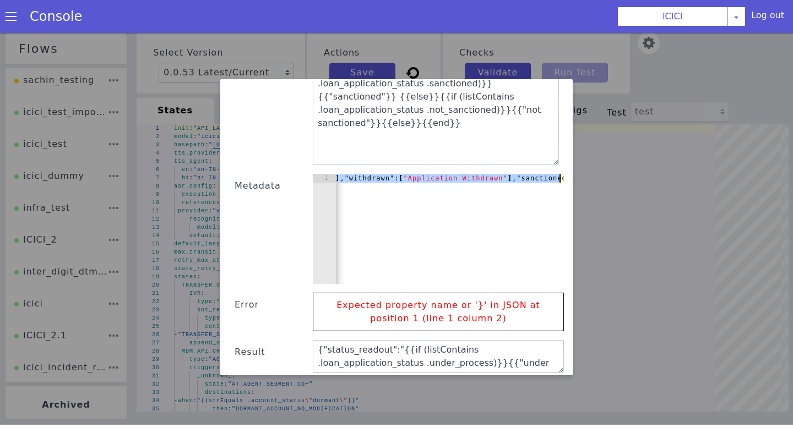
drag, startPoint x: 339, startPoint y: 166, endPoint x: 698, endPoint y: 164, distance: 358.5
click at [698, 164] on div "Text Template Validator State COF Language Code English Expression {{if (listCo…" at bounding box center [396, 227] width 793 height 395
drag, startPoint x: 561, startPoint y: 165, endPoint x: 294, endPoint y: 173, distance: 266.6
click at [294, 173] on div "Text Template Validator State COF Language Code English Expression {{if (listCo…" at bounding box center [396, 120] width 335 height 556
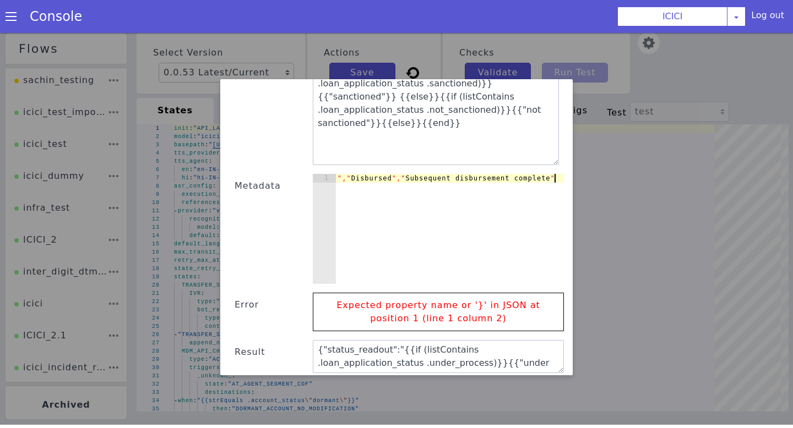
type textarea "","Disbursed","Subsequent disbursement complete"
click at [547, 174] on div ""," Disbursed "," Subsequent disbursement complete" at bounding box center [449, 238] width 229 height 128
drag, startPoint x: 549, startPoint y: 163, endPoint x: 298, endPoint y: 154, distance: 251.2
click at [298, 154] on div "Text Template Validator State COF Language Code English Expression {{if (listCo…" at bounding box center [396, 120] width 335 height 556
click at [380, 198] on div at bounding box center [449, 238] width 229 height 128
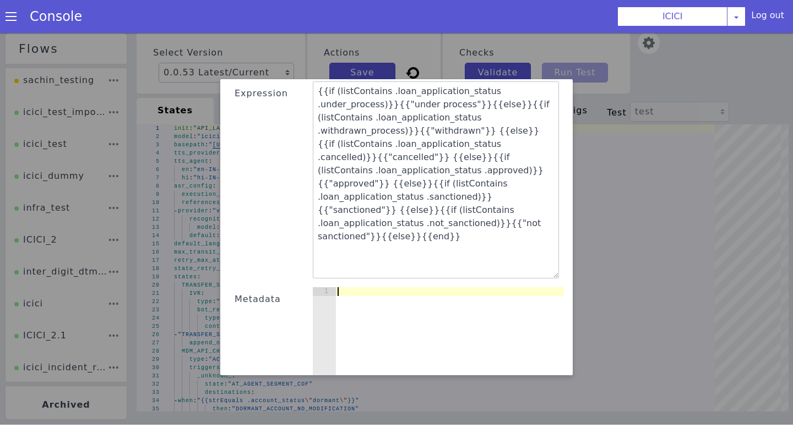
scroll to position [117, 0]
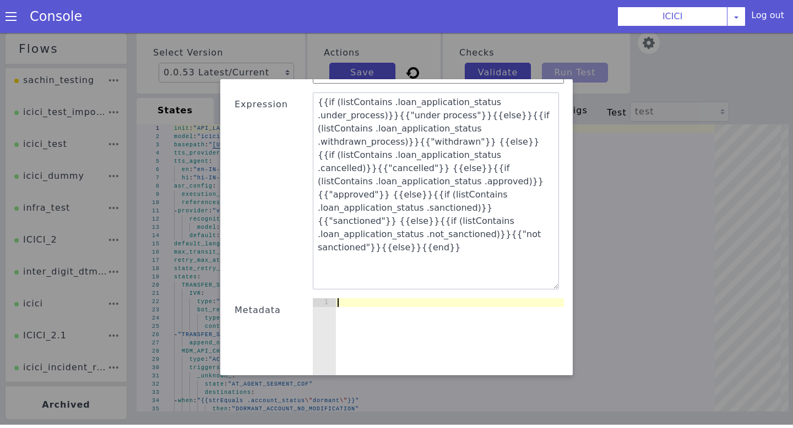
paste textarea "}"
type textarea "}"
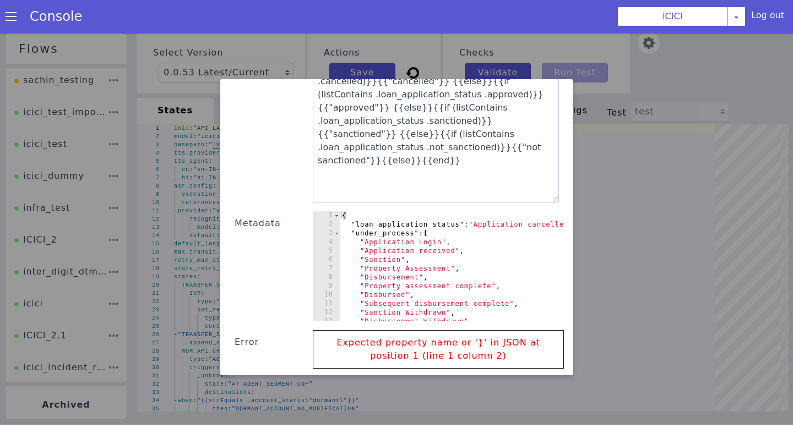
scroll to position [255, 0]
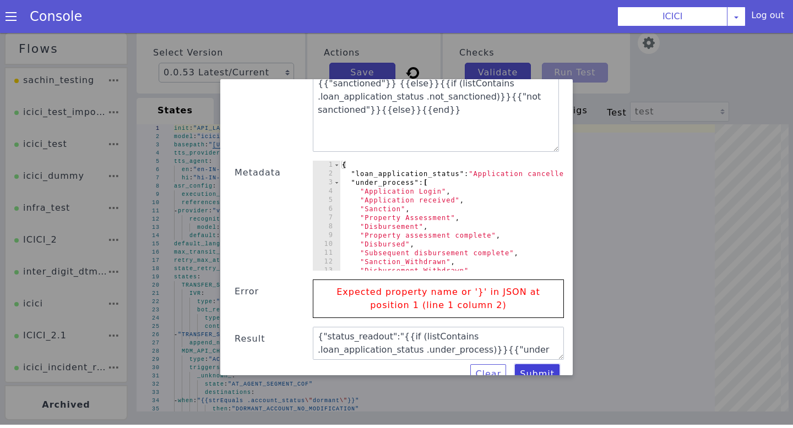
click at [541, 365] on button "Submit" at bounding box center [537, 375] width 45 height 20
type textarea "{{if (listContains .loan_application_status .under_process)}}{{"under process"}…"
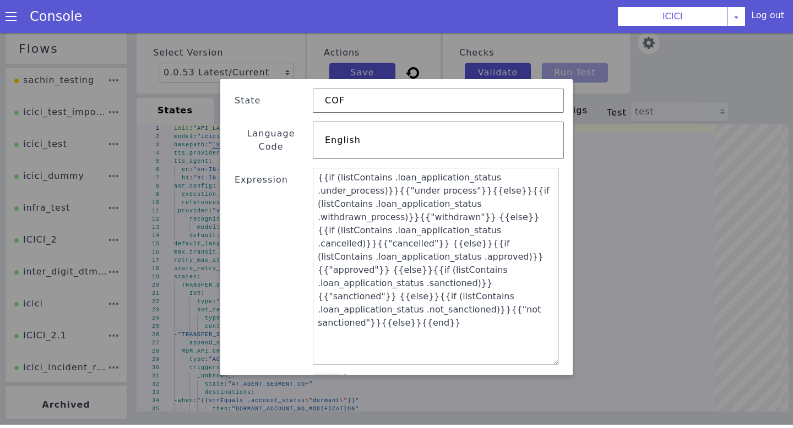
scroll to position [33, 0]
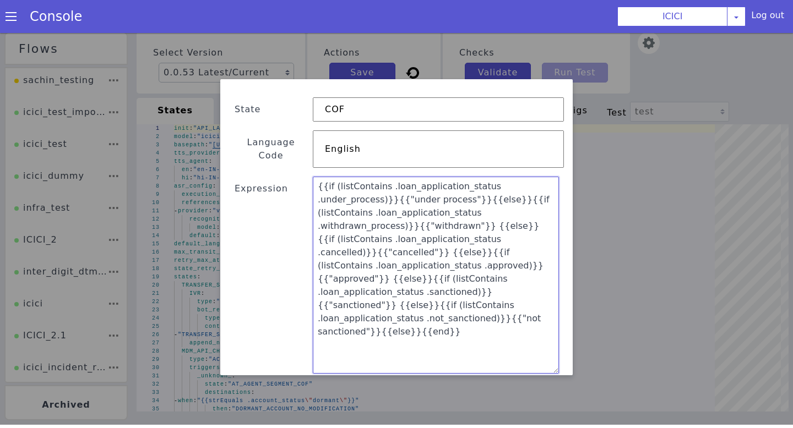
drag, startPoint x: 439, startPoint y: 322, endPoint x: 304, endPoint y: 170, distance: 203.2
click at [304, 170] on div "Text Template Validator State COF Language Code English Expression {{if (listCo…" at bounding box center [396, 322] width 335 height 543
paste textarea ""loan_application_status": "Application cancelled", "under_process": [ "Applica…"
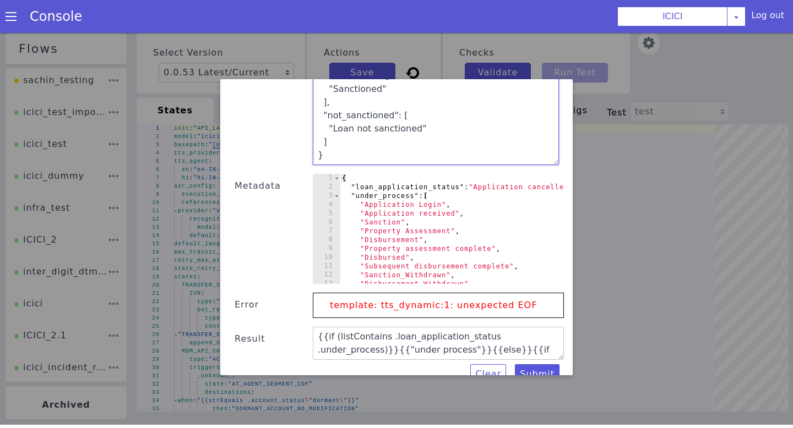
scroll to position [151, 0]
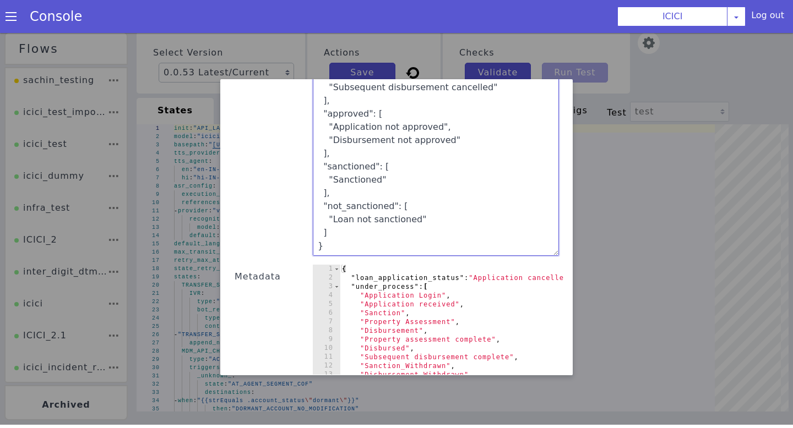
type textarea "{ "loan_application_status": "Application cancelled", "under_process": [ "Appli…"
click at [309, 227] on div "Expression" at bounding box center [271, 157] width 84 height 197
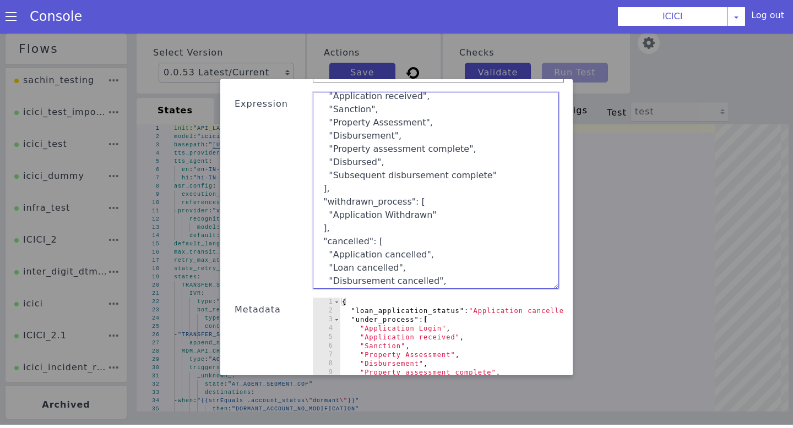
scroll to position [0, 0]
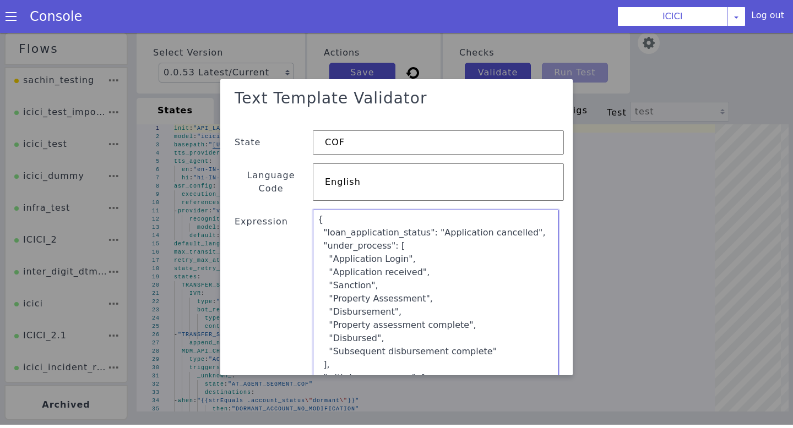
drag, startPoint x: 331, startPoint y: 235, endPoint x: 299, endPoint y: -2, distance: 238.4
click at [299, 28] on html "Flows sachin_testing icici_test_import_1 icici_test icici_dummy infra_test ICIC…" at bounding box center [396, 225] width 793 height 395
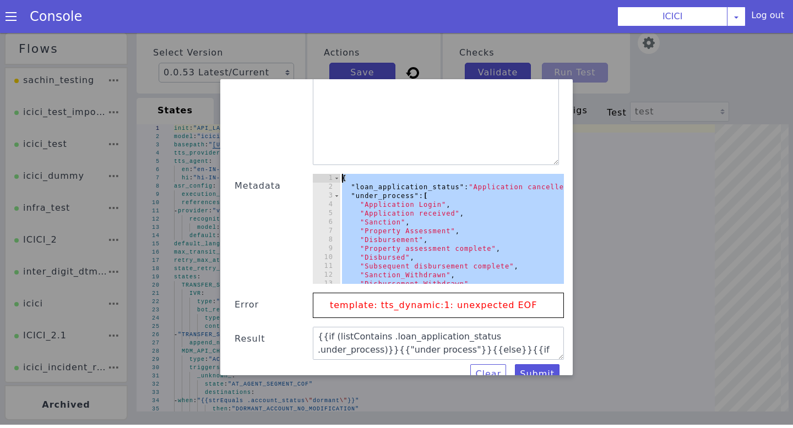
drag, startPoint x: 458, startPoint y: 258, endPoint x: 322, endPoint y: 123, distance: 191.6
click at [322, 123] on div "Text Template Validator State COF Language Code English Expression Metadata ] 1…" at bounding box center [396, 113] width 335 height 543
type textarea "{ "loan_application_status": "Application cancelled","
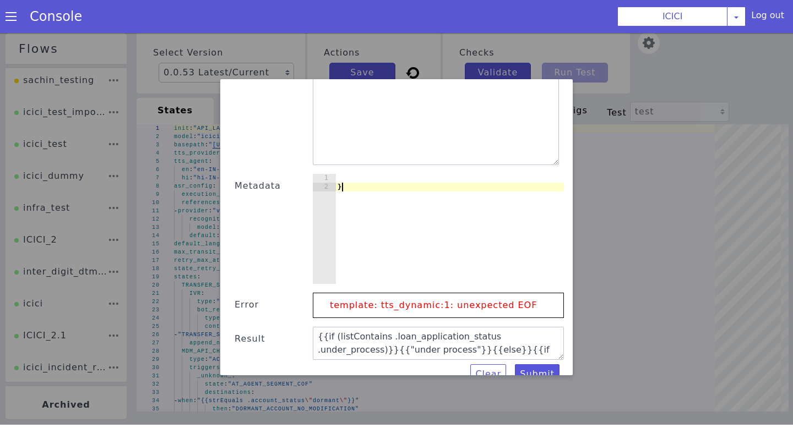
drag, startPoint x: 356, startPoint y: 182, endPoint x: 314, endPoint y: 176, distance: 41.7
click at [314, 177] on div "1 2 } ההההההההההההההההההההההההההההההההההההההההההההההההההההההההההההההההההההההההה…" at bounding box center [438, 229] width 251 height 110
type textarea "}"
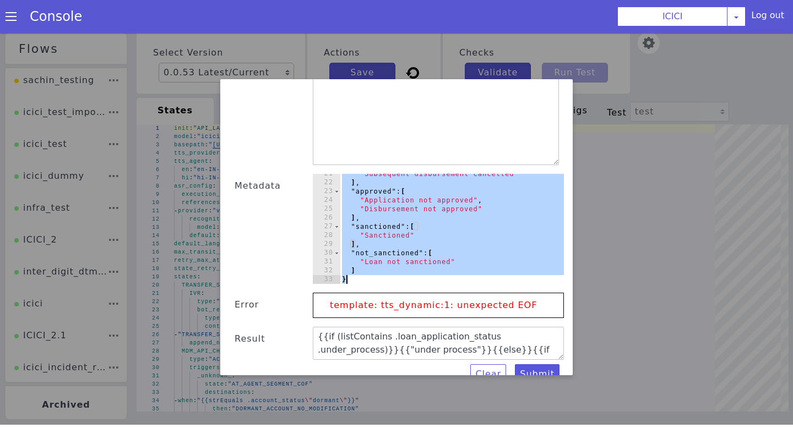
scroll to position [189, 0]
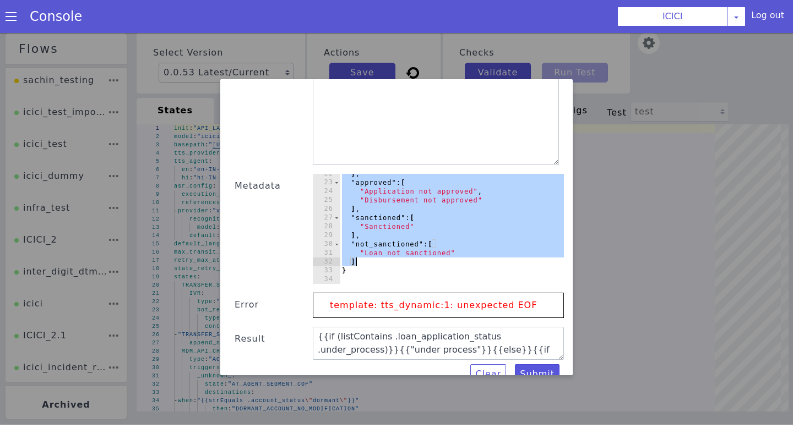
drag, startPoint x: 357, startPoint y: 232, endPoint x: 449, endPoint y: 255, distance: 94.7
click at [449, 255] on div "] , "approved" : [ "Application not approved" , "Disbursement not approved" ] ,…" at bounding box center [462, 234] width 244 height 128
type textarea """
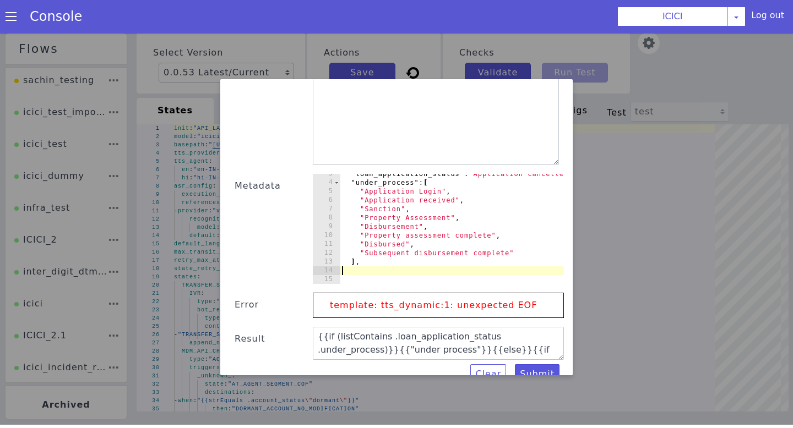
scroll to position [13, 0]
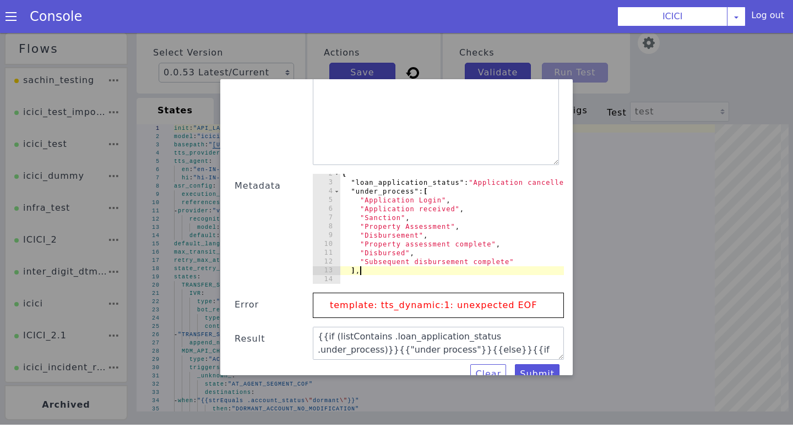
type textarea "]"
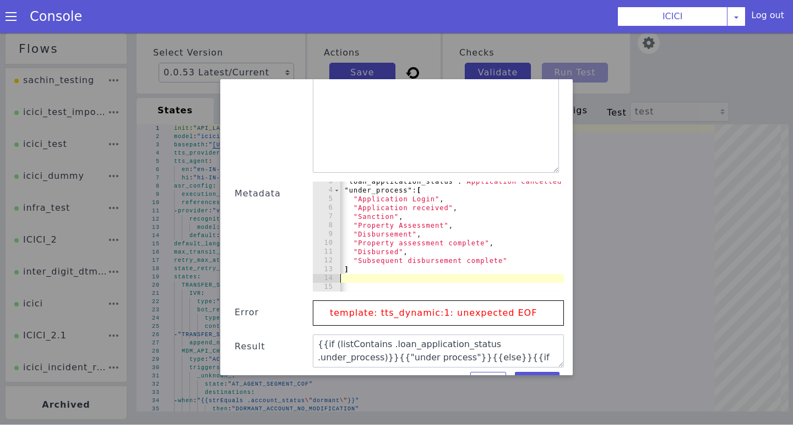
scroll to position [0, 7]
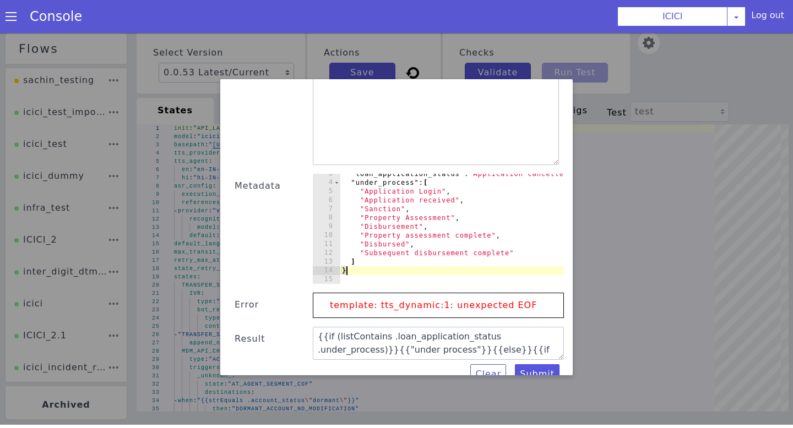
click at [382, 246] on div ""loan_application_status" : "Application cancelled" , "under_process" : [ "Appl…" at bounding box center [462, 234] width 244 height 128
type textarea "]"
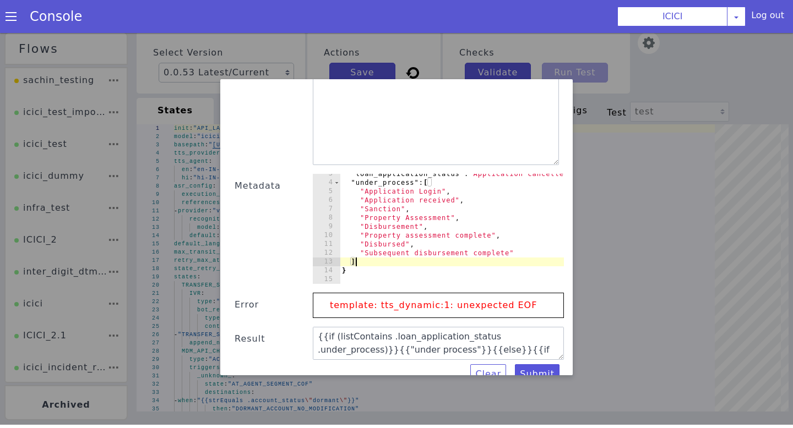
scroll to position [0, 0]
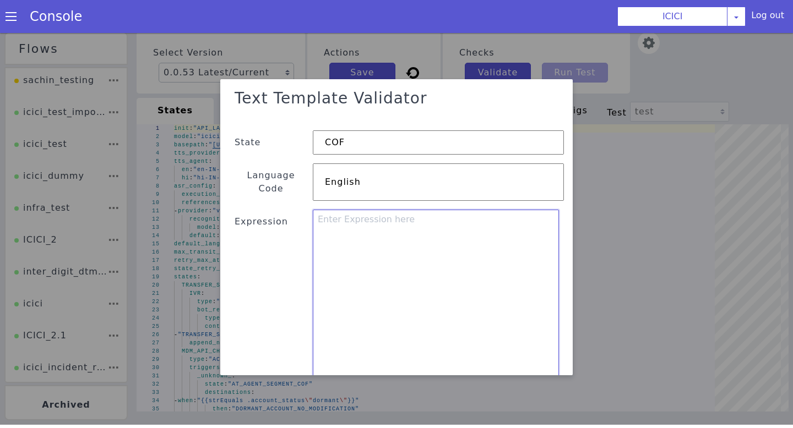
click at [373, 281] on textarea at bounding box center [436, 308] width 246 height 197
paste textarea ""{{if (listContains .loan_application_status .under_process)}}{{"under process"…"
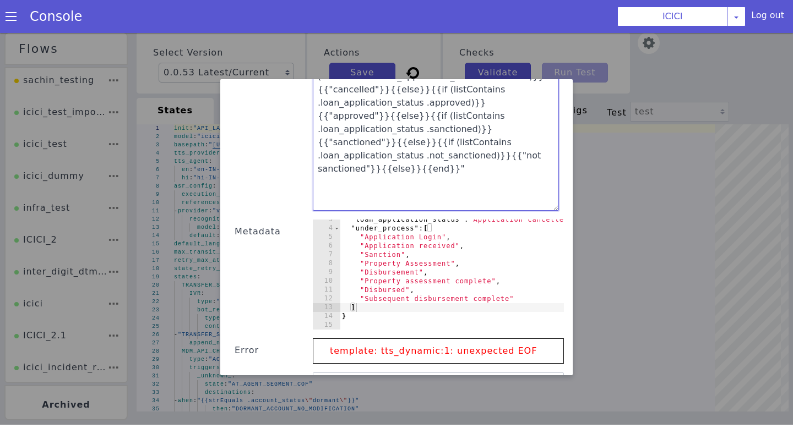
scroll to position [201, 0]
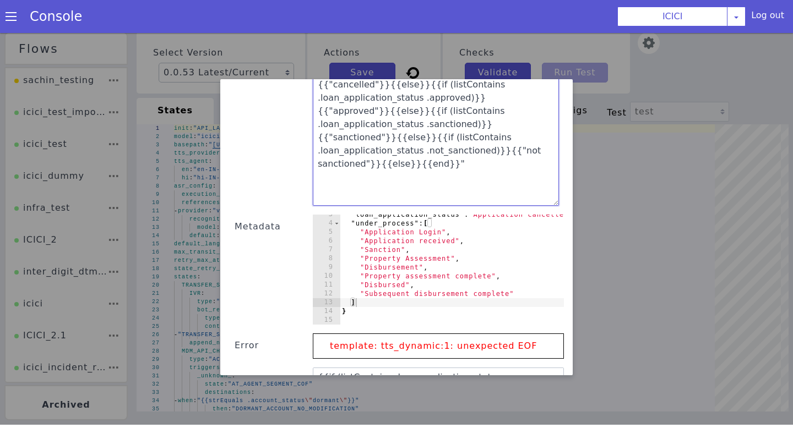
type textarea ""{{if (listContains .loan_application_status .under_process)}}{{"under process"…"
click at [363, 294] on div ""loan_application_status" : "Application cancelled" , "under_process" : [ "Appl…" at bounding box center [462, 274] width 244 height 128
drag, startPoint x: 319, startPoint y: 122, endPoint x: 415, endPoint y: 125, distance: 96.4
click at [415, 125] on textarea ""{{if (listContains .loan_application_status .under_process)}}{{"under process"…" at bounding box center [436, 107] width 246 height 197
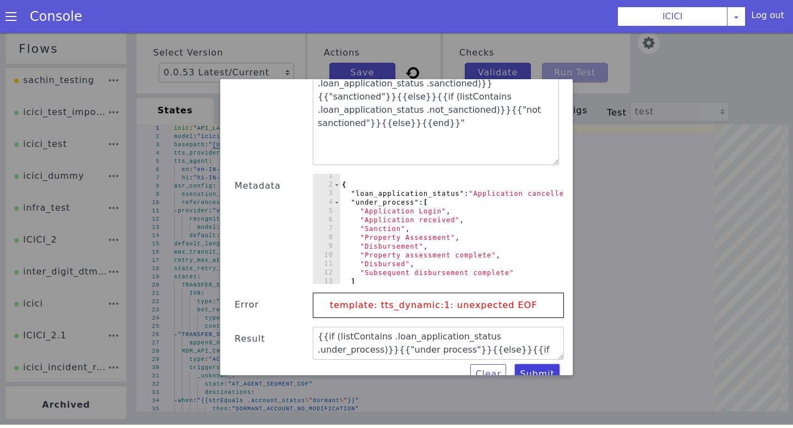
click at [539, 365] on button "Submit" at bounding box center [537, 375] width 45 height 20
type textarea ""{{if (listContains .loan_application_status .under_process)}}{{"under process"…"
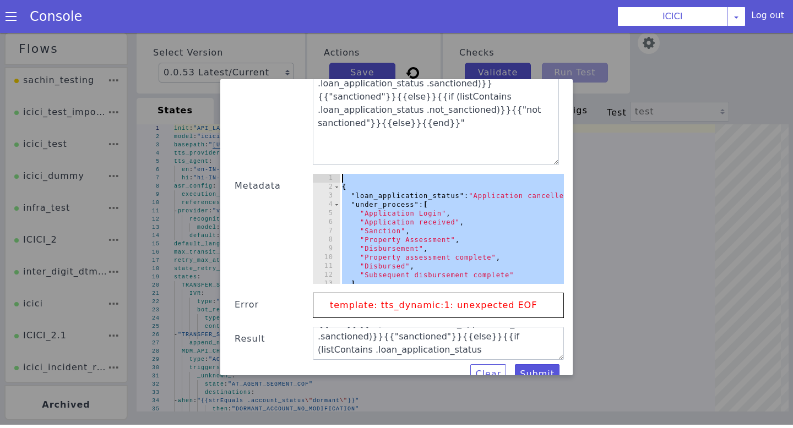
drag, startPoint x: 390, startPoint y: 258, endPoint x: 319, endPoint y: 108, distance: 165.5
click at [319, 108] on div "Text Template Validator State COF Language Code English Expression "{{if (listC…" at bounding box center [396, 113] width 335 height 543
type textarea "{"
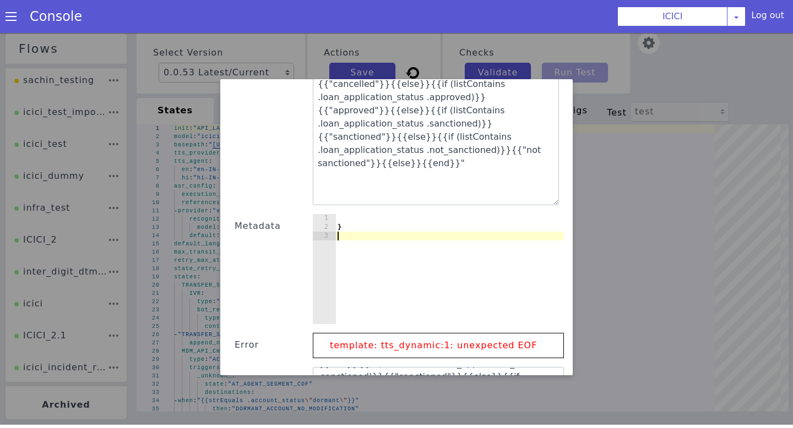
drag, startPoint x: 365, startPoint y: 219, endPoint x: 301, endPoint y: 219, distance: 63.9
click at [301, 219] on div "Text Template Validator State COF Language Code English Expression "{{if (listC…" at bounding box center [396, 153] width 335 height 543
type textarea "}"
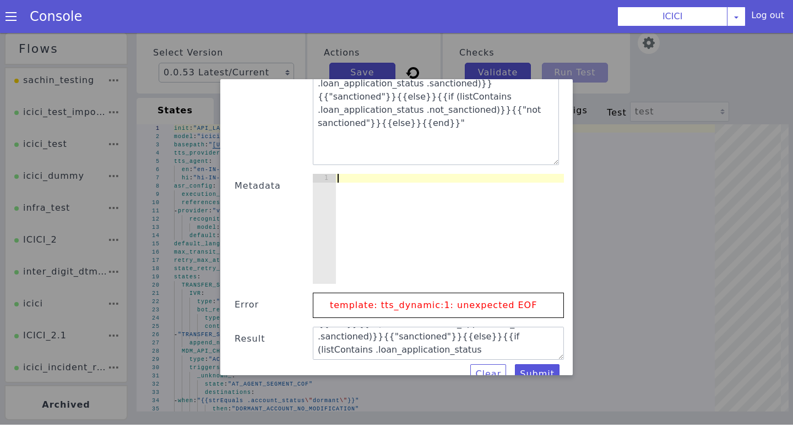
paste textarea
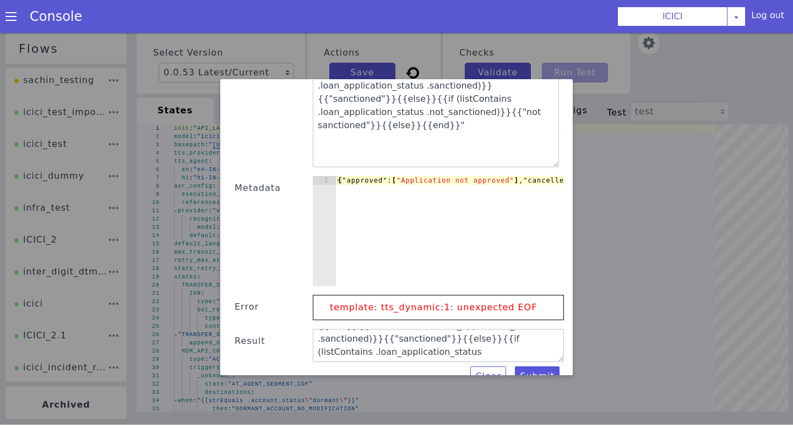
type textarea ""approved":["Application not approved"],"cancelled":["Application cancelled","L…"
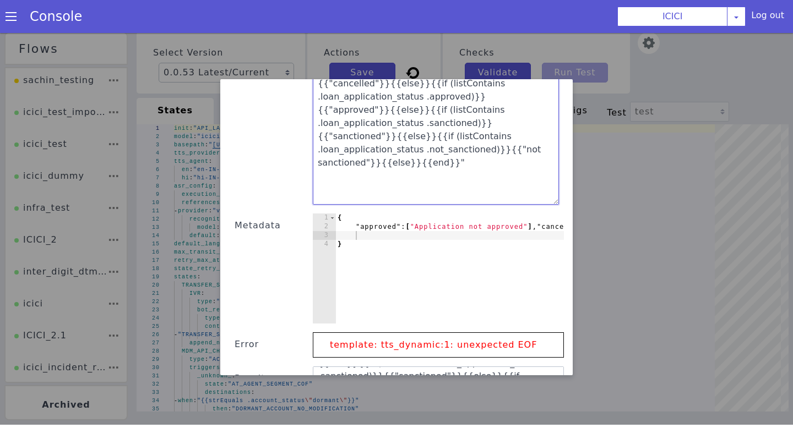
drag, startPoint x: 320, startPoint y: 125, endPoint x: 415, endPoint y: 126, distance: 94.7
click at [415, 126] on textarea ""{{if (listContains .loan_application_status .under_process)}}{{"under process"…" at bounding box center [436, 106] width 246 height 197
type textarea ""{{if (listContains .loan_application_status .under_process)}}{{"under process"…"
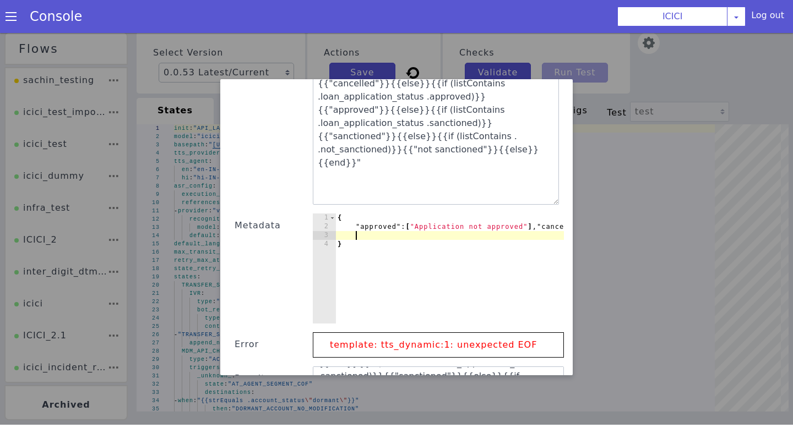
paste textarea "loan_application_status"
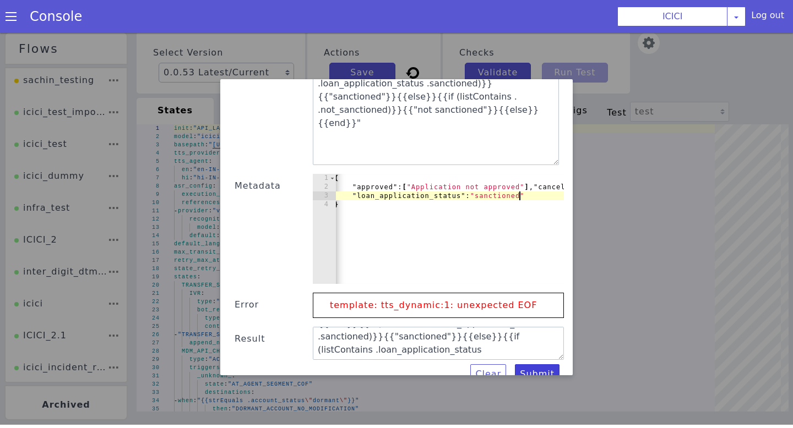
type textarea ""loan_application_status":"sanctioned""
click at [531, 365] on button "Submit" at bounding box center [537, 375] width 45 height 20
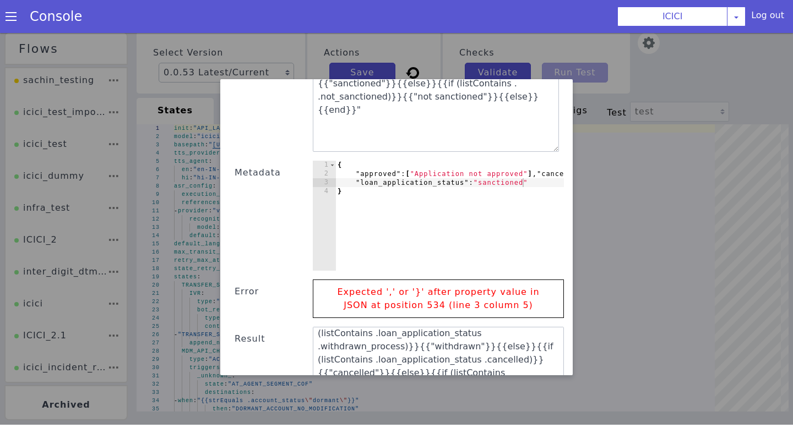
scroll to position [26, 0]
drag, startPoint x: 562, startPoint y: 342, endPoint x: 563, endPoint y: 422, distance: 79.3
click at [563, 422] on div "Text Template Validator State COF Language Code English Expression "{{if (listC…" at bounding box center [396, 227] width 793 height 395
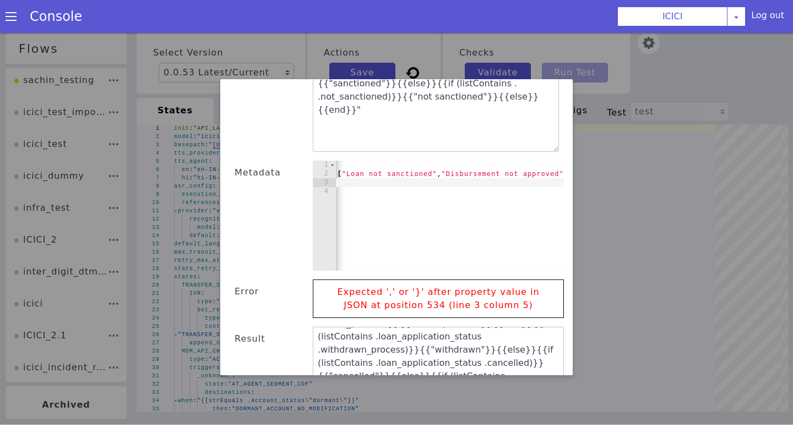
scroll to position [0, 2156]
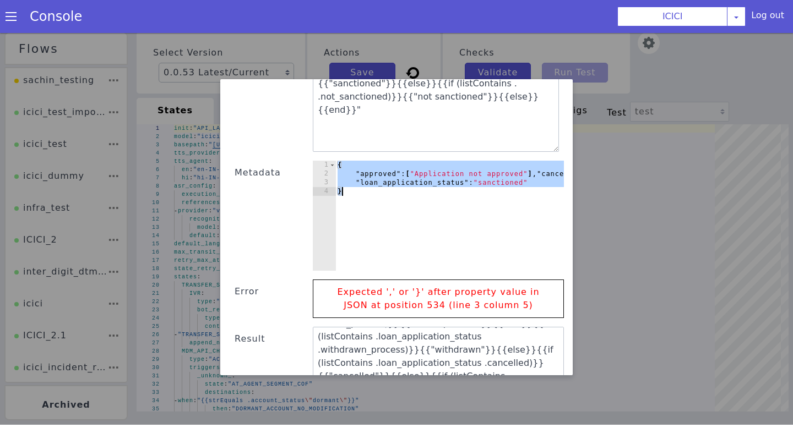
scroll to position [0, 0]
paste textarea "}"
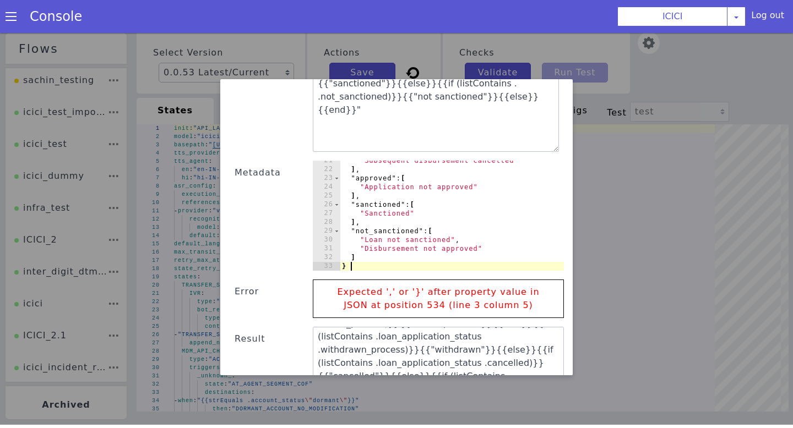
scroll to position [181, 0]
click at [363, 245] on div ""Subsequent disbursement cancelled" ] , "approved" : [ "Application not approve…" at bounding box center [452, 220] width 224 height 128
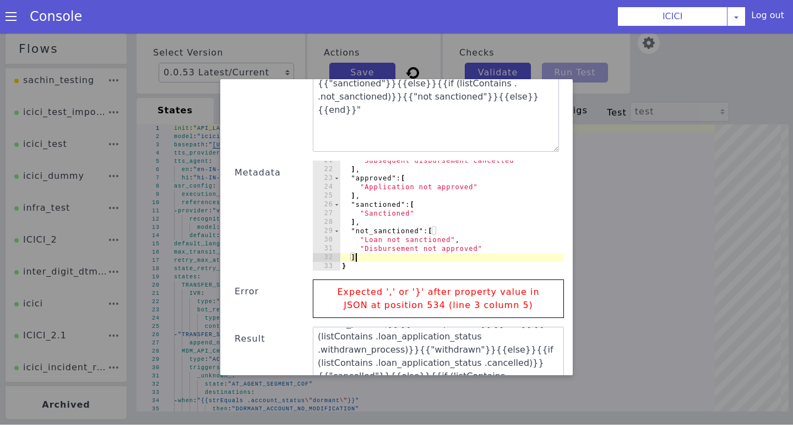
type textarea "],"
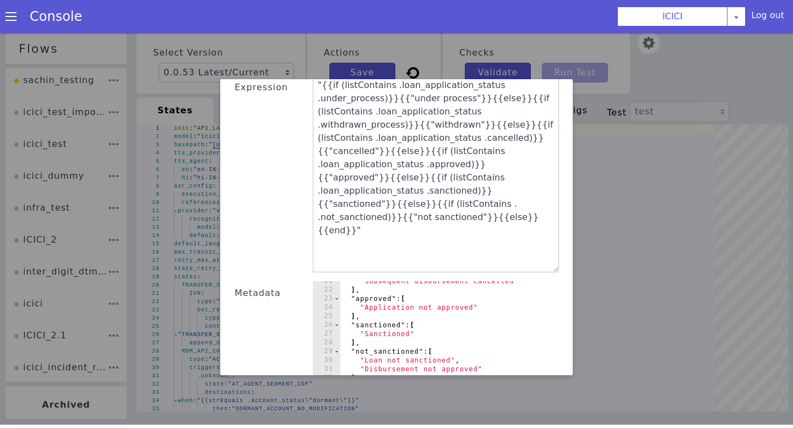
scroll to position [127, 0]
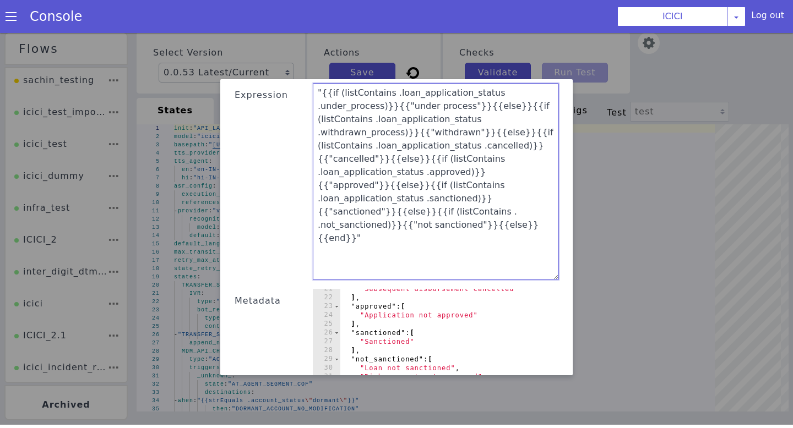
click at [368, 159] on textarea ""{{if (listContains .loan_application_status .under_process)}}{{"under process"…" at bounding box center [436, 181] width 246 height 197
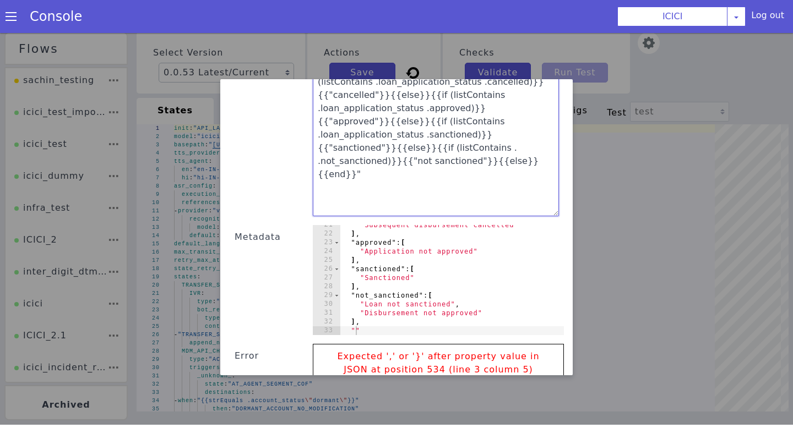
scroll to position [225, 0]
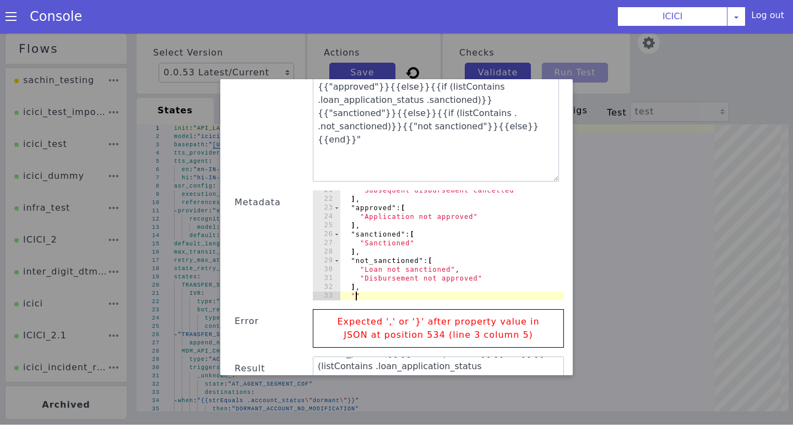
click at [358, 282] on div ""Subsequent disbursement cancelled" ] , "approved" : [ "Application not approve…" at bounding box center [452, 250] width 224 height 128
paste textarea "loan_application_status"
click at [473, 281] on div ""Subsequent disbursement cancelled" ] , "approved" : [ "Application not approve…" at bounding box center [452, 250] width 224 height 128
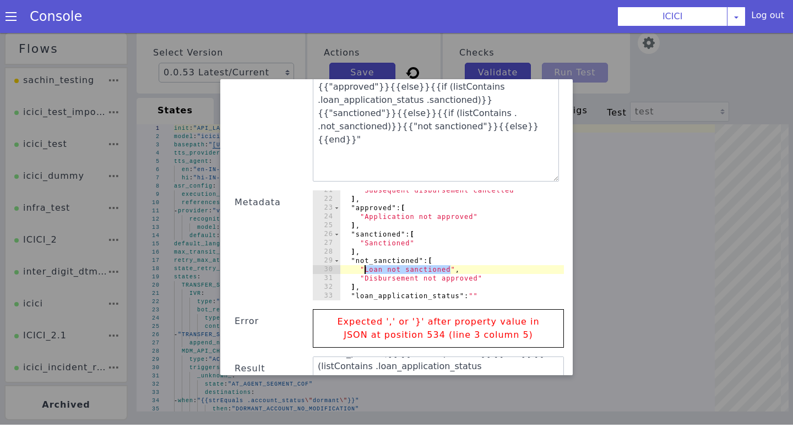
drag, startPoint x: 450, startPoint y: 257, endPoint x: 365, endPoint y: 257, distance: 85.9
click at [365, 257] on div ""Subsequent disbursement cancelled" ] , "approved" : [ "Application not approve…" at bounding box center [448, 257] width 240 height 159
click at [474, 282] on div ""Subsequent disbursement cancelled" ] , "approved" : [ "Application not approve…" at bounding box center [452, 250] width 224 height 128
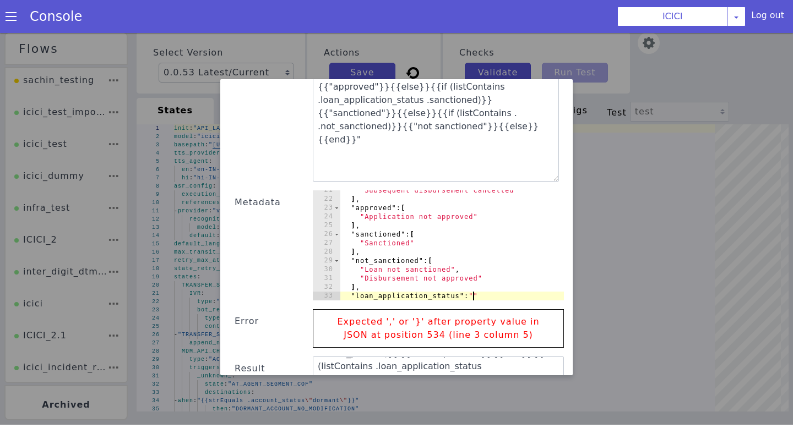
paste textarea "Loan not sanctioned"
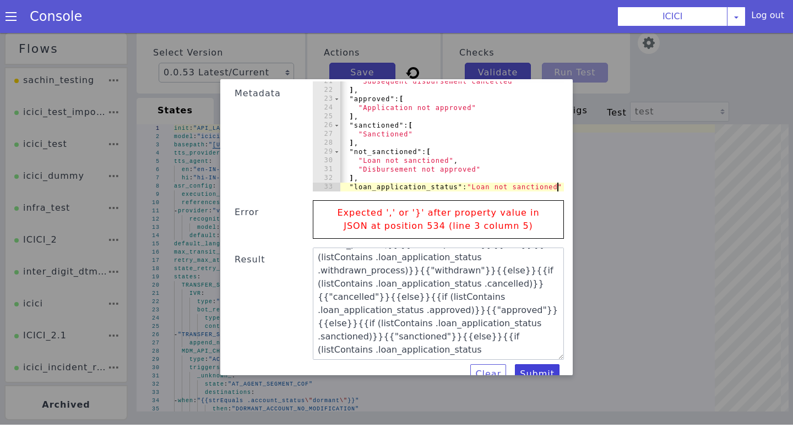
type textarea ""loan_application_status":"Loan not sanctioned""
click at [526, 365] on button "Submit" at bounding box center [537, 375] width 45 height 20
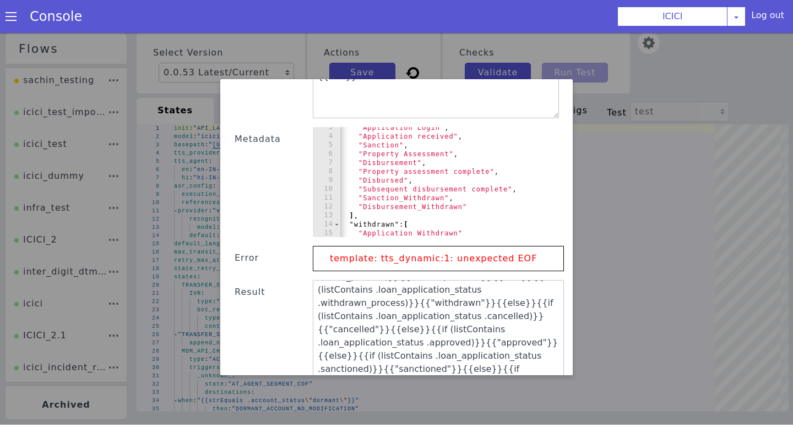
scroll to position [21, 0]
drag, startPoint x: 448, startPoint y: 244, endPoint x: 492, endPoint y: 243, distance: 44.6
click at [492, 247] on p "template: tts_dynamic:1: unexpected EOF" at bounding box center [433, 259] width 218 height 24
drag, startPoint x: 518, startPoint y: 247, endPoint x: 498, endPoint y: 247, distance: 19.3
click at [498, 247] on p "template: tts_dynamic:1: unexpected EOF" at bounding box center [433, 259] width 218 height 24
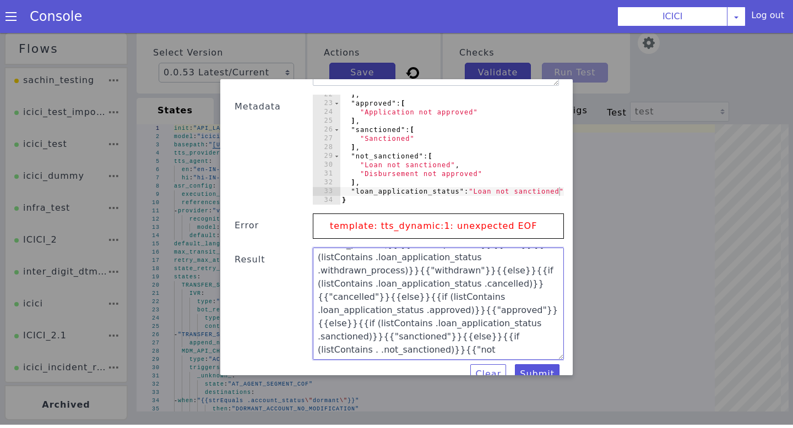
scroll to position [9, 0]
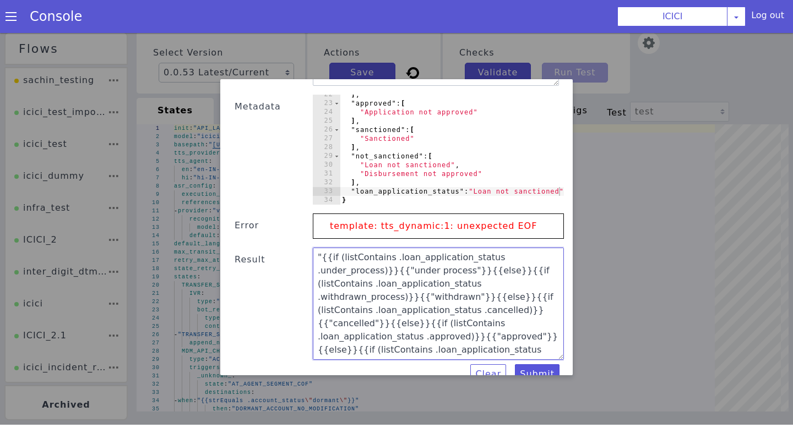
drag, startPoint x: 438, startPoint y: 335, endPoint x: 295, endPoint y: 233, distance: 175.4
click at [295, 233] on div "Text Template Validator State COF Language Code English Expression "{{if (listC…" at bounding box center [406, 73] width 372 height 641
type textarea ""{{if (listContains .loan_application_status .under_process)}}{{"under process"…"
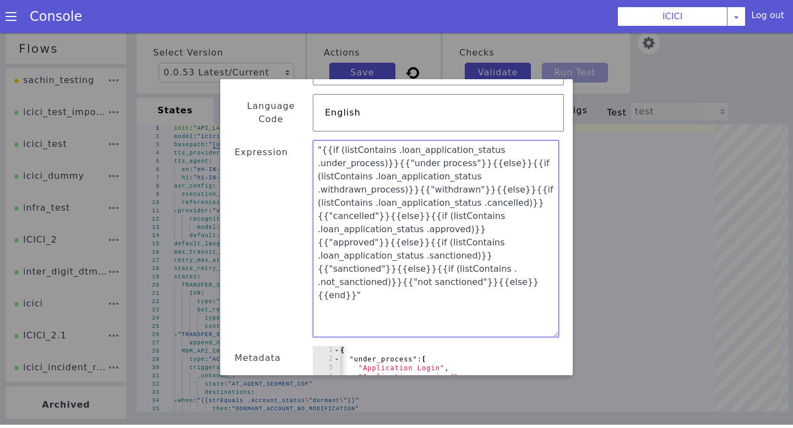
click at [321, 140] on textarea ""{{if (listContains .loan_application_status .under_process)}}{{"under process"…" at bounding box center [436, 238] width 246 height 197
click at [537, 254] on textarea "{{if (listContains .loan_application_status .under_process)}}{{"under process"}…" at bounding box center [436, 238] width 246 height 197
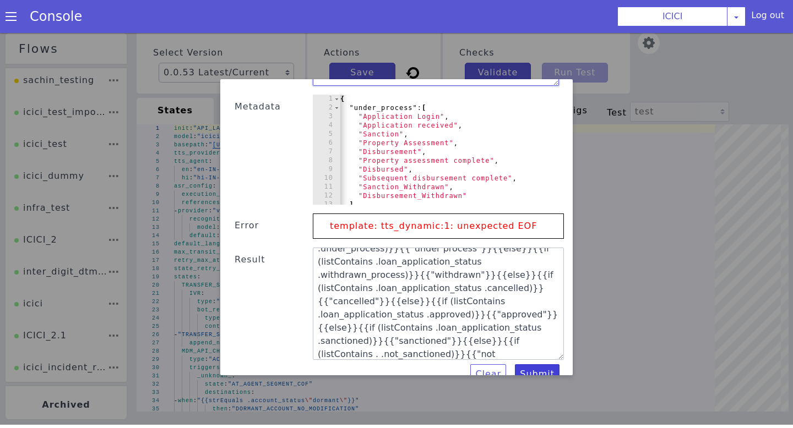
type textarea "{{if (listContains .loan_application_status .under_process)}}{{"under process"}…"
click at [541, 365] on button "Submit" at bounding box center [537, 375] width 45 height 20
type textarea "{{if (listContains .loan_application_status .under_process)}}{{"under process"}…"
click at [541, 365] on button "Submit" at bounding box center [537, 375] width 45 height 20
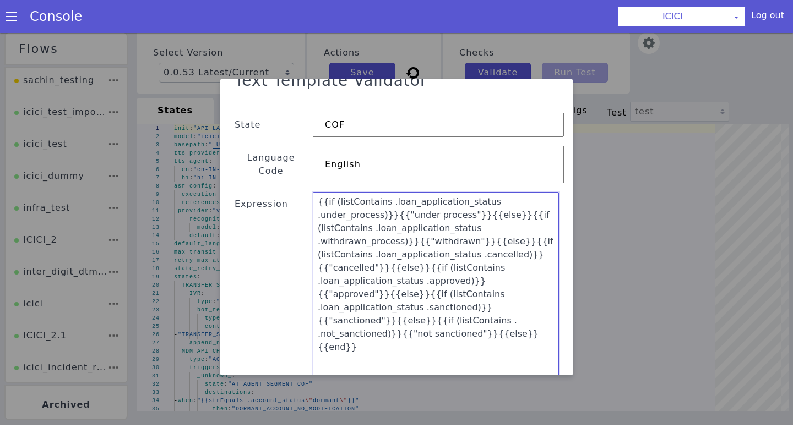
drag, startPoint x: 501, startPoint y: 309, endPoint x: 535, endPoint y: 306, distance: 34.8
click at [535, 306] on textarea "{{if (listContains .loan_application_status .under_process)}}{{"under process"}…" at bounding box center [436, 290] width 246 height 197
click at [501, 309] on textarea "{{if (listContains .loan_application_status .under_process)}}{{"under process"}…" at bounding box center [436, 290] width 246 height 197
drag, startPoint x: 507, startPoint y: 306, endPoint x: 471, endPoint y: 308, distance: 35.3
click at [471, 308] on textarea "{{if (listContains .loan_application_status .under_process)}}{{"under process"}…" at bounding box center [436, 290] width 246 height 197
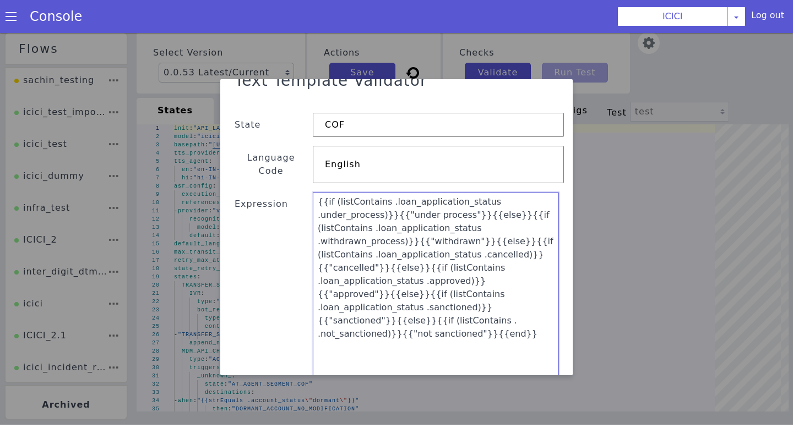
paste textarea "{{end}}"
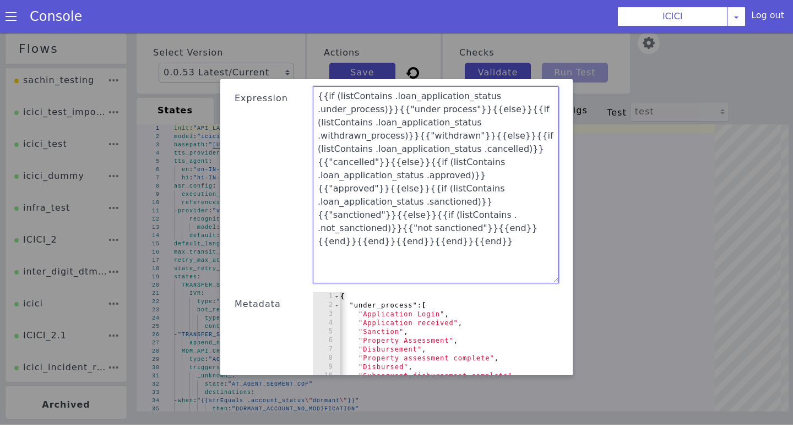
scroll to position [321, 0]
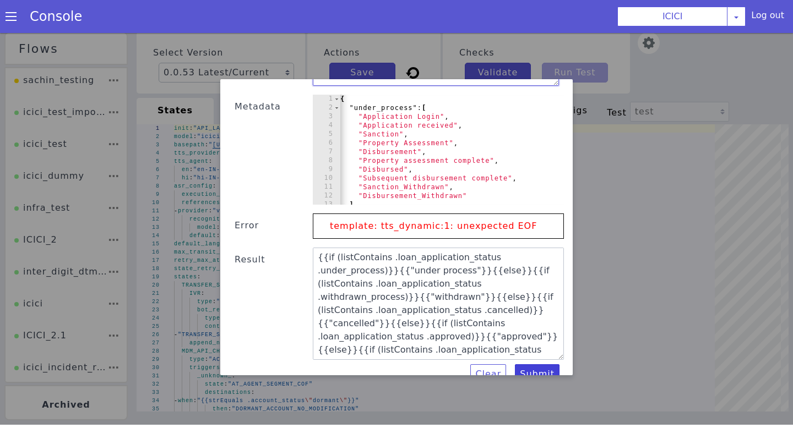
type textarea "{{if (listContains .loan_application_status .under_process)}}{{"under process"}…"
click at [528, 366] on button "Submit" at bounding box center [537, 375] width 45 height 20
type textarea "{{if (listContains .loan_application_status .under_process)}}{{"under process"}…"
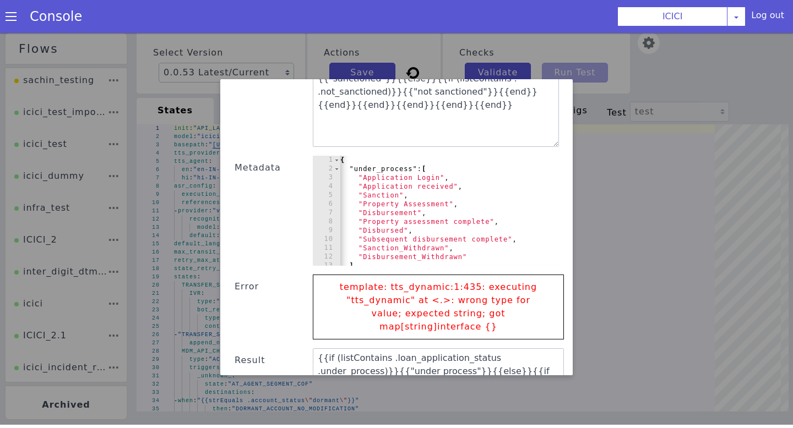
scroll to position [241, 0]
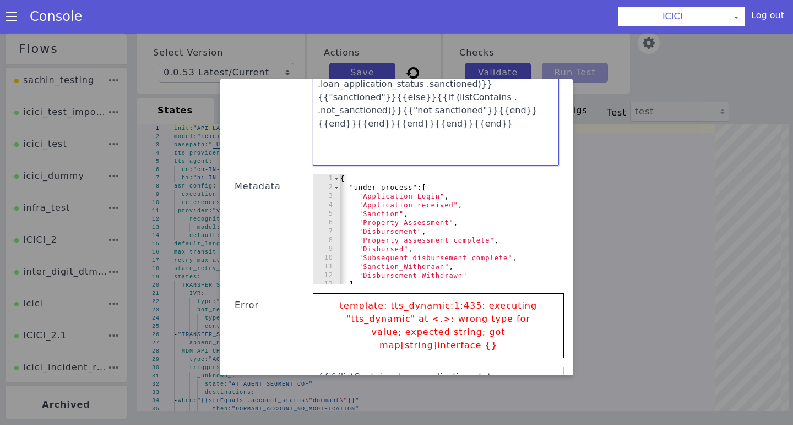
click at [382, 121] on textarea "{{if (listContains .loan_application_status .under_process)}}{{"under process"}…" at bounding box center [436, 67] width 246 height 197
paste textarea "loan_application_status .not_sanctioned)}}{{"not sanctioned"}}{{else"
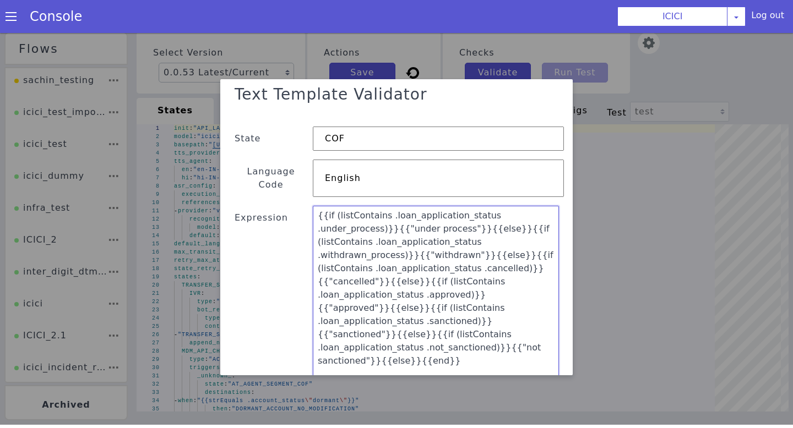
scroll to position [347, 0]
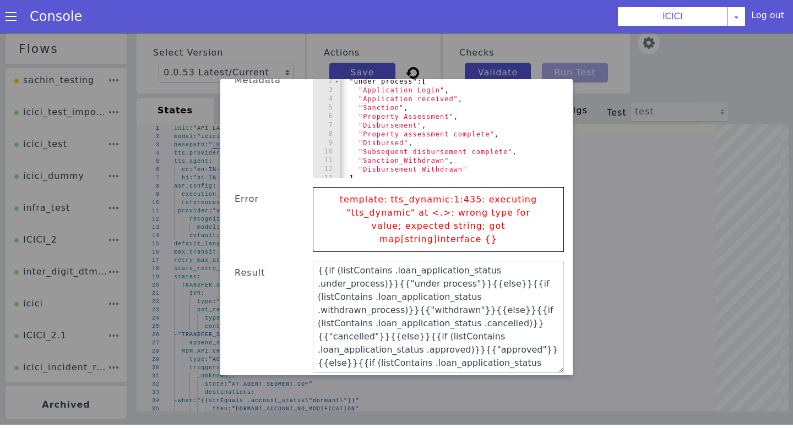
type textarea "{{if (listContains .loan_application_status .under_process)}}{{"under process"}…"
click at [531, 378] on button "Submit" at bounding box center [537, 388] width 45 height 20
type textarea "{{if (listContains .loan_application_status .under_process)}}{{"under process"}…"
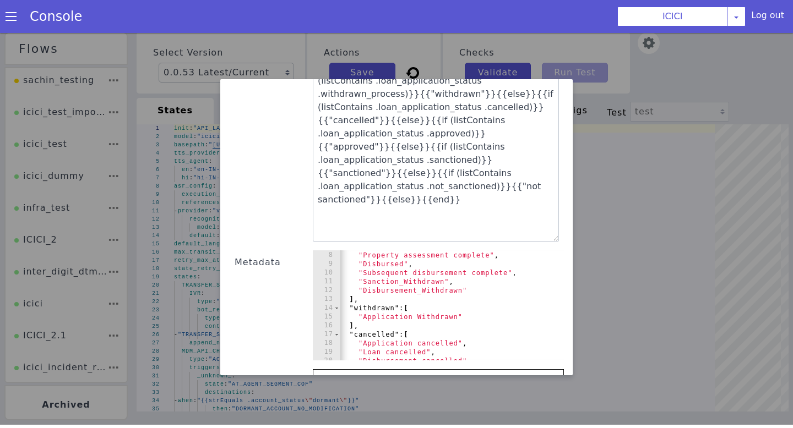
scroll to position [61, 0]
click at [389, 244] on div ""Disbursement" , "Property assessment complete" , "Disbursed" , "Subsequent dis…" at bounding box center [448, 308] width 229 height 134
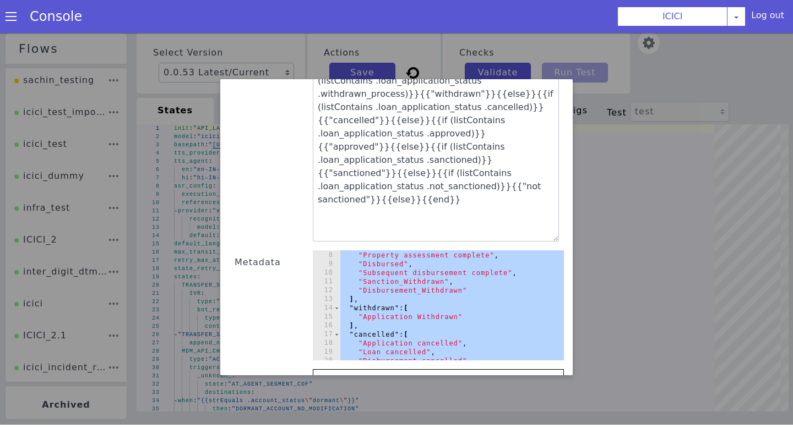
paste textarea "}"
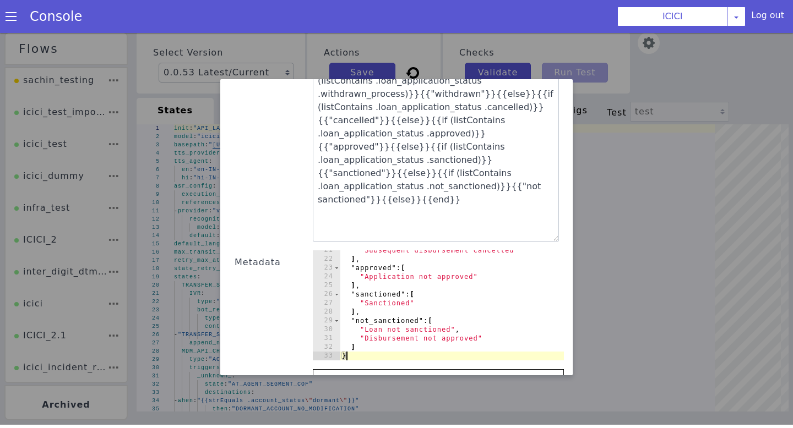
scroll to position [181, 0]
click at [373, 334] on div ""Subsequent disbursement cancelled" ] , "approved" : [ "Application not approve…" at bounding box center [452, 310] width 224 height 128
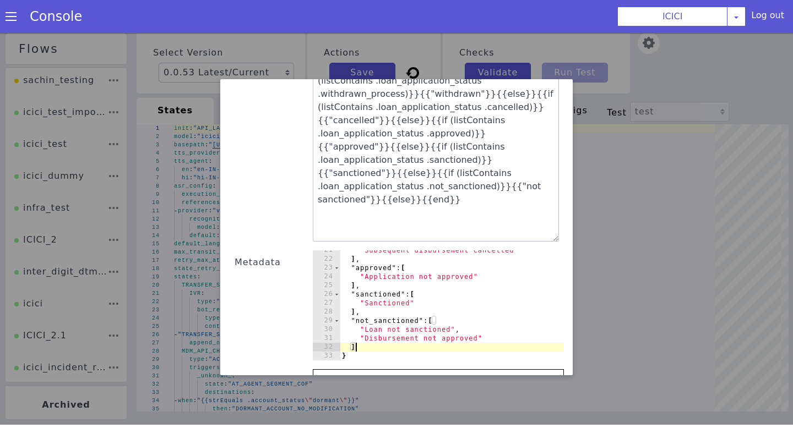
type textarea "],"
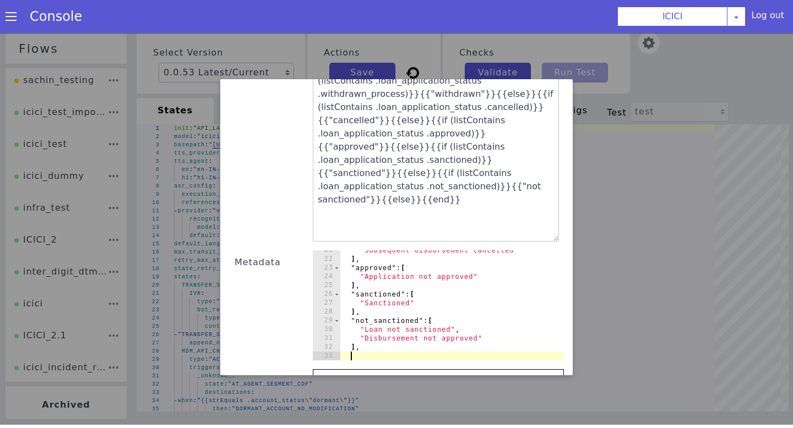
scroll to position [0, 0]
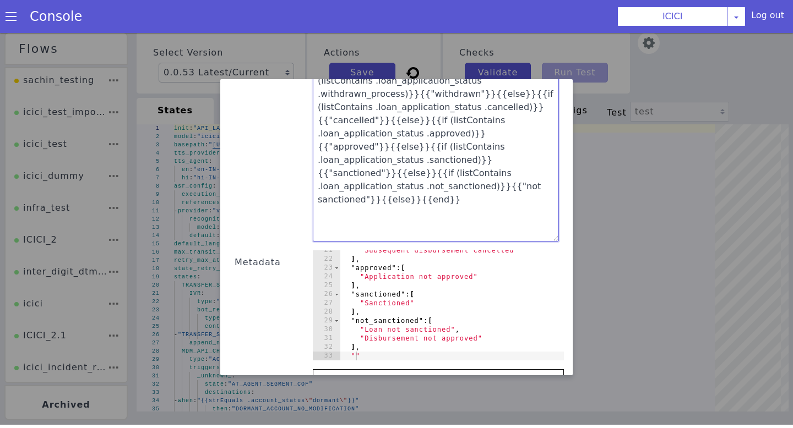
click at [353, 162] on textarea "{{if (listContains .loan_application_status .under_process)}}{{"under process"}…" at bounding box center [436, 143] width 246 height 197
click at [380, 160] on textarea "{{if (listContains .loan_application_status .under_process)}}{{"under process"}…" at bounding box center [436, 143] width 246 height 197
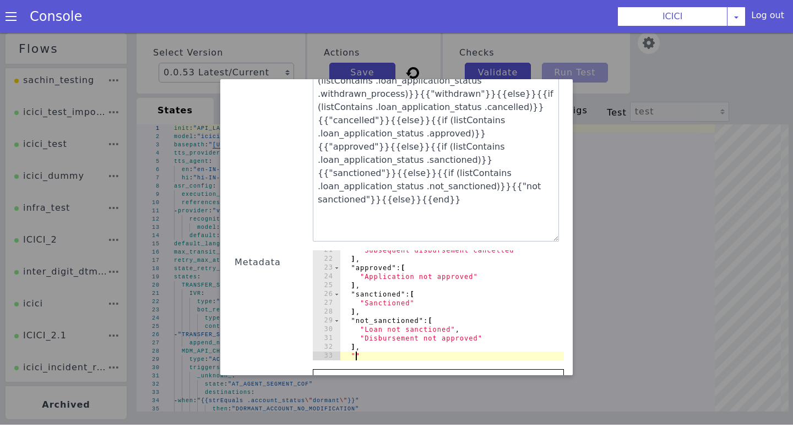
click at [356, 345] on div ""Subsequent disbursement cancelled" ] , "approved" : [ "Application not approve…" at bounding box center [452, 310] width 224 height 128
paste textarea "loan_application_status"
click at [461, 342] on div ""Subsequent disbursement cancelled" ] , "approved" : [ "Application not approve…" at bounding box center [452, 310] width 224 height 128
click at [471, 343] on div ""Subsequent disbursement cancelled" ] , "approved" : [ "Application not approve…" at bounding box center [452, 310] width 224 height 128
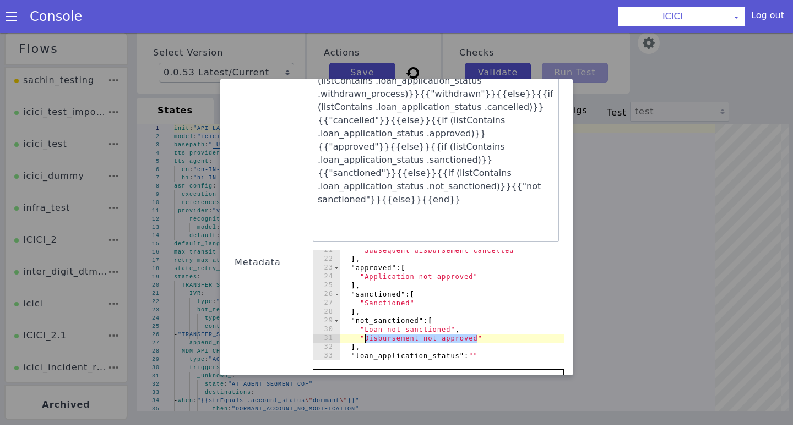
drag, startPoint x: 478, startPoint y: 327, endPoint x: 365, endPoint y: 325, distance: 112.9
click at [365, 325] on div ""Subsequent disbursement cancelled" ] , "approved" : [ "Application not approve…" at bounding box center [452, 310] width 224 height 128
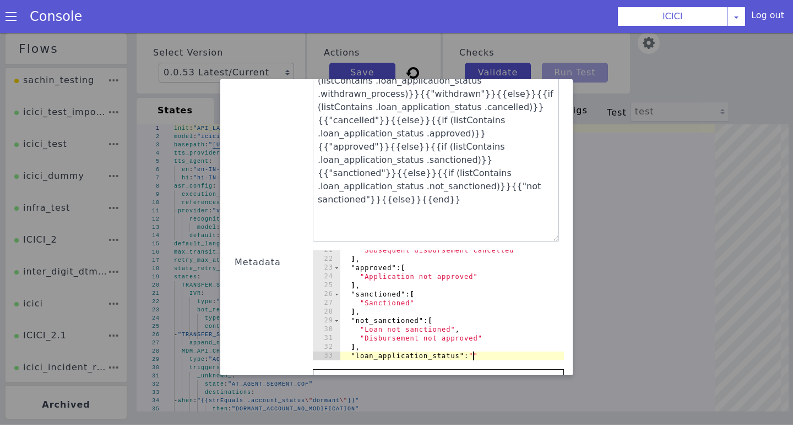
click at [472, 343] on div ""Subsequent disbursement cancelled" ] , "approved" : [ "Application not approve…" at bounding box center [452, 310] width 224 height 128
paste textarea "Disbursement not approved"
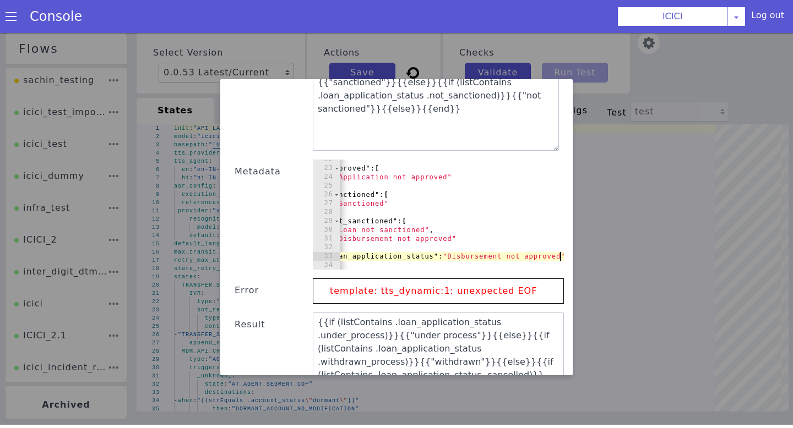
scroll to position [321, 0]
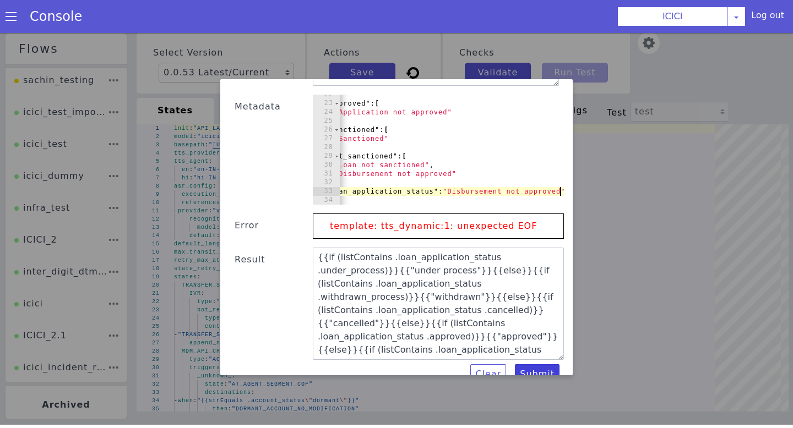
type textarea ""loan_application_status":"Disbursement not approved""
click at [526, 365] on button "Submit" at bounding box center [537, 375] width 45 height 20
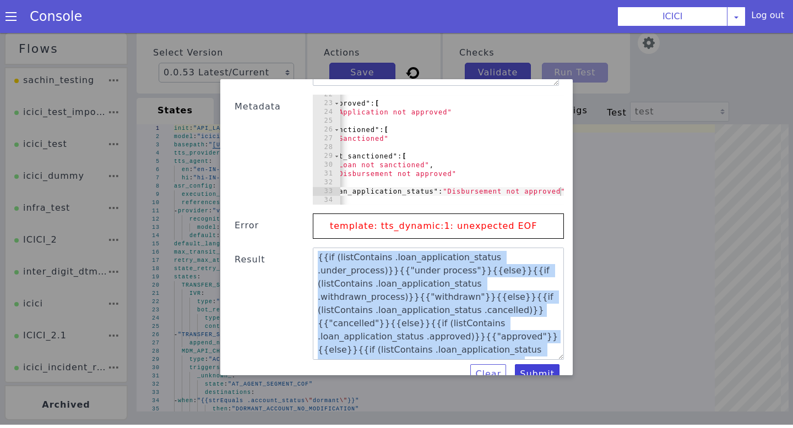
click at [526, 365] on div "Clear Submit" at bounding box center [396, 375] width 335 height 20
click at [526, 368] on button "Submit" at bounding box center [532, 378] width 45 height 21
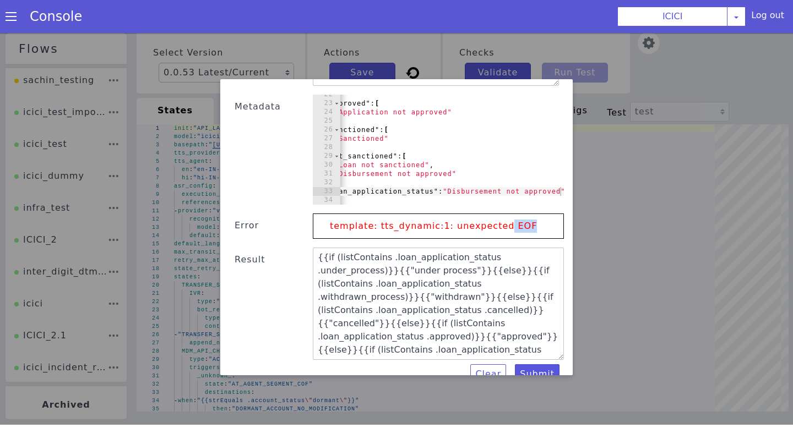
drag, startPoint x: 518, startPoint y: 216, endPoint x: 493, endPoint y: 216, distance: 24.8
click at [493, 216] on p "template: tts_dynamic:1: unexpected EOF" at bounding box center [433, 226] width 218 height 24
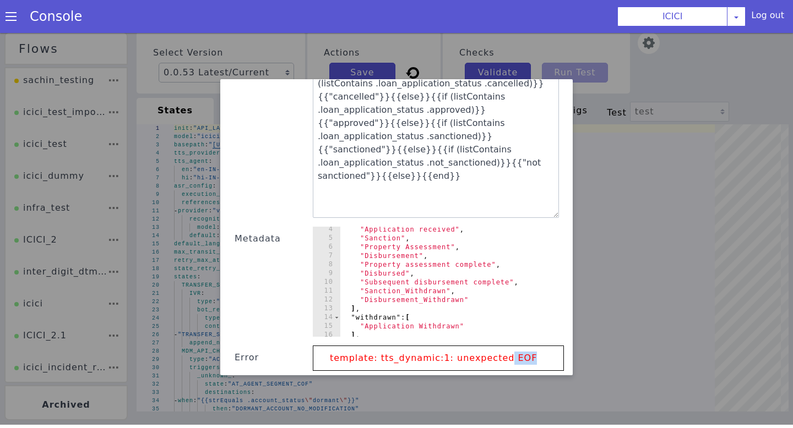
scroll to position [30, 0]
click at [592, 154] on div at bounding box center [396, 227] width 793 height 395
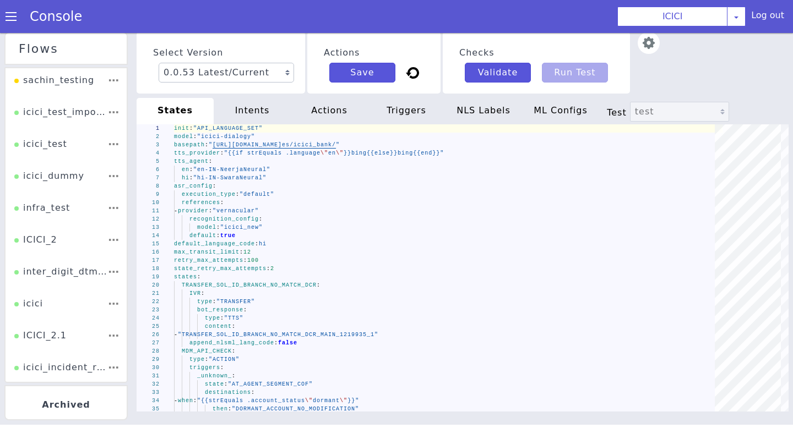
click at [634, 59] on div at bounding box center [646, 63] width 28 height 62
click at [638, 53] on img at bounding box center [649, 43] width 22 height 22
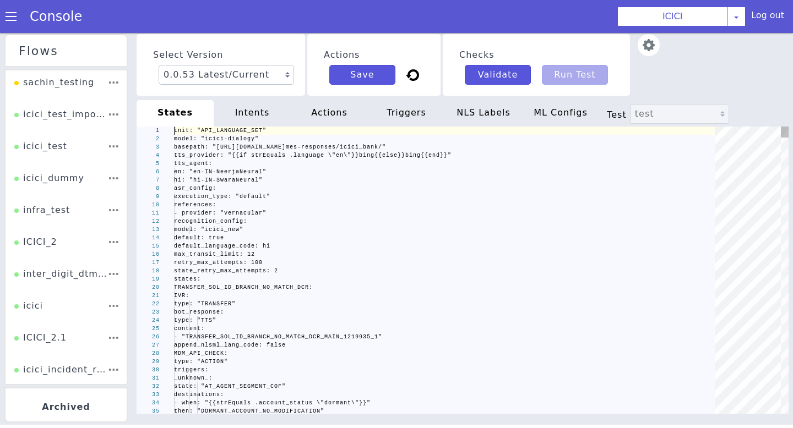
scroll to position [0, 0]
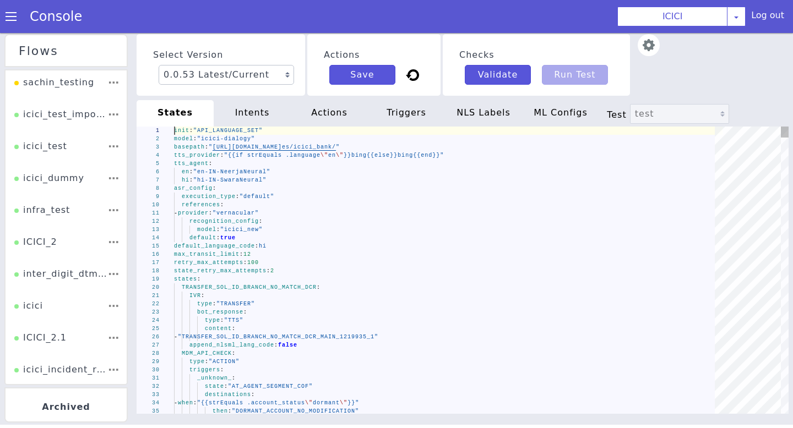
click at [643, 41] on img at bounding box center [649, 45] width 22 height 22
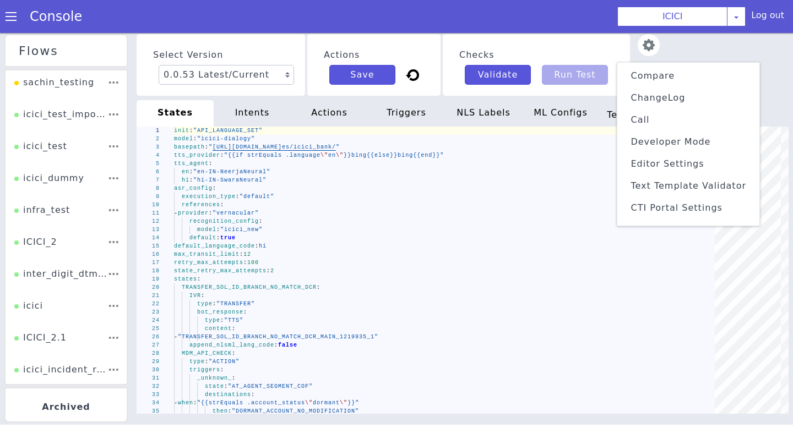
click at [648, 183] on span "Text Template Validator" at bounding box center [688, 186] width 116 height 10
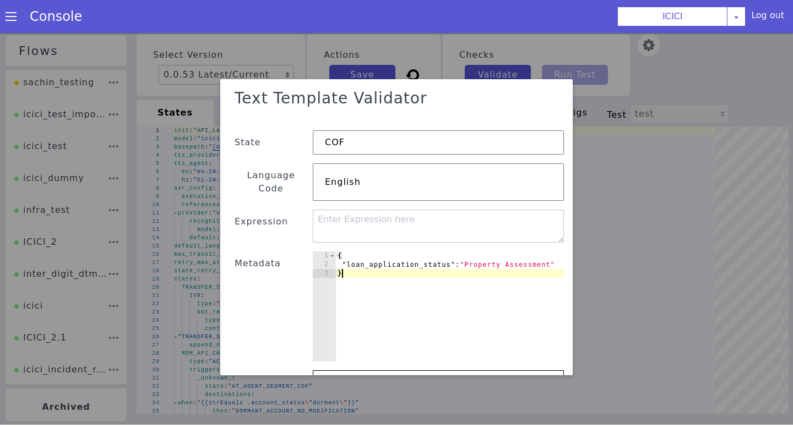
click at [360, 260] on div "{ "loan_application_status" : "Property Assessment" }" at bounding box center [452, 318] width 235 height 128
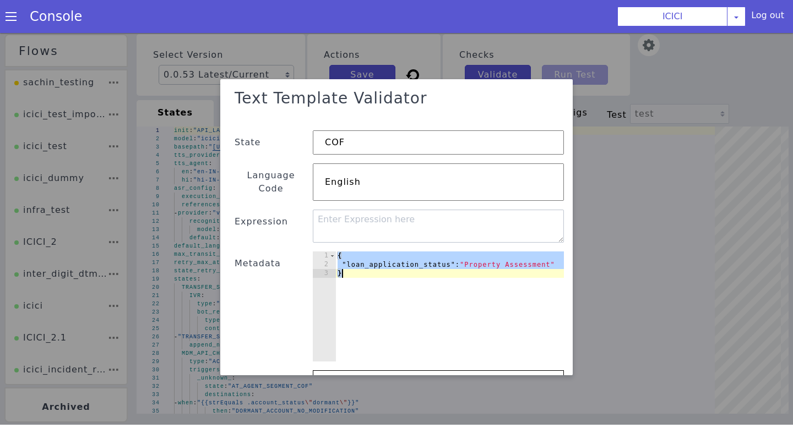
click at [397, 254] on div "{ "loan_application_status" : "Property Assessment" }" at bounding box center [452, 318] width 235 height 128
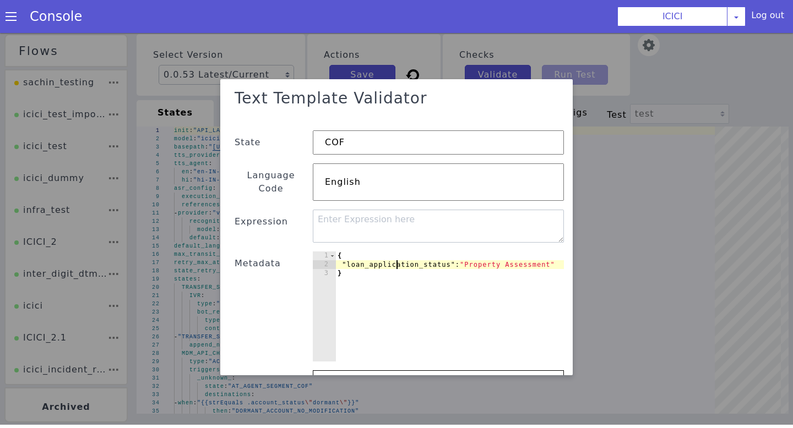
click at [373, 254] on div "{ "loan_application_status" : "Property Assessment" }" at bounding box center [452, 318] width 235 height 128
type textarea "{"
paste textarea "}"
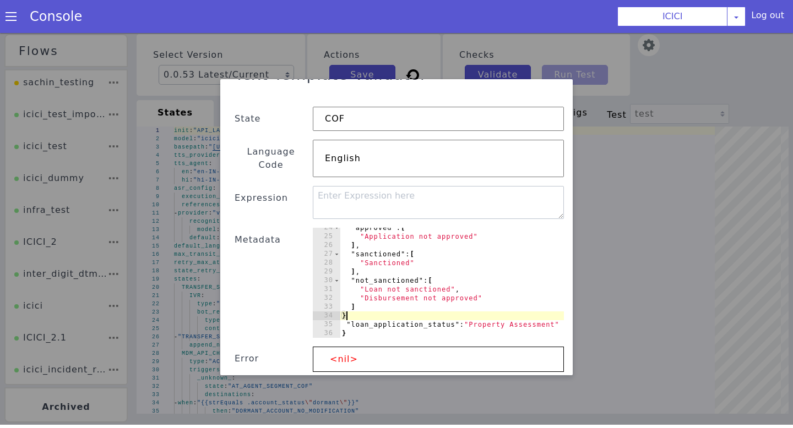
scroll to position [28, 0]
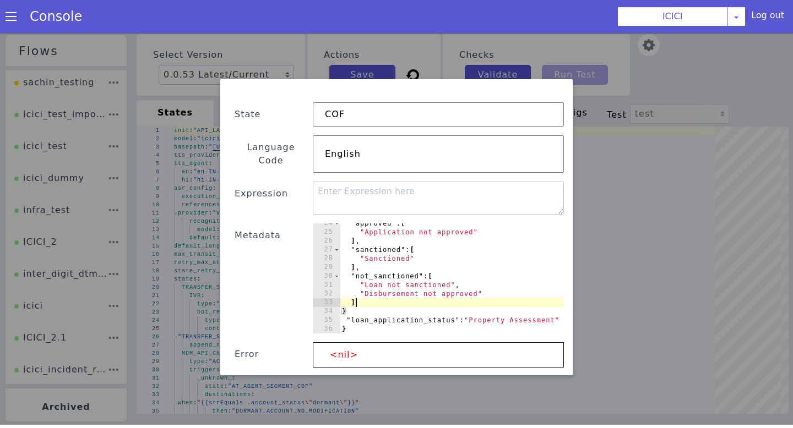
click at [358, 292] on div ""approved" : [ "Application not approved" ] , "sanctioned" : [ "Sanctioned" ] ,…" at bounding box center [457, 285] width 235 height 128
click at [349, 301] on div ""approved" : [ "Application not approved" ] , "sanctioned" : [ "Sanctioned" ] ,…" at bounding box center [457, 285] width 235 height 128
type textarea "}"
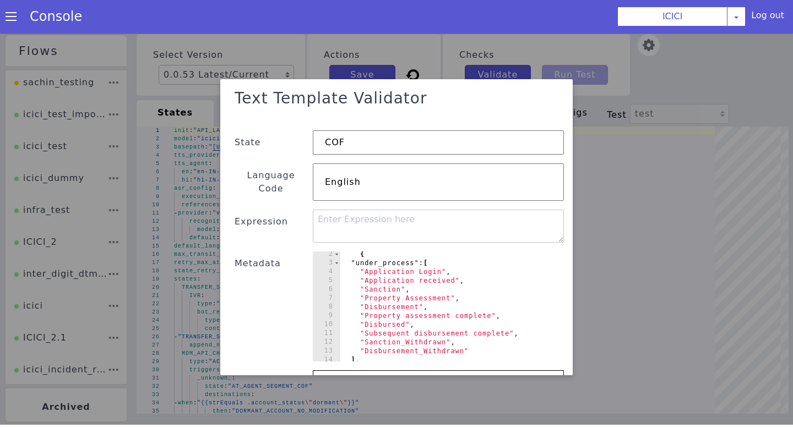
scroll to position [0, 0]
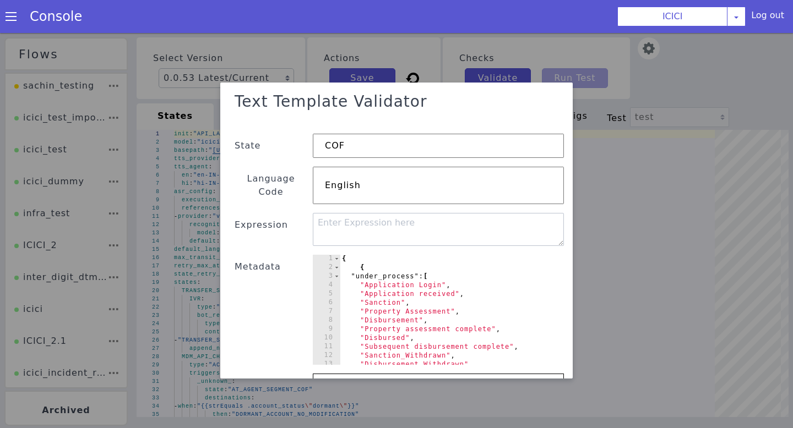
click at [351, 257] on div "{ { "under_process" : [ "Application Login" , "Application received" , "Sanctio…" at bounding box center [457, 321] width 235 height 128
type textarea "{"
click at [362, 257] on div "{ "under_process" : [ "Application Login" , "Application received" , "Sanction"…" at bounding box center [457, 321] width 235 height 128
type textarea "{"
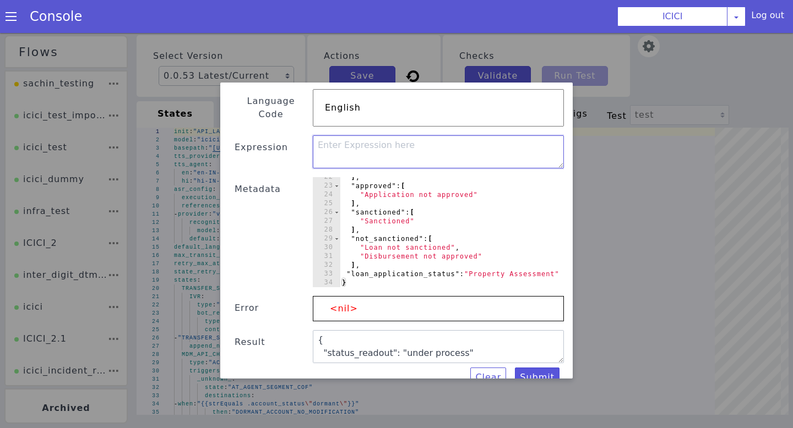
click at [366, 135] on textarea at bounding box center [438, 151] width 251 height 33
paste textarea "{{if (listContains .loan_application_status .under_process)}}{{"under process"}…"
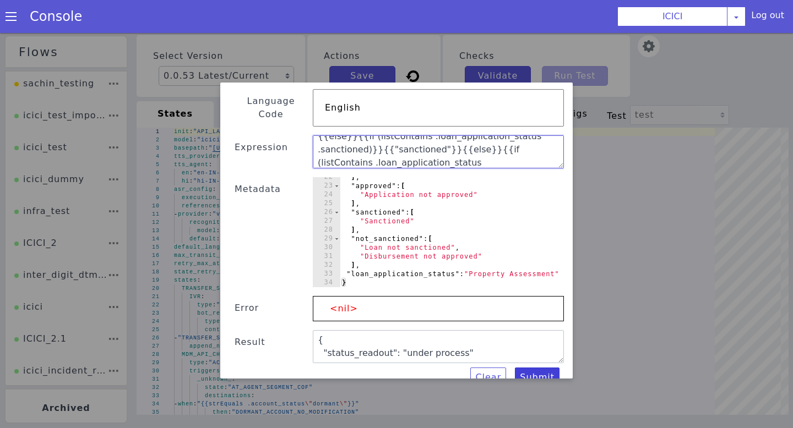
type textarea "{{if (listContains .loan_application_status .under_process)}}{{"under process"}…"
click at [534, 371] on button "Submit" at bounding box center [532, 381] width 45 height 21
type textarea "{{if (listContains .loan_application_status .under_process)}}{{"under process"}…"
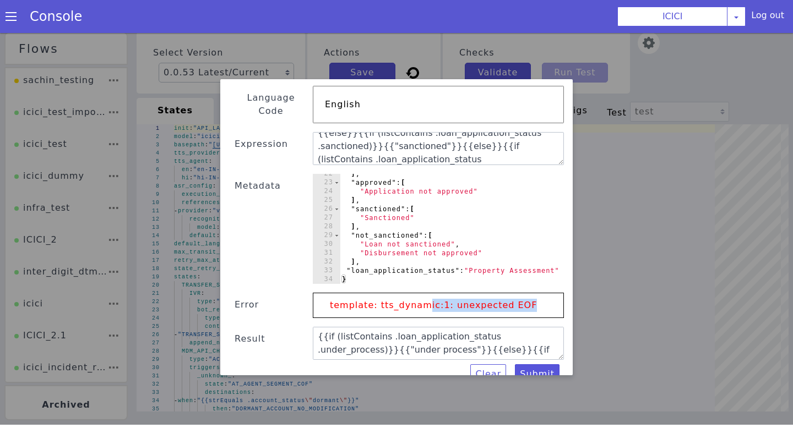
drag, startPoint x: 521, startPoint y: 294, endPoint x: 419, endPoint y: 294, distance: 101.9
click at [419, 294] on p "template: tts_dynamic:1: unexpected EOF" at bounding box center [433, 305] width 218 height 24
click at [455, 293] on p "template: tts_dynamic:1: unexpected EOF" at bounding box center [433, 305] width 218 height 24
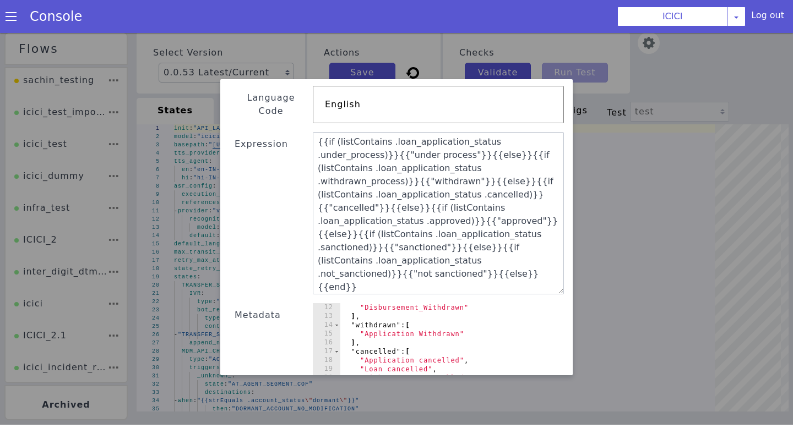
drag, startPoint x: 563, startPoint y: 146, endPoint x: 572, endPoint y: 276, distance: 129.7
click at [572, 276] on div "Text Template Validator State COF Language Code English Expression {{if (listCo…" at bounding box center [396, 227] width 361 height 306
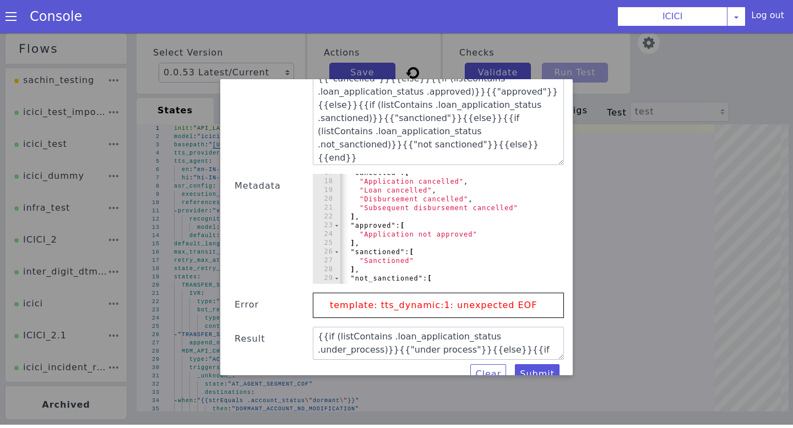
scroll to position [145, 0]
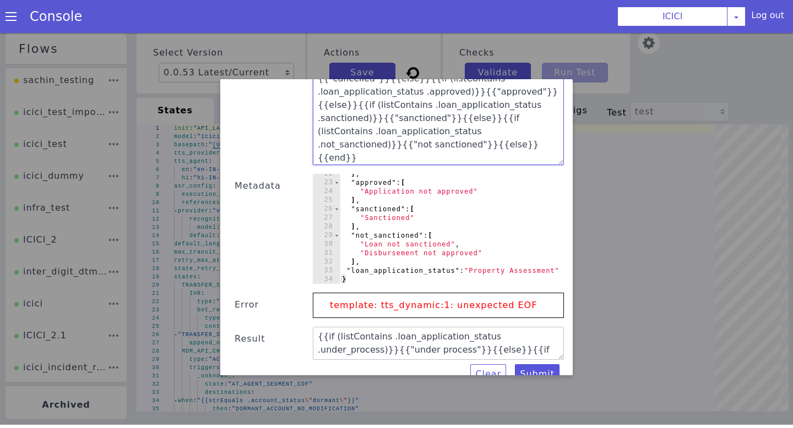
click at [438, 132] on textarea "{{if (listContains .loan_application_status .under_process)}}{{"under process"}…" at bounding box center [438, 84] width 251 height 162
click at [381, 209] on div "] , "approved" : [ "Application not approved" ] , "sanctioned" : [ "Sanctioned"…" at bounding box center [457, 234] width 235 height 128
type textarea ""loan_application_status":"Property Assessment" }"
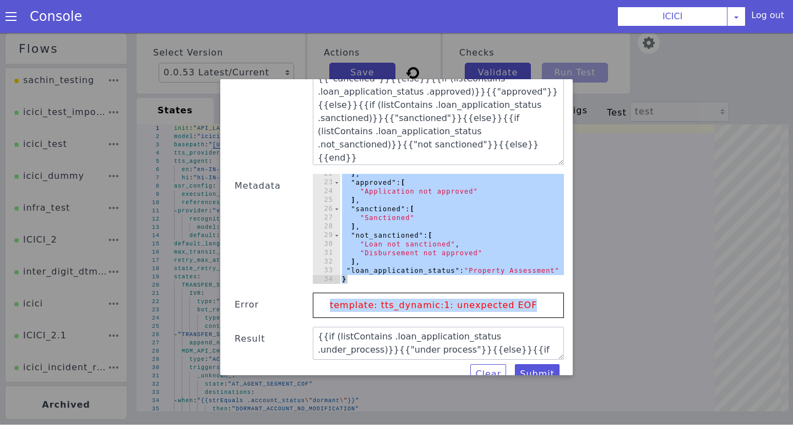
drag, startPoint x: 527, startPoint y: 291, endPoint x: 321, endPoint y: 294, distance: 206.5
click at [321, 294] on div "template: tts_dynamic:1: unexpected EOF" at bounding box center [438, 305] width 251 height 25
copy p "template: tts_dynamic:1: unexpected EOF"
drag, startPoint x: 499, startPoint y: 121, endPoint x: 473, endPoint y: 123, distance: 26.5
click at [473, 123] on textarea "{{if (listContains .loan_application_status .under_process)}}{{"under process"}…" at bounding box center [438, 84] width 251 height 162
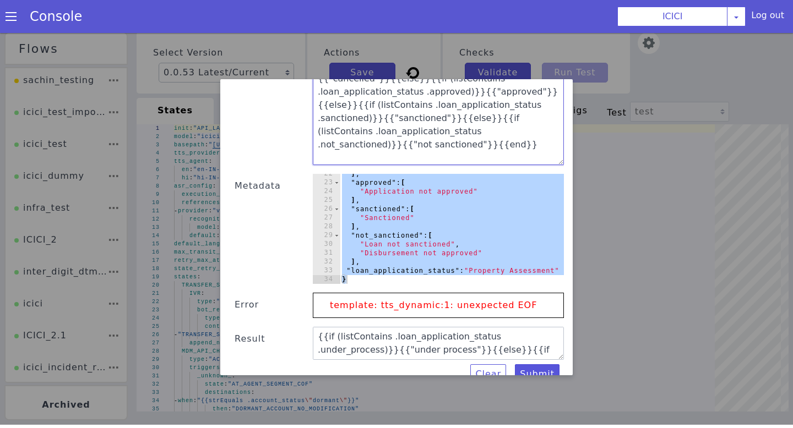
drag, startPoint x: 509, startPoint y: 118, endPoint x: 472, endPoint y: 120, distance: 36.9
click at [472, 120] on textarea "{{if (listContains .loan_application_status .under_process)}}{{"under process"}…" at bounding box center [438, 84] width 251 height 162
paste textarea "{{end}}"
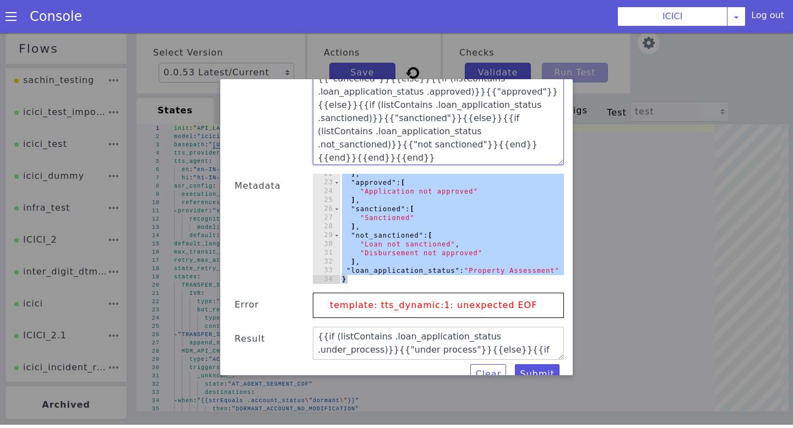
paste textarea "{{end}}"
type textarea "{{if (listContains .loan_application_status .under_process)}}{{"under process"}…"
click at [531, 365] on button "Submit" at bounding box center [537, 375] width 45 height 20
type textarea "under process"
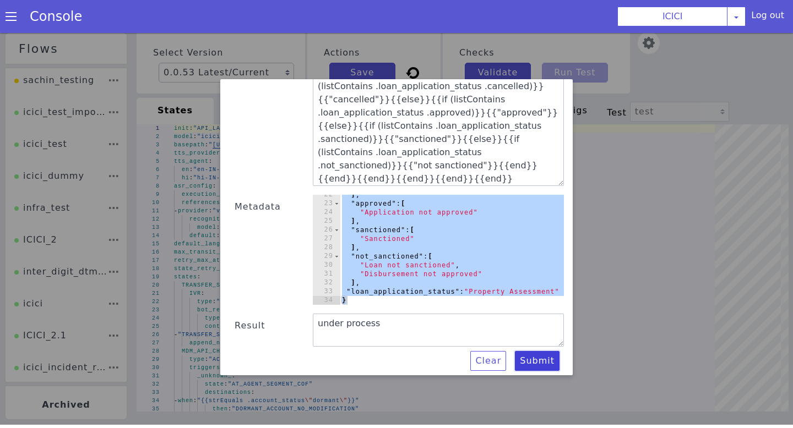
scroll to position [173, 0]
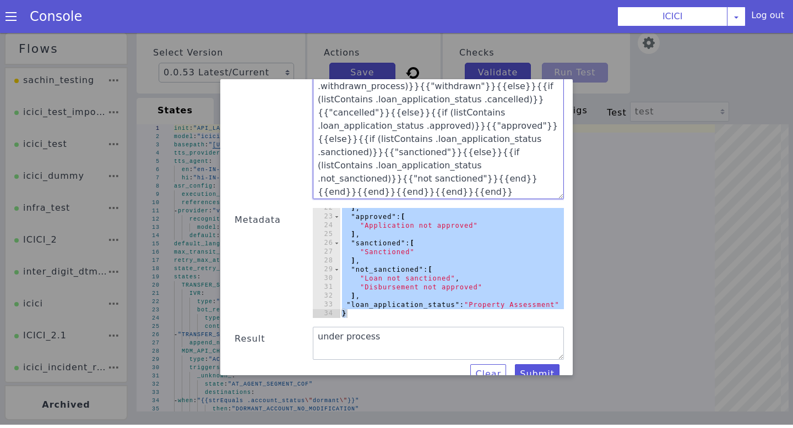
drag, startPoint x: 472, startPoint y: 154, endPoint x: 519, endPoint y: 182, distance: 54.1
click at [519, 182] on textarea "{{if (listContains .loan_application_status .under_process)}}{{"under process"}…" at bounding box center [438, 118] width 251 height 162
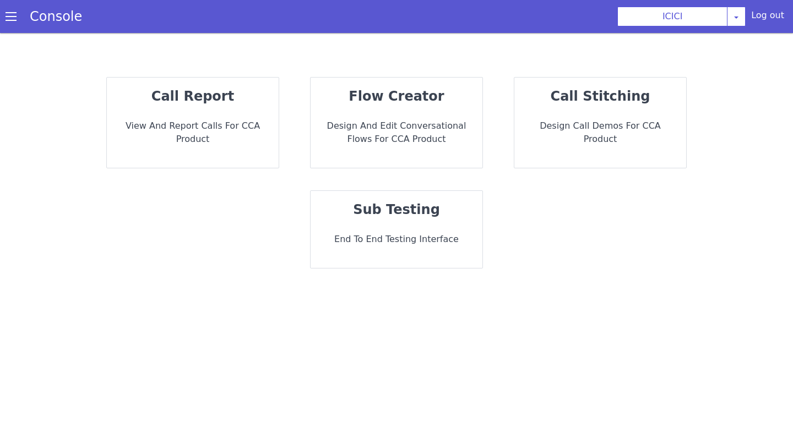
click at [441, 93] on p "flow creator" at bounding box center [396, 96] width 154 height 20
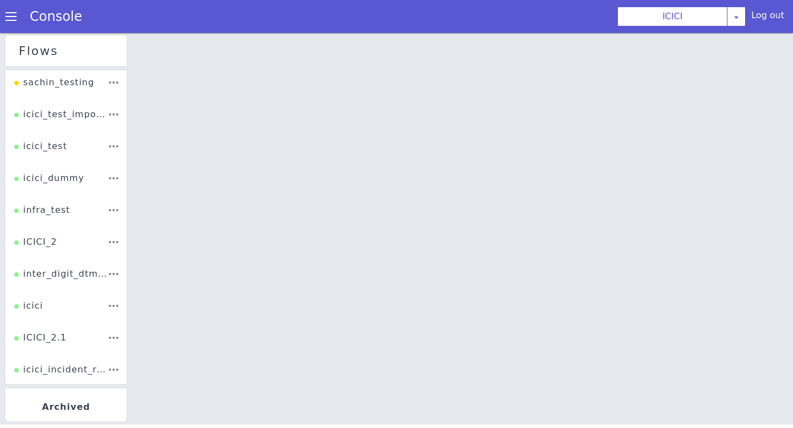
click at [67, 238] on li "ICICI_2" at bounding box center [66, 236] width 122 height 35
click at [51, 241] on div "ICICI_2" at bounding box center [35, 236] width 43 height 22
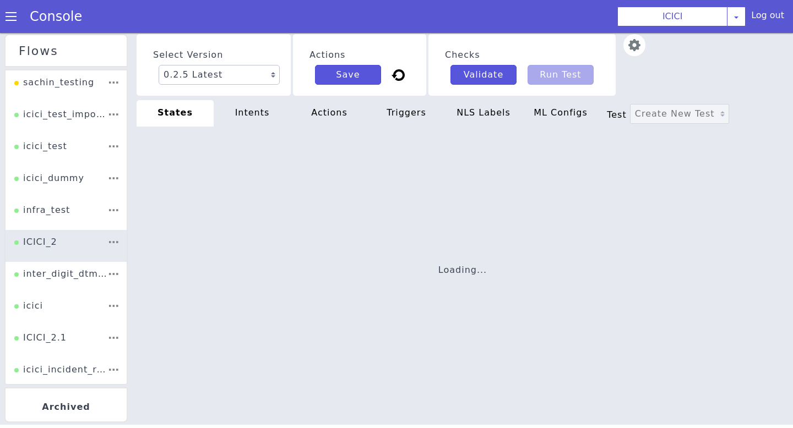
click at [0, 30] on div at bounding box center [0, 30] width 0 height 0
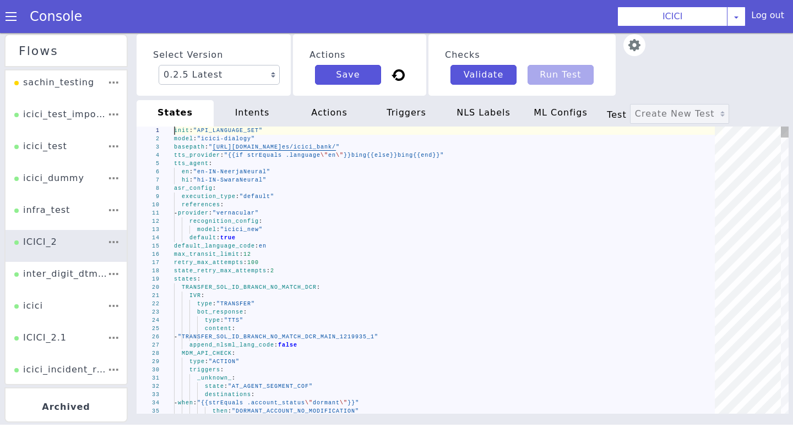
scroll to position [0, 38]
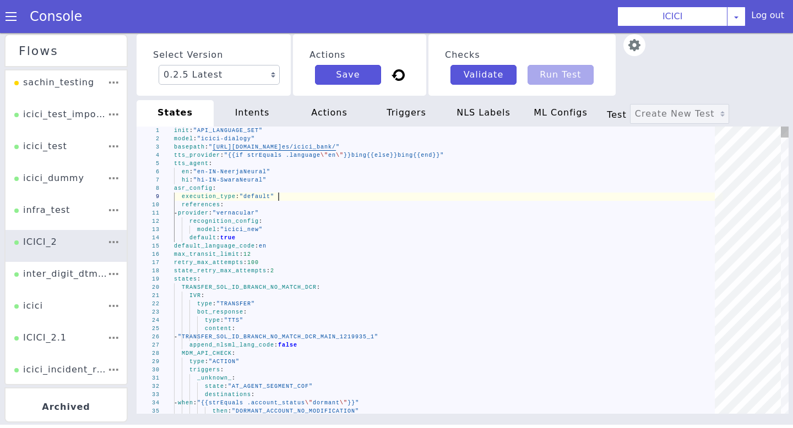
click at [305, 198] on div "execution_type : "default"" at bounding box center [448, 197] width 548 height 8
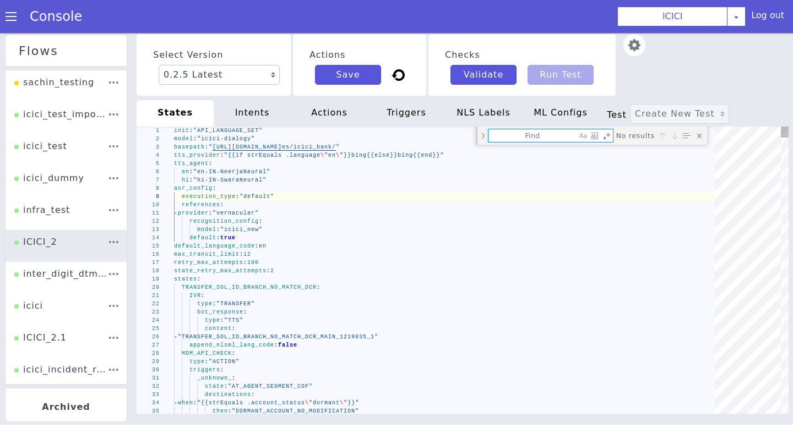
type textarea "i"
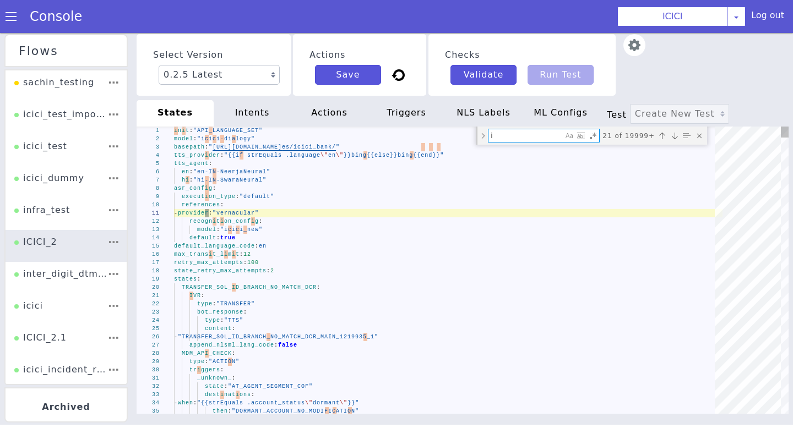
type textarea "_unknown_: state: "AT_AGENT_SEGMENT_COF" destinations: - when: "{{strEquals .ac…"
type textarea "if"
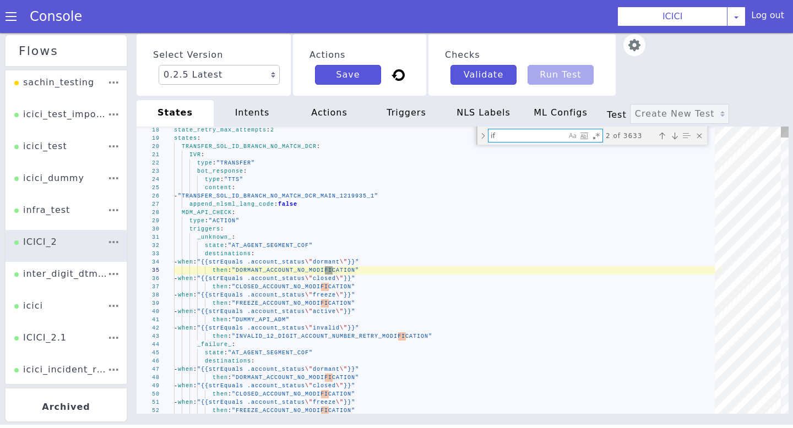
type textarea "set_metadata: internal_check_status: "" CC_retry: "{{if (strEquals .CC_retry \"…"
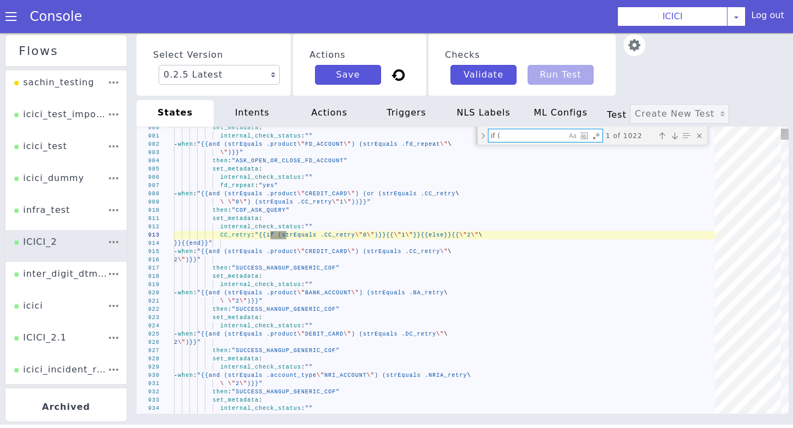
type textarea "if"
type textarea "_unknown_: state: "AT_AGENT_SEGMENT_COF" destinations: - when: "{{strEquals .ac…"
type textarea "if"
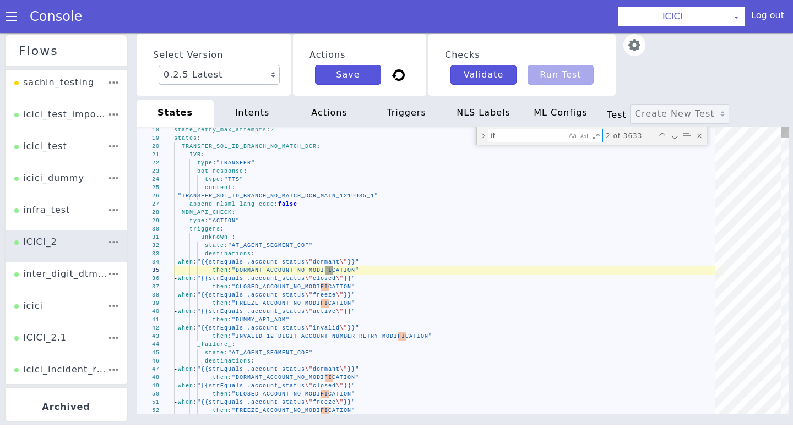
type textarea "- provider: "vernacular" recognition_config: model: "icici_new" default: true d…"
type textarea "i"
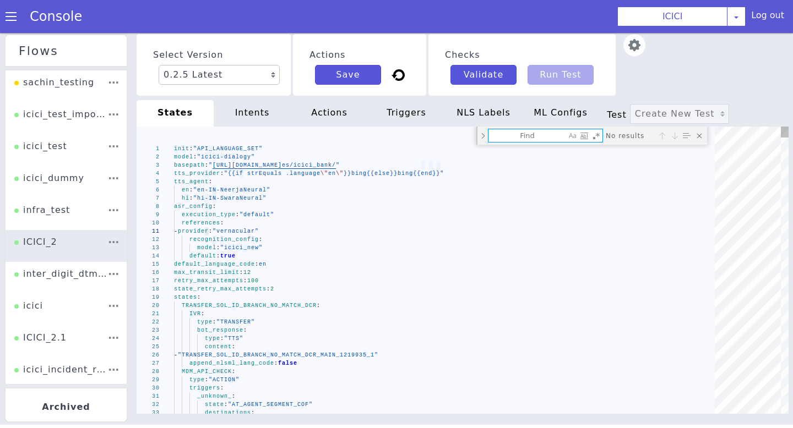
type textarea "init: "API_LANGUAGE_SET" model: "icici-dialogy" basepath: "[URL][DOMAIN_NAME]" …"
type textarea "e"
type textarea "- provider: "vernacular" recognition_config: model: "icici_new" default: true d…"
type textarea "el"
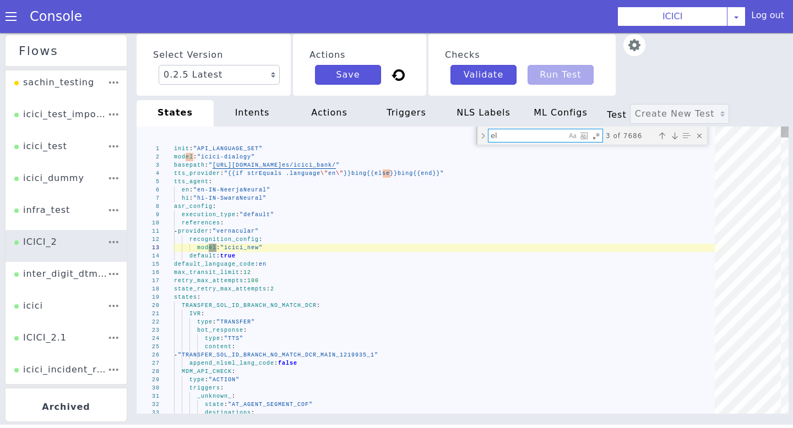
type textarea "set_metadata: internal_check_status: "" CC_retry: "{{if (strEquals .CC_retry \"…"
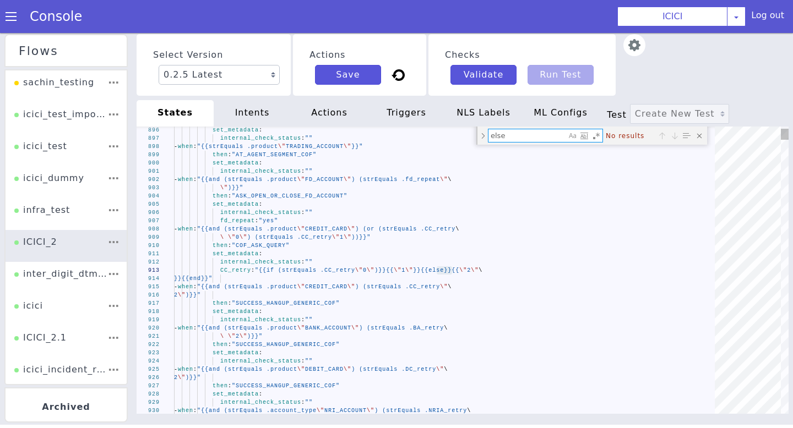
type textarea "else"
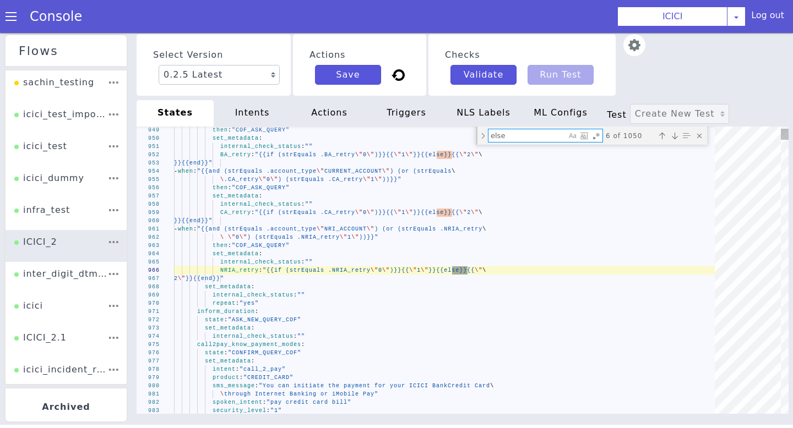
type textarea "set_metadata: intent: "card_pin_generation" spoken_intent: "pin generation" sec…"
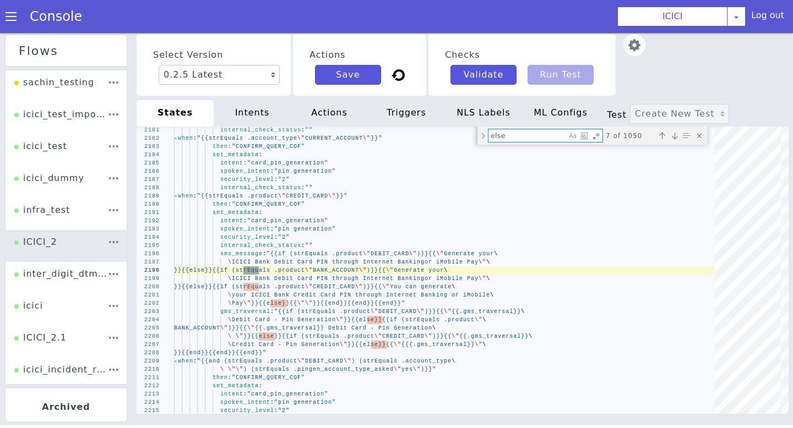
type textarea "else"
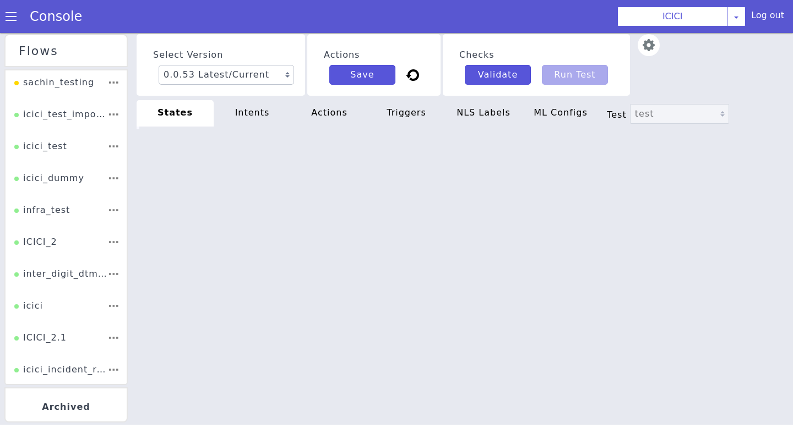
type textarea "init: "API_LANGUAGE_SET" model: "icici-dialogy" basepath: "[URL][DOMAIN_NAME]" …"
click at [74, 235] on li "ICICI_2" at bounding box center [66, 246] width 121 height 32
click at [45, 244] on div "ICICI_2" at bounding box center [35, 246] width 43 height 21
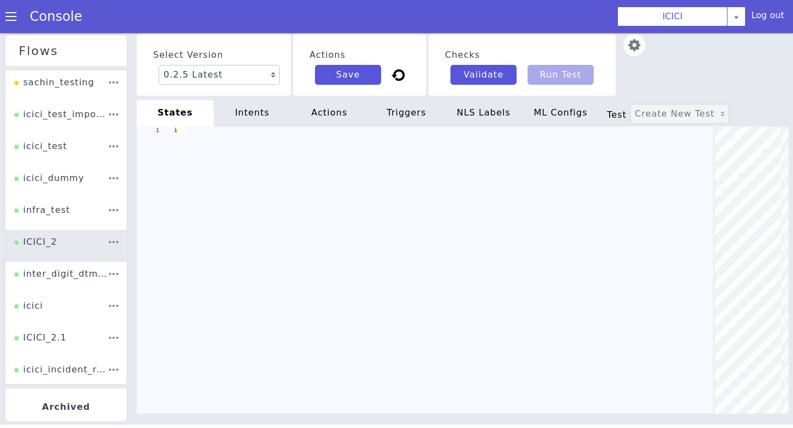
type textarea "- provider: "vernacular" recognition_config: model: "icici_new" default: true d…"
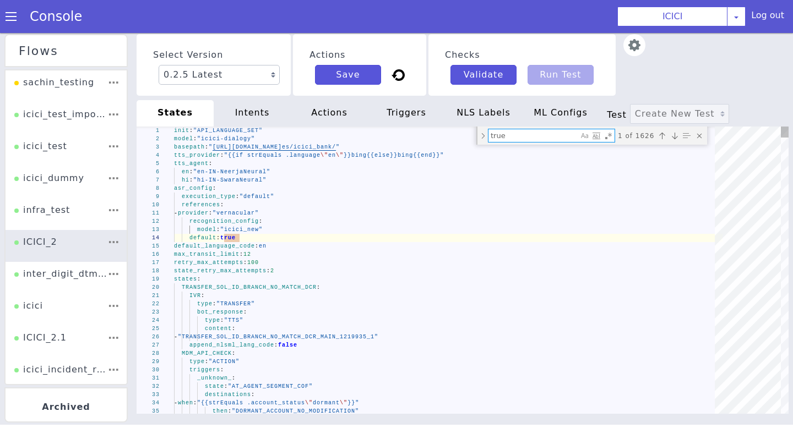
type textarea "i"
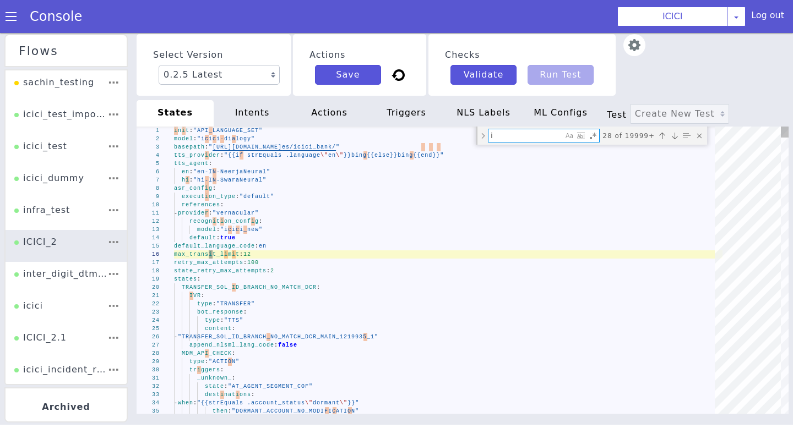
type textarea "_unknown_: state: "AT_AGENT_SEGMENT_COF" destinations: - when: "{{strEquals .ac…"
type textarea "if"
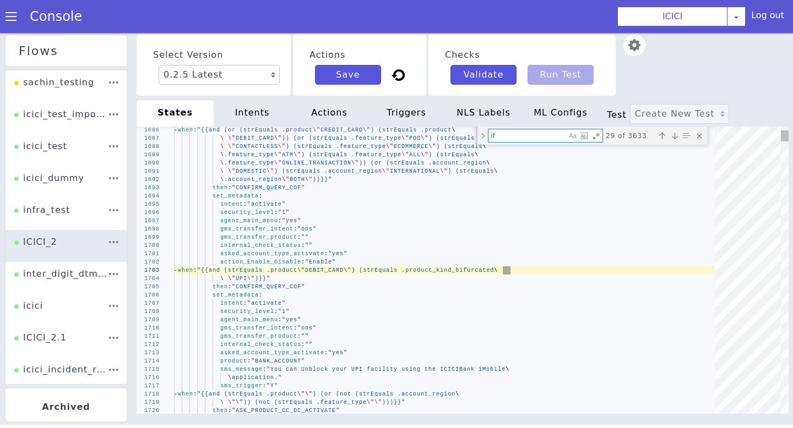
type textarea "set_metadata: intent: "card_pin_generation" spoken_intent: "pin generation" sec…"
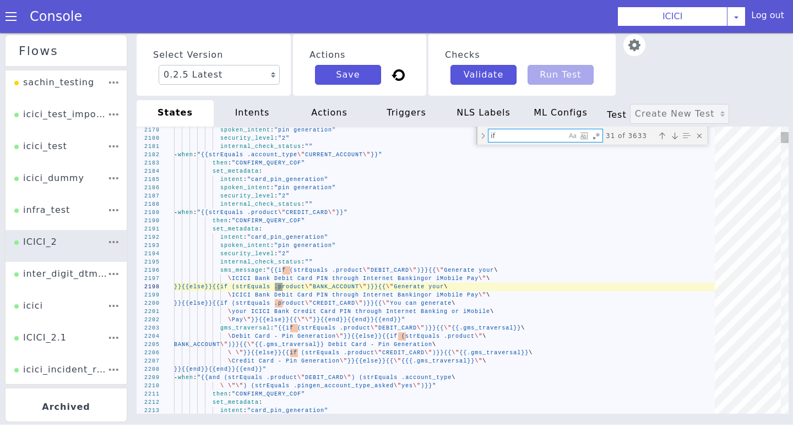
type textarea "if"
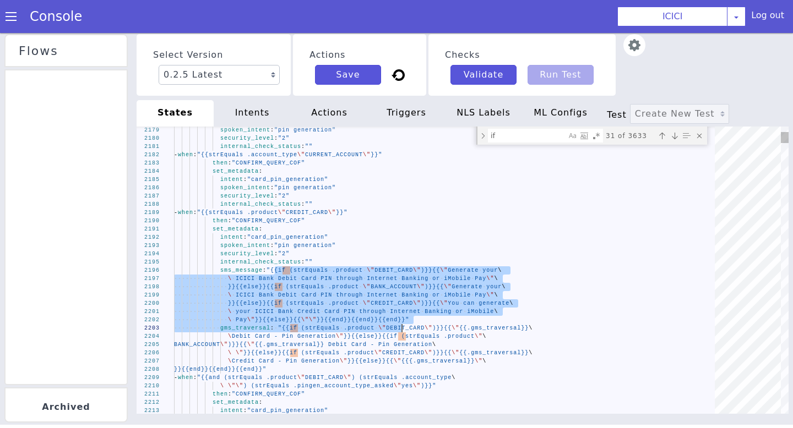
type textarea "set_metadata: intent: "card_pin_generation" spoken_intent: "pin generation" sec…"
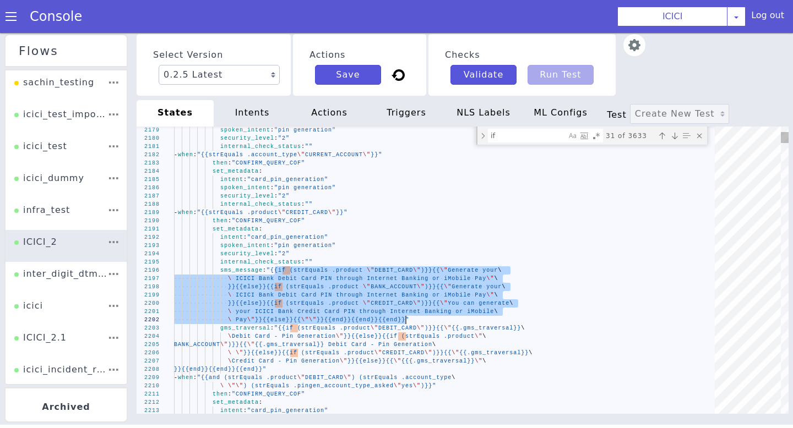
drag, startPoint x: 276, startPoint y: 271, endPoint x: 405, endPoint y: 320, distance: 138.2
